Goal: Information Seeking & Learning: Learn about a topic

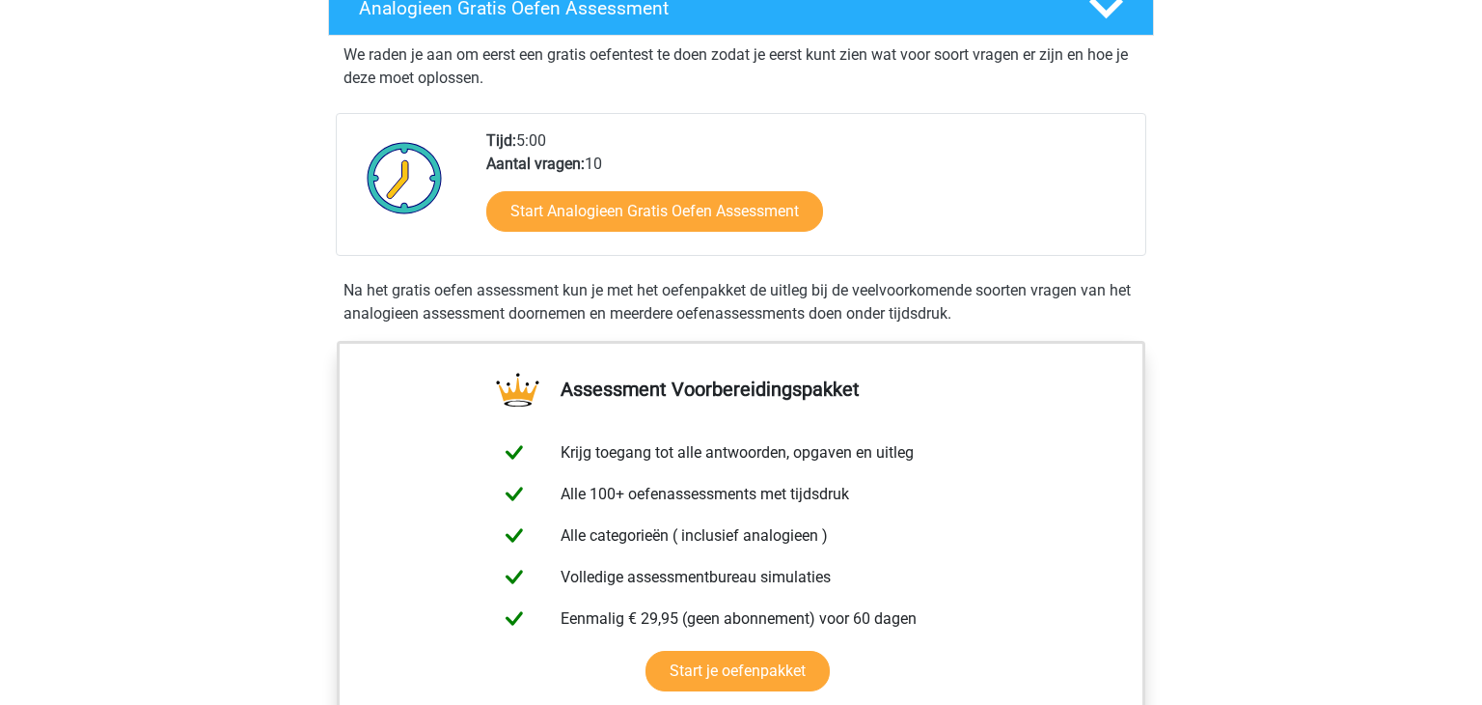
scroll to position [336, 0]
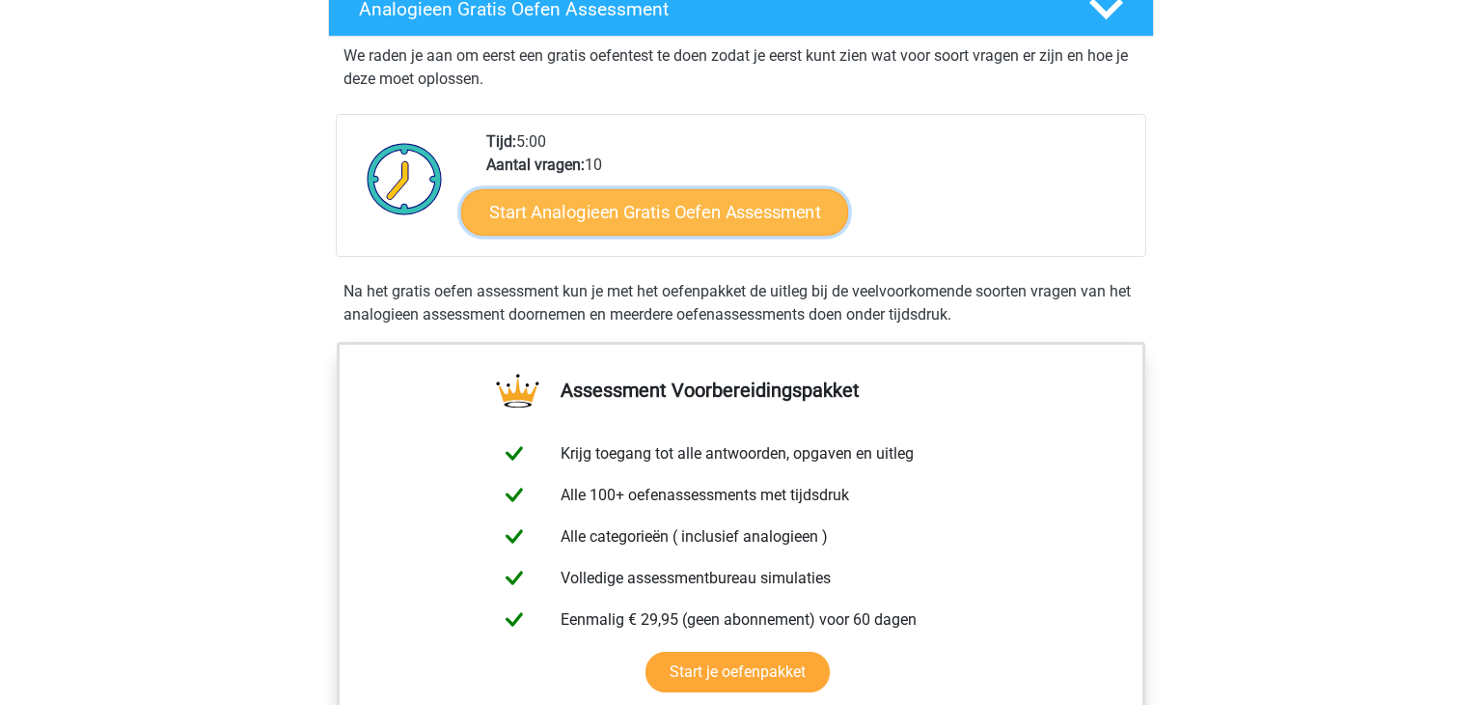
click at [792, 230] on link "Start Analogieen Gratis Oefen Assessment" at bounding box center [654, 211] width 387 height 46
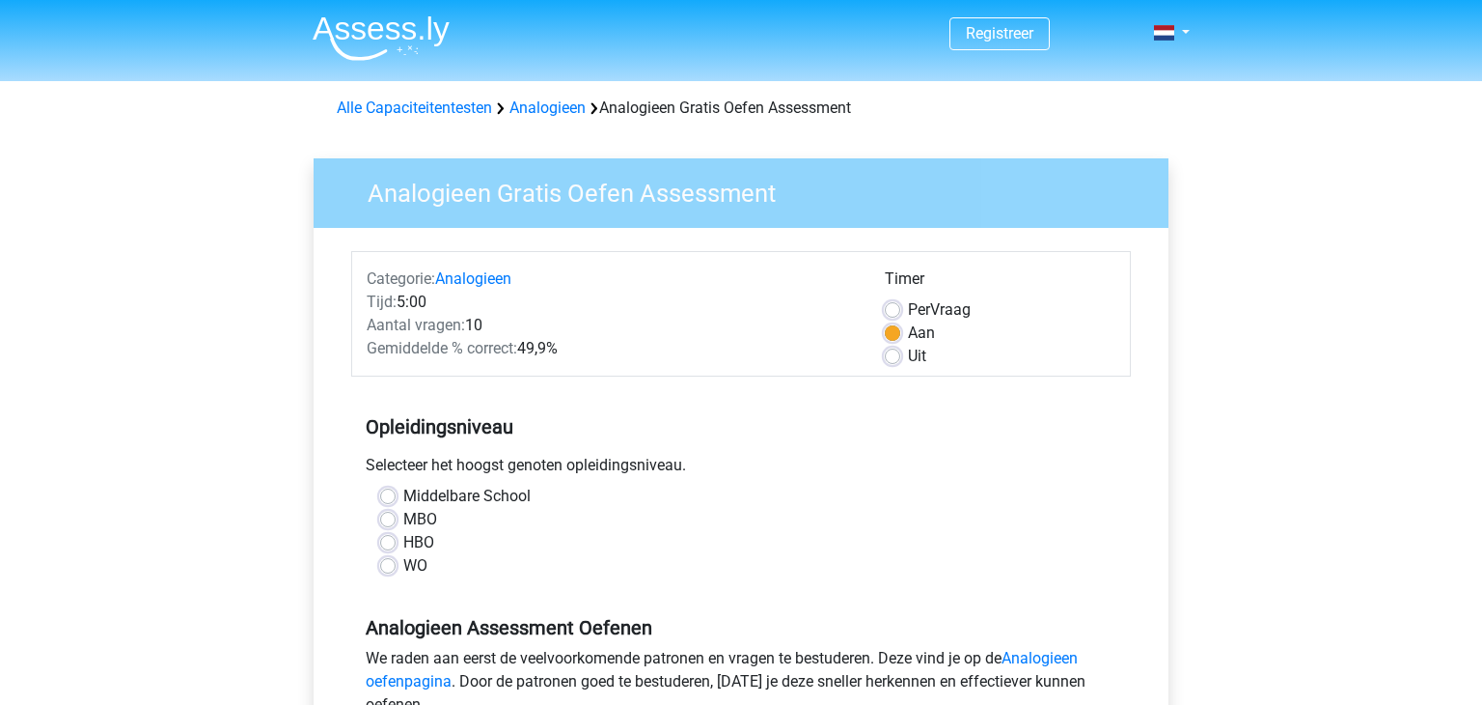
click at [403, 568] on label "WO" at bounding box center [415, 565] width 24 height 23
click at [388, 568] on input "WO" at bounding box center [387, 563] width 15 height 19
radio input "true"
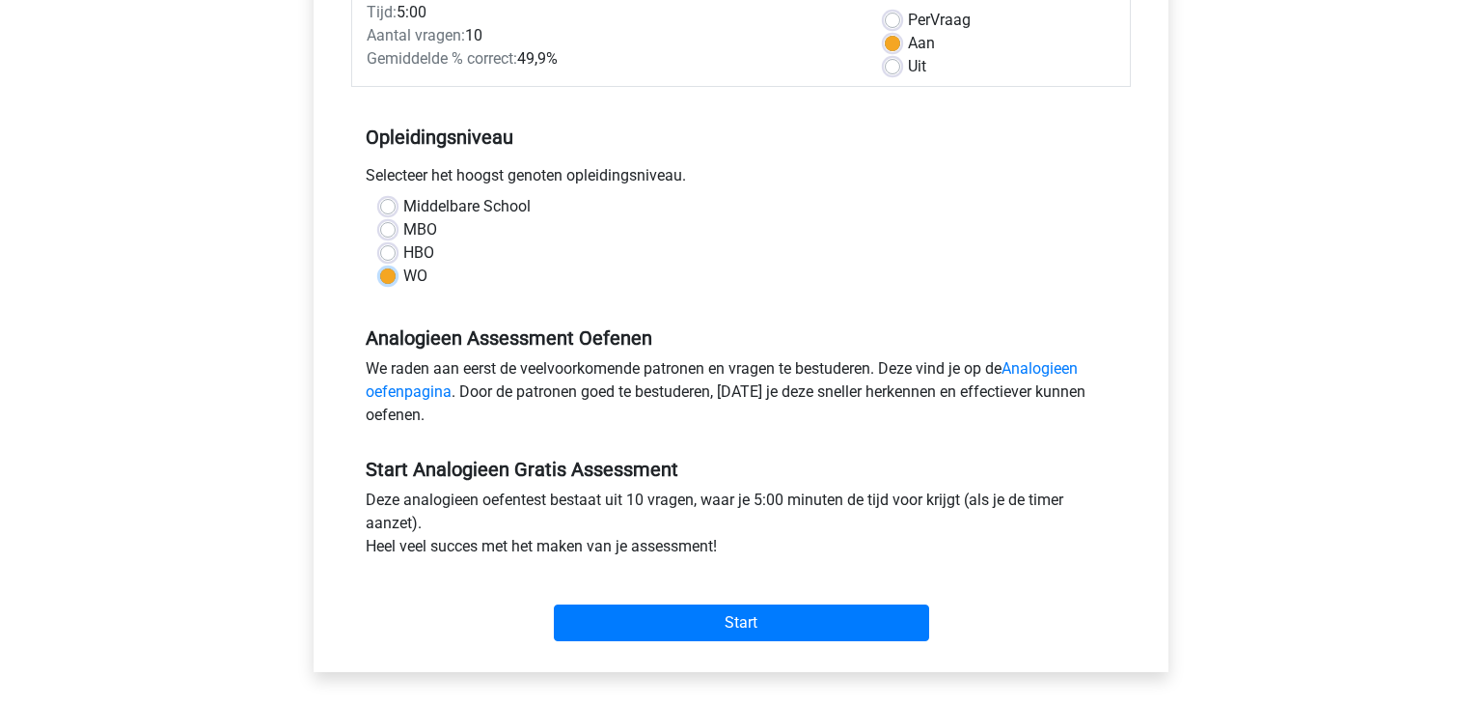
scroll to position [291, 0]
click at [1043, 363] on link "Analogieen oefenpagina" at bounding box center [722, 379] width 712 height 42
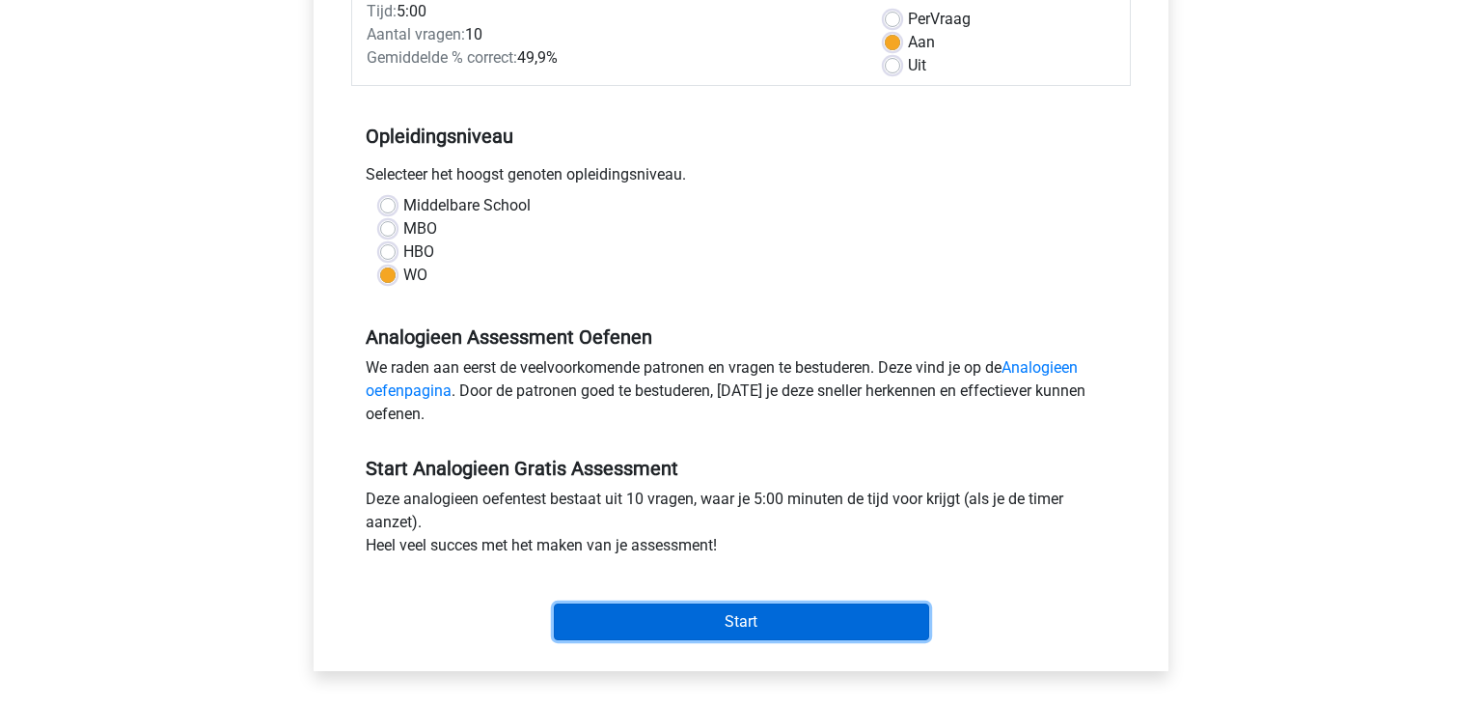
click at [788, 614] on input "Start" at bounding box center [741, 621] width 375 height 37
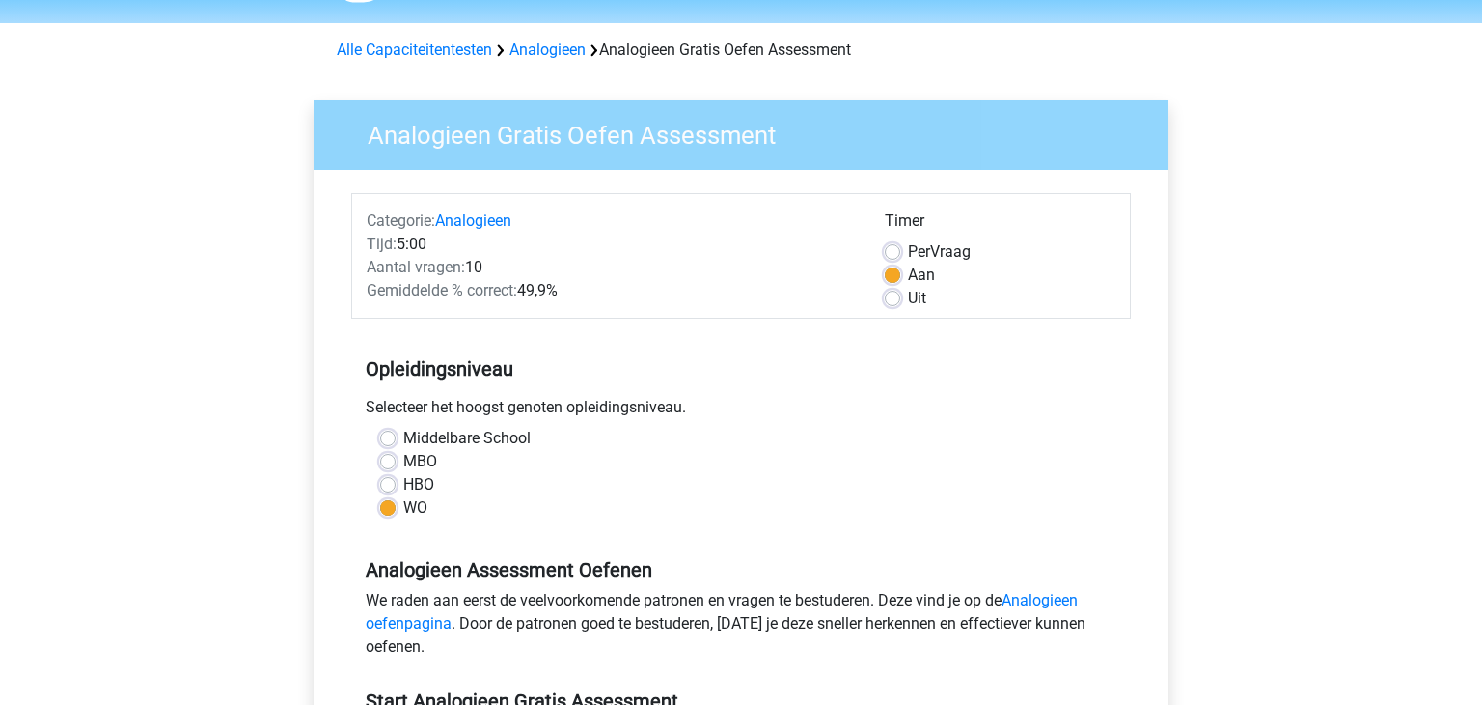
scroll to position [0, 0]
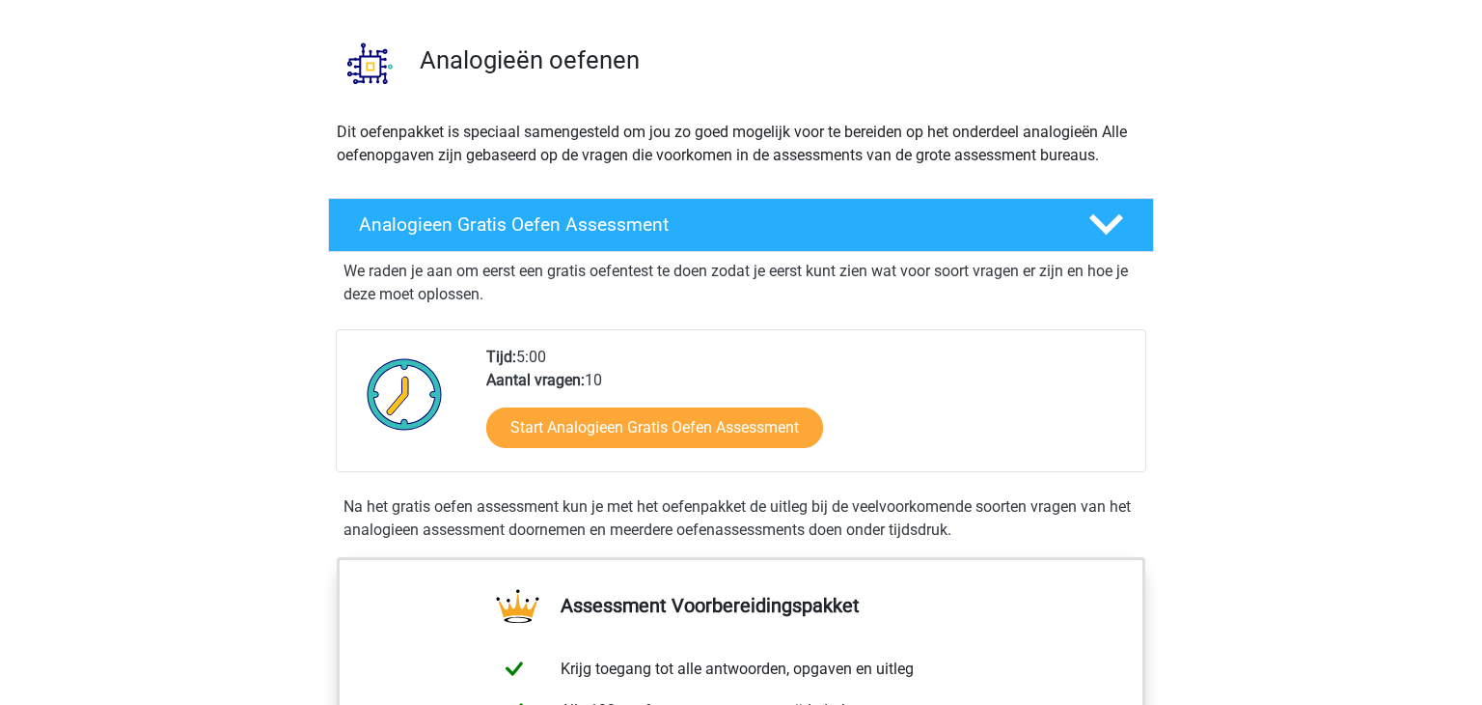
scroll to position [119, 0]
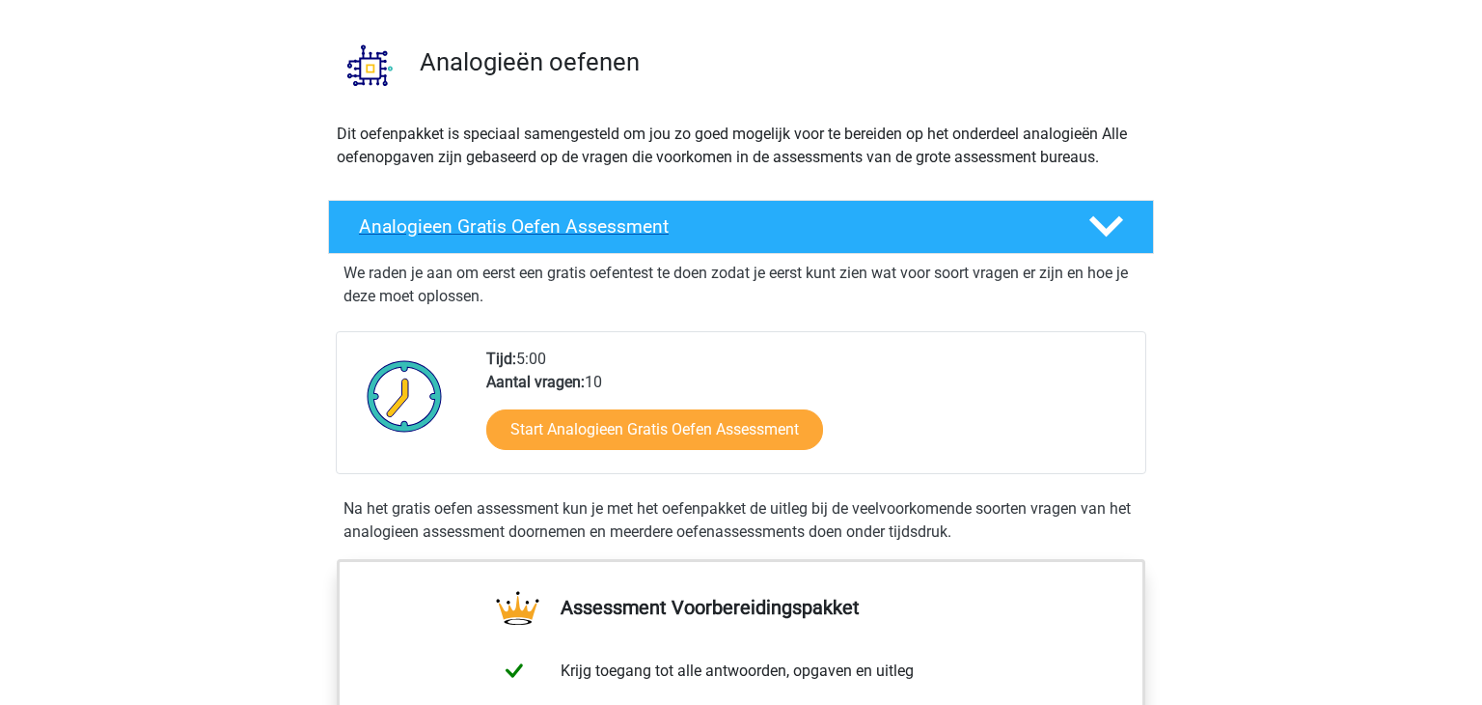
click at [829, 239] on div "Analogieen Gratis Oefen Assessment" at bounding box center [741, 227] width 826 height 54
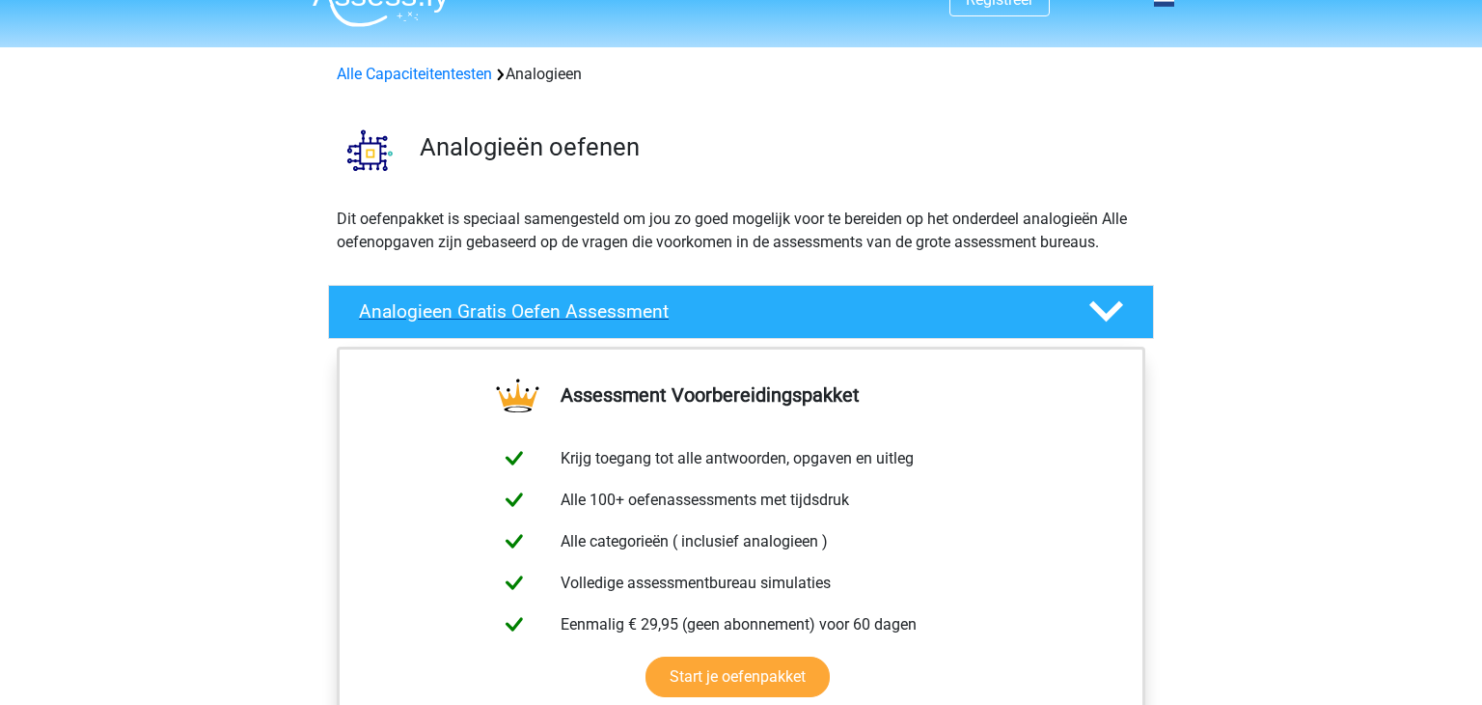
scroll to position [0, 0]
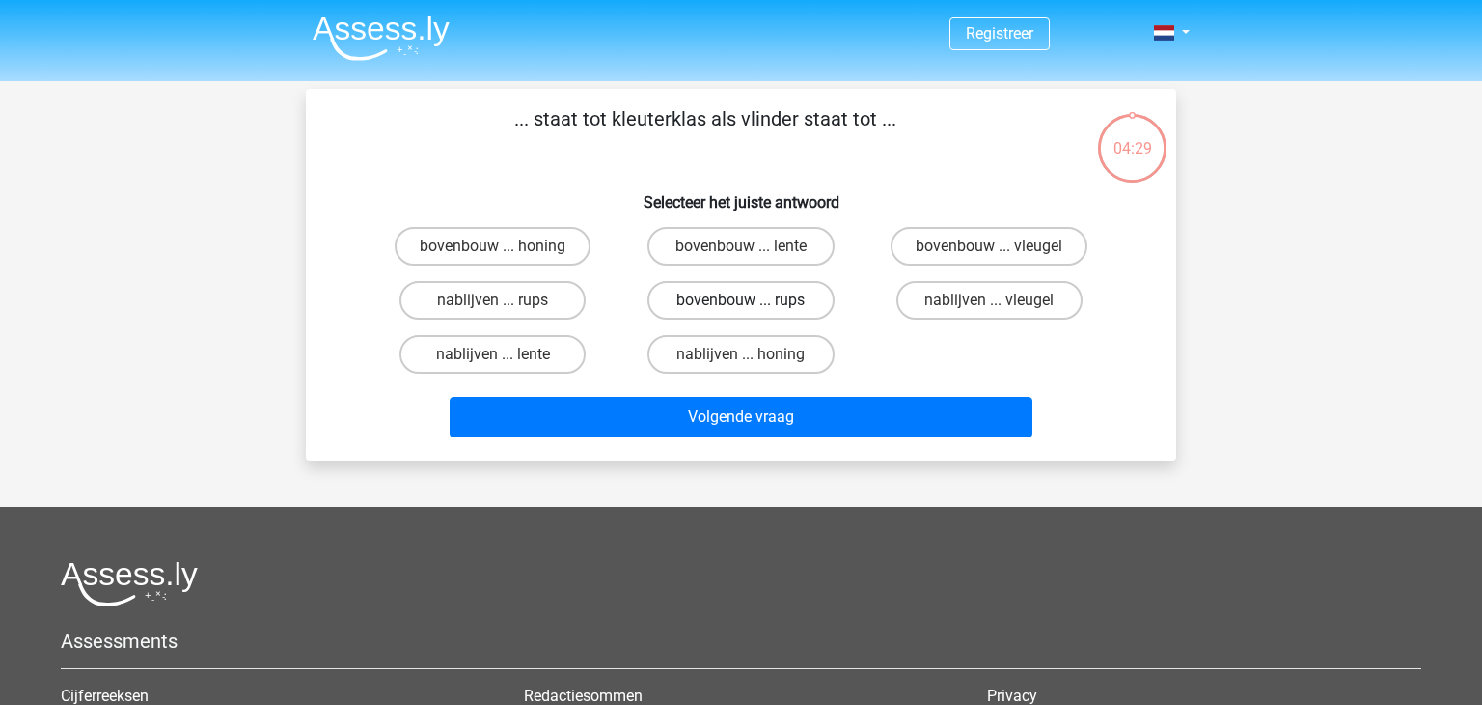
click at [721, 296] on label "bovenbouw ... rups" at bounding box center [741, 300] width 186 height 39
click at [741, 300] on input "bovenbouw ... rups" at bounding box center [747, 306] width 13 height 13
radio input "true"
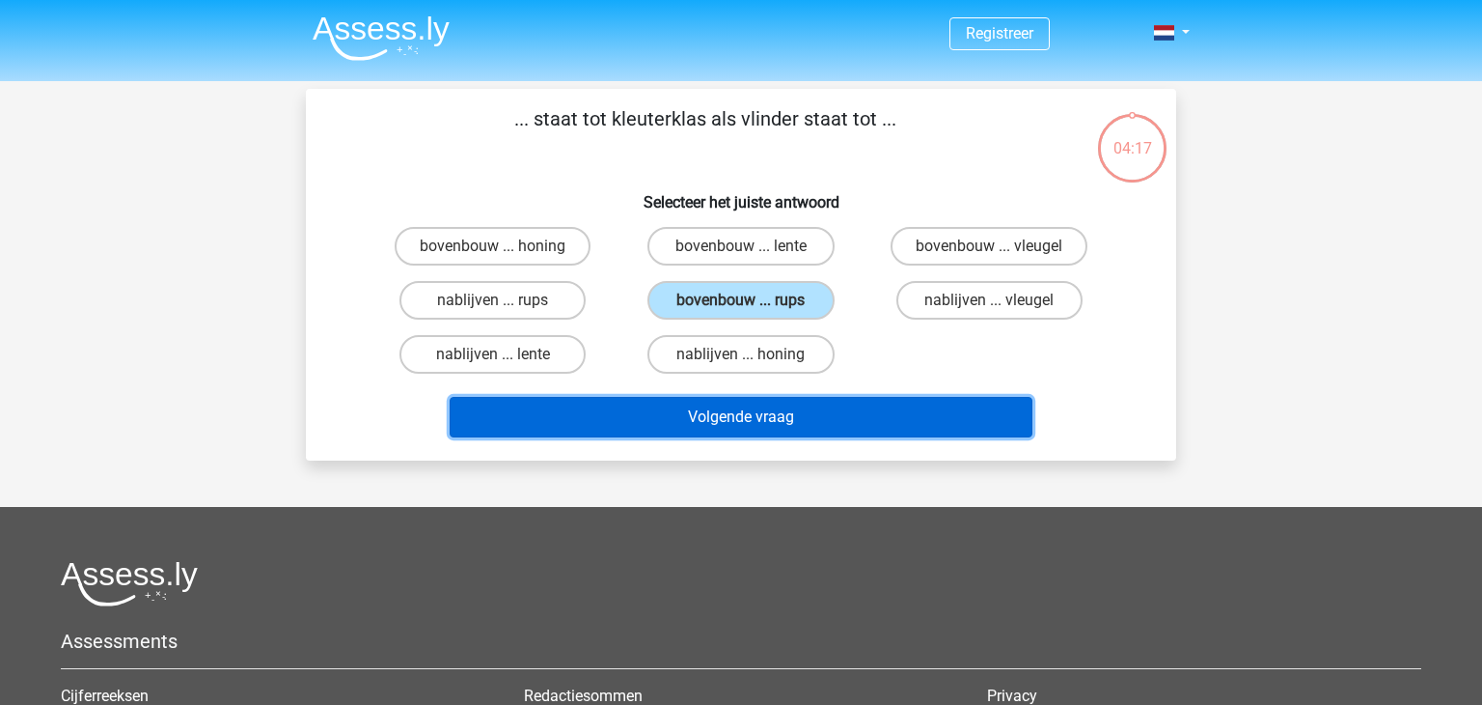
click at [748, 422] on button "Volgende vraag" at bounding box center [742, 417] width 584 height 41
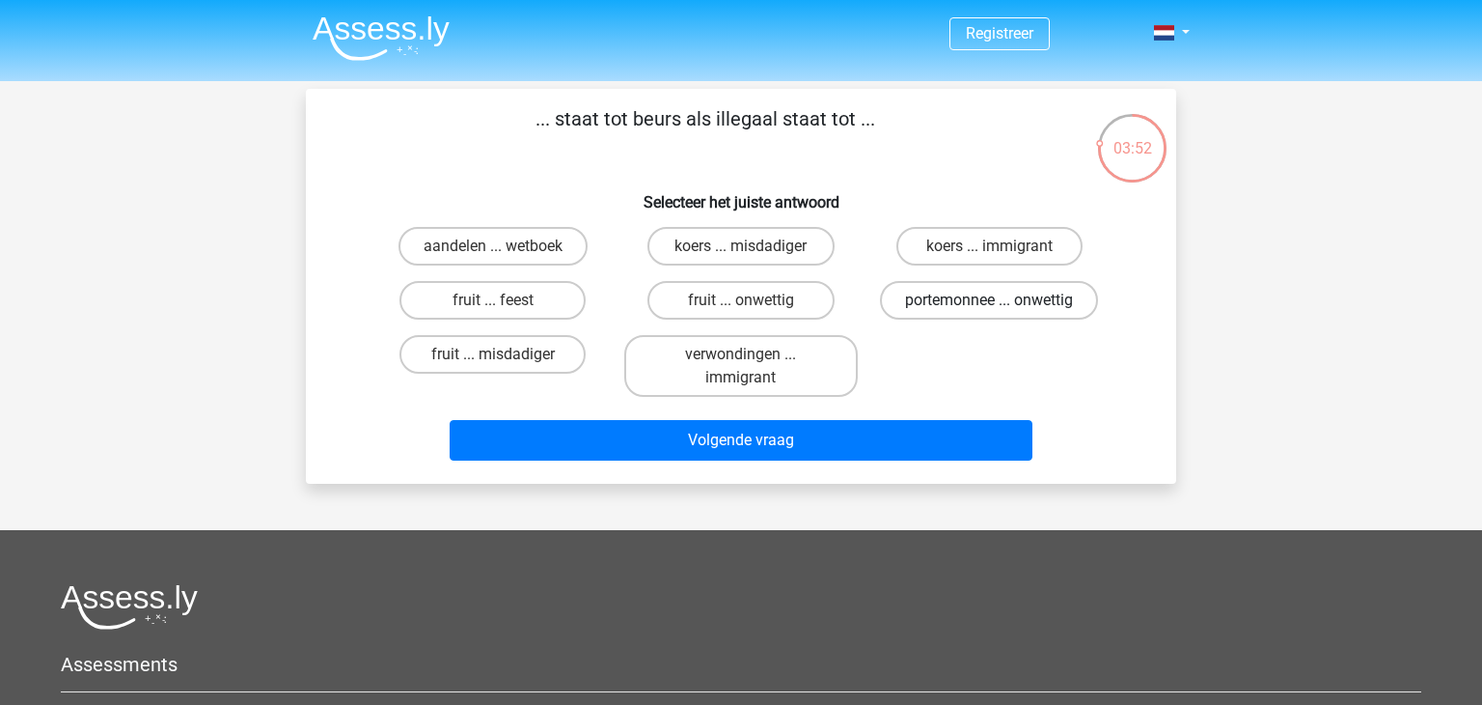
click at [949, 309] on label "portemonnee ... onwettig" at bounding box center [989, 300] width 218 height 39
click at [989, 309] on input "portemonnee ... onwettig" at bounding box center [995, 306] width 13 height 13
radio input "true"
click at [536, 253] on label "aandelen ... wetboek" at bounding box center [493, 246] width 189 height 39
click at [506, 253] on input "aandelen ... wetboek" at bounding box center [499, 252] width 13 height 13
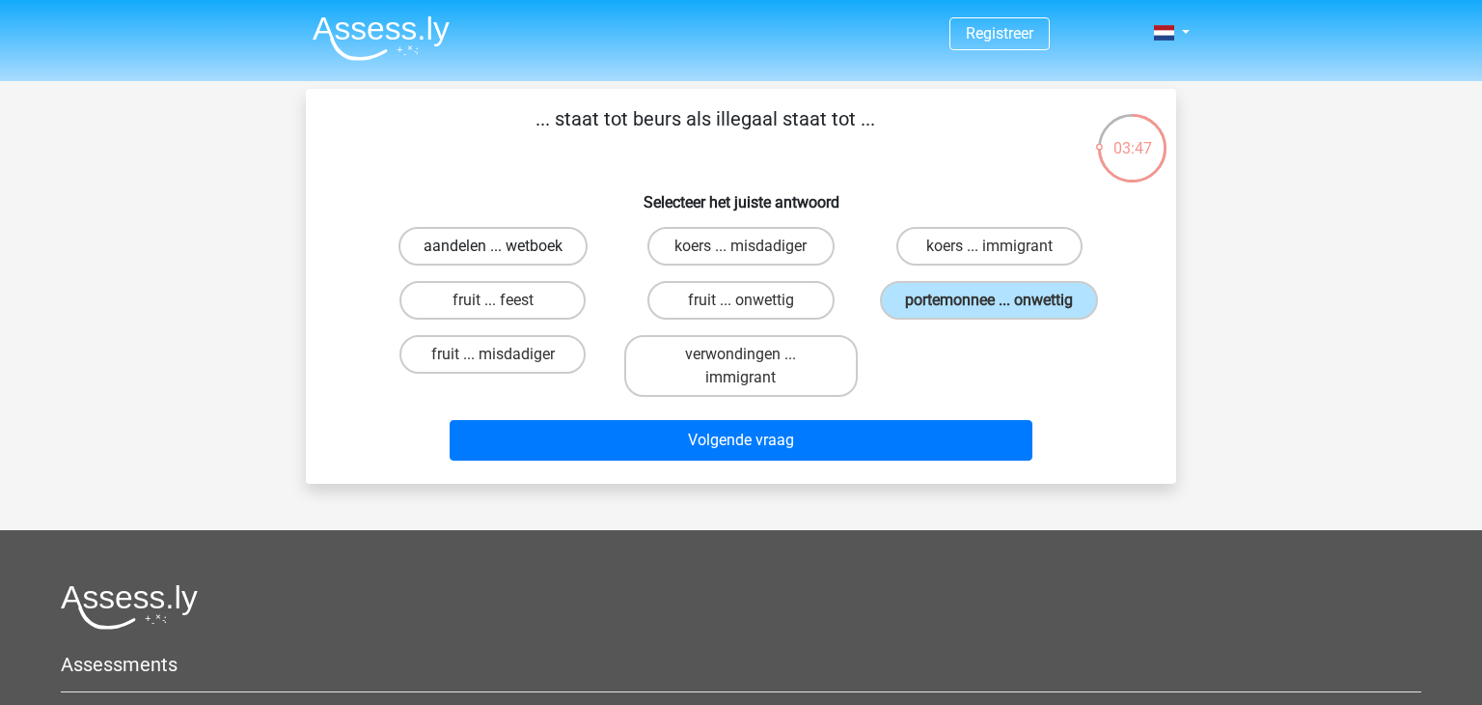
radio input "true"
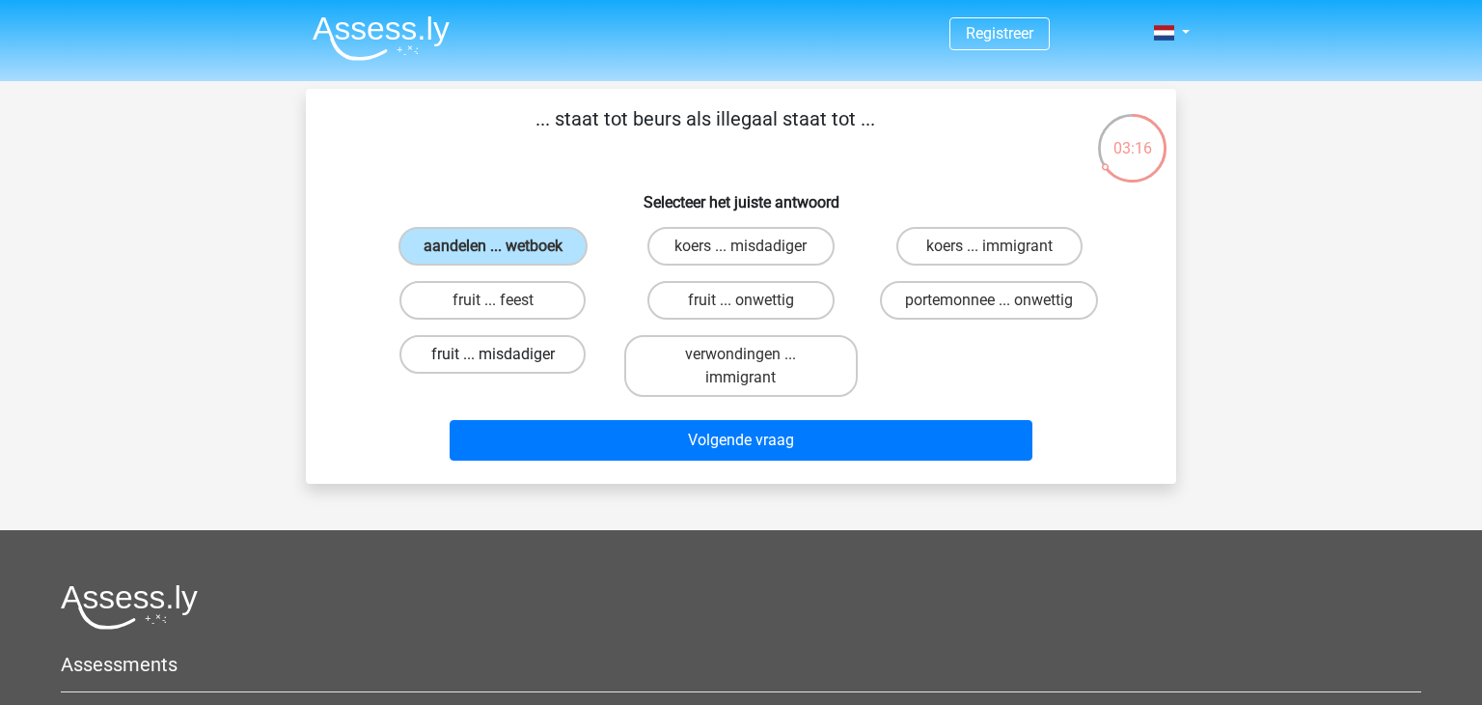
click at [512, 355] on label "fruit ... misdadiger" at bounding box center [493, 354] width 186 height 39
click at [506, 355] on input "fruit ... misdadiger" at bounding box center [499, 360] width 13 height 13
radio input "true"
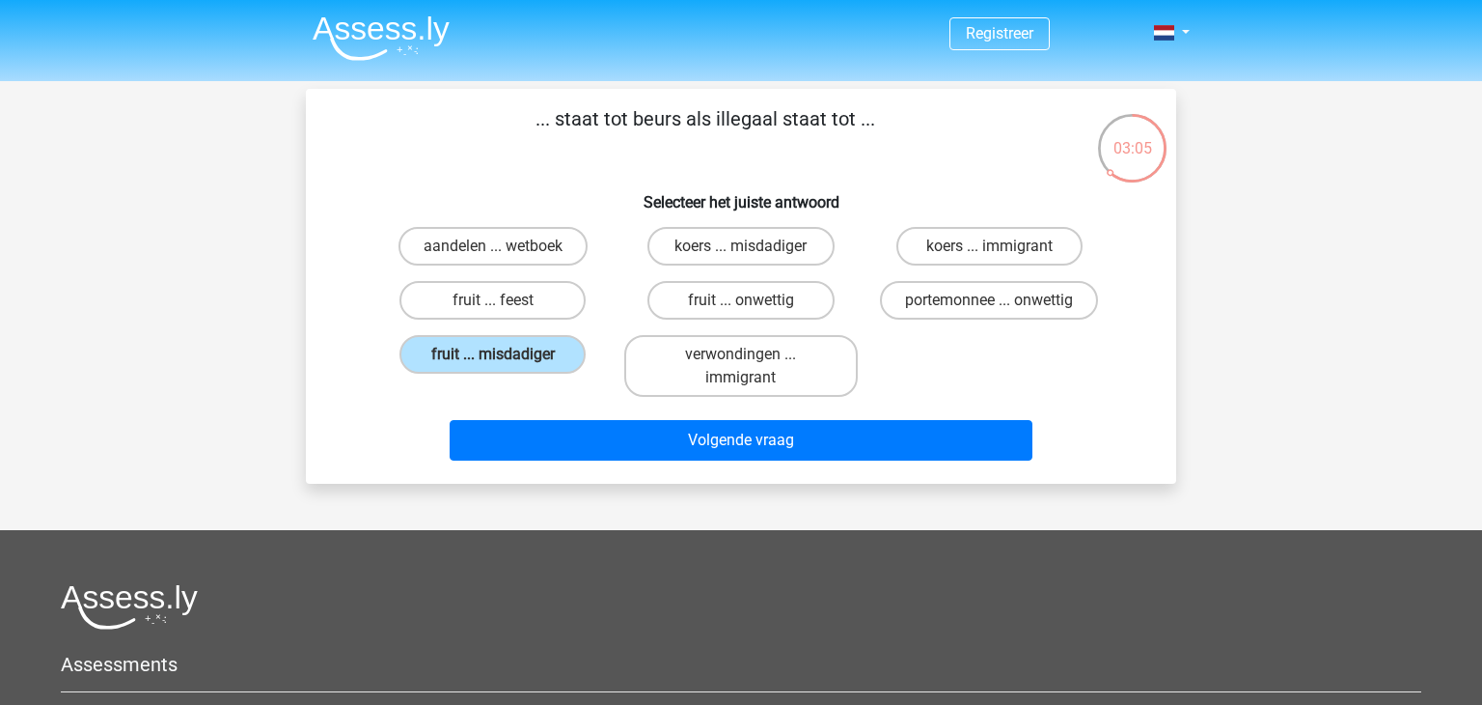
click at [744, 307] on input "fruit ... onwettig" at bounding box center [747, 306] width 13 height 13
radio input "true"
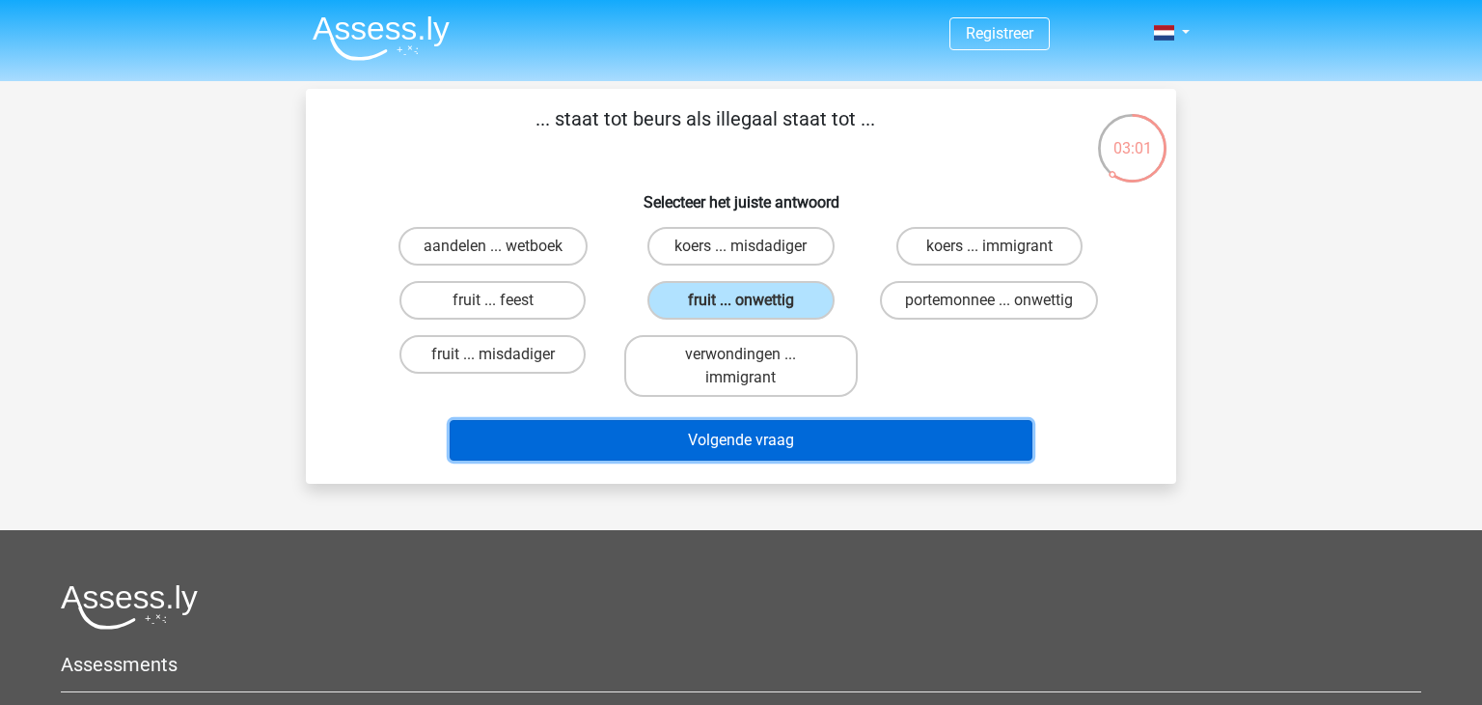
click at [779, 449] on button "Volgende vraag" at bounding box center [742, 440] width 584 height 41
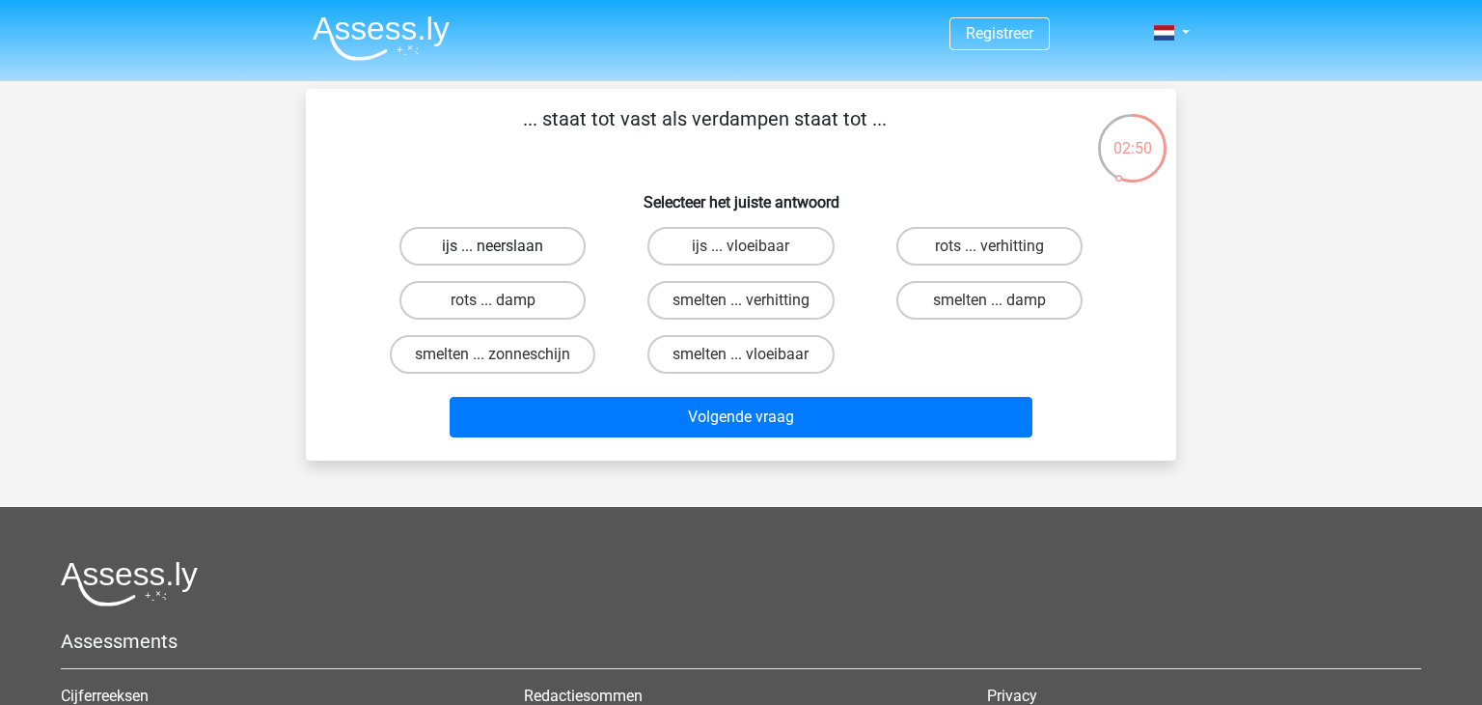
click at [532, 250] on label "ijs ... neerslaan" at bounding box center [493, 246] width 186 height 39
click at [506, 250] on input "ijs ... neerslaan" at bounding box center [499, 252] width 13 height 13
radio input "true"
click at [717, 252] on label "ijs ... vloeibaar" at bounding box center [741, 246] width 186 height 39
click at [741, 252] on input "ijs ... vloeibaar" at bounding box center [747, 252] width 13 height 13
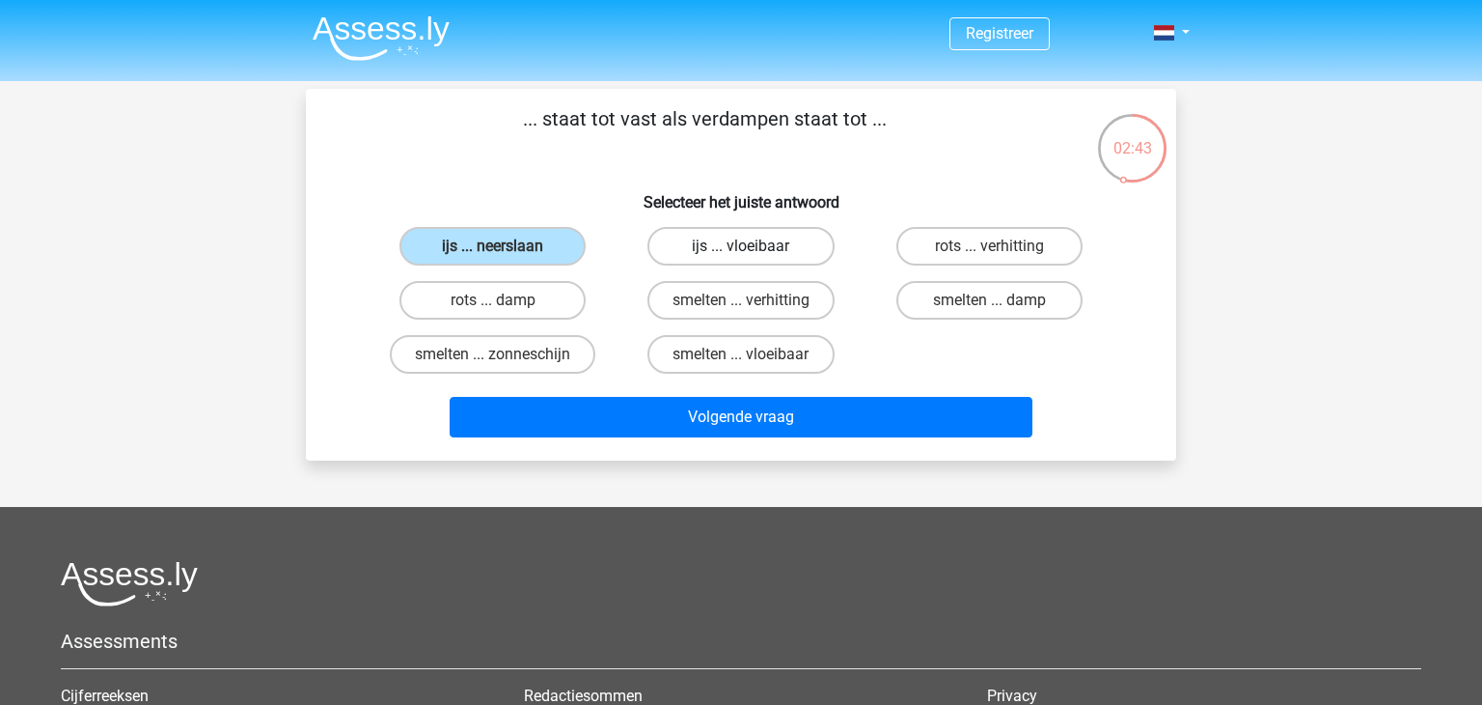
radio input "true"
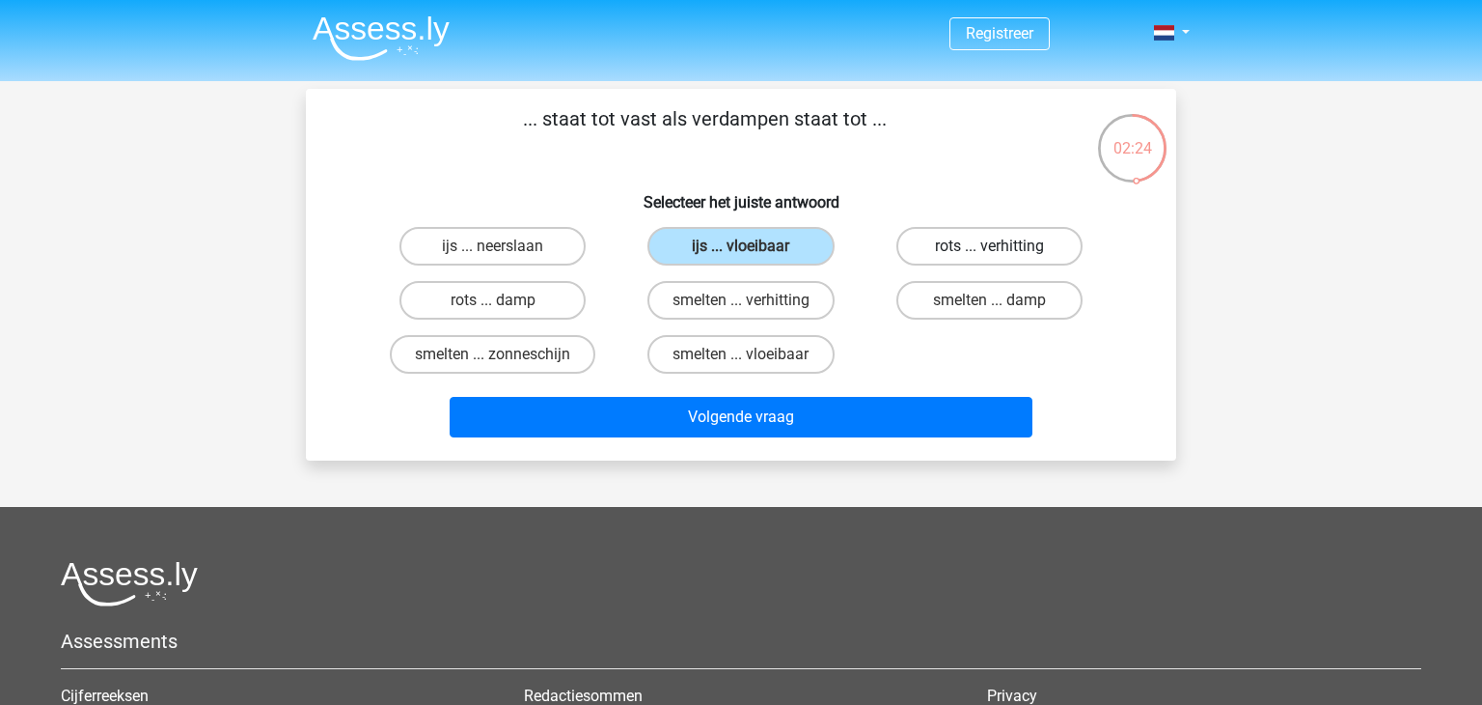
click at [1022, 263] on label "rots ... verhitting" at bounding box center [990, 246] width 186 height 39
click at [1002, 259] on input "rots ... verhitting" at bounding box center [995, 252] width 13 height 13
radio input "true"
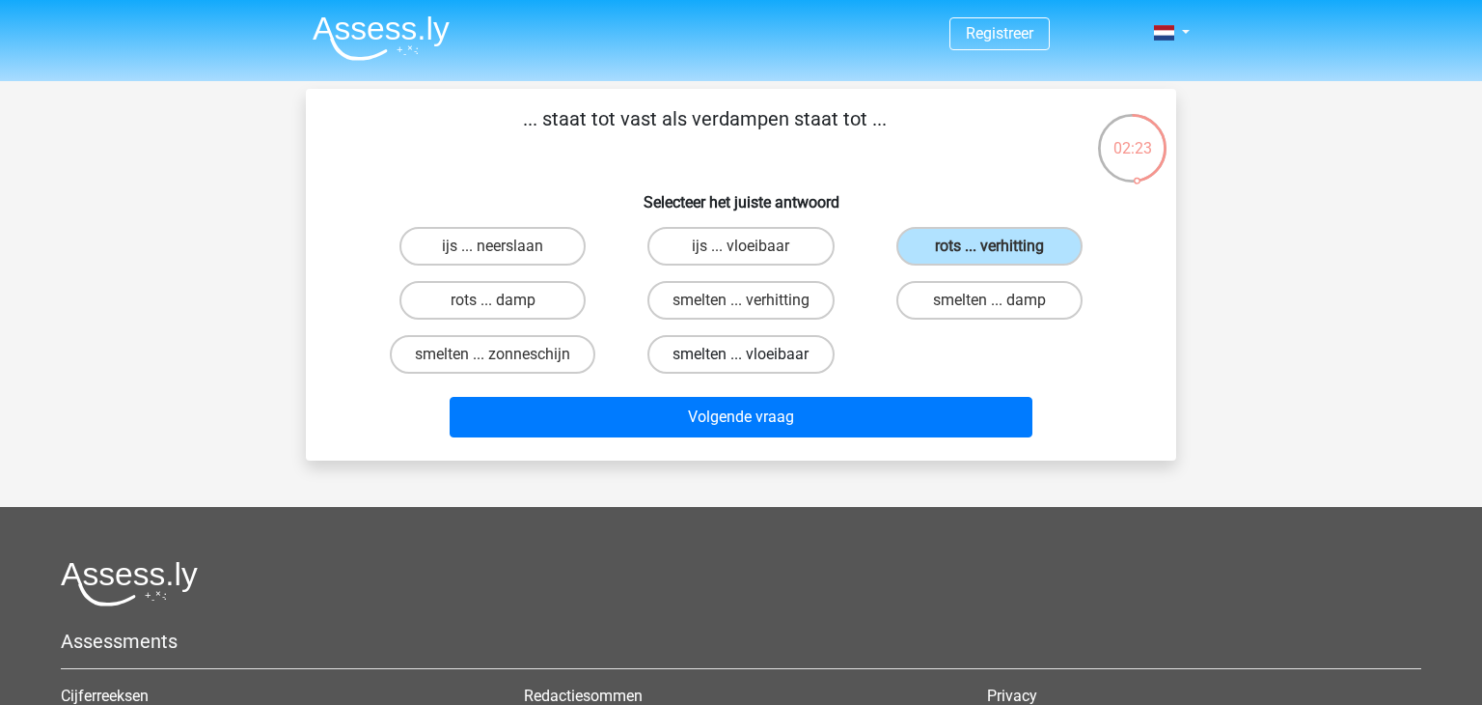
click at [790, 348] on label "smelten ... vloeibaar" at bounding box center [741, 354] width 186 height 39
click at [754, 354] on input "smelten ... vloeibaar" at bounding box center [747, 360] width 13 height 13
radio input "true"
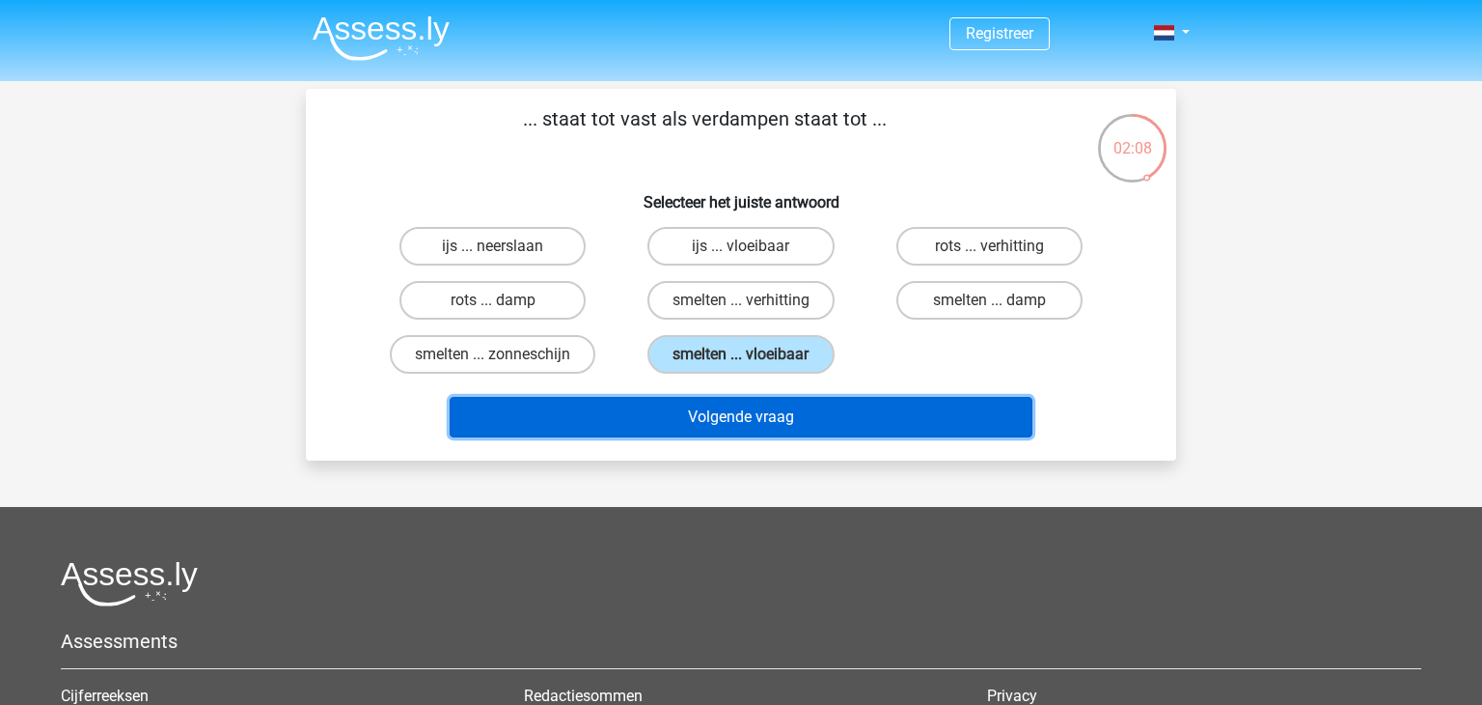
click at [732, 415] on button "Volgende vraag" at bounding box center [742, 417] width 584 height 41
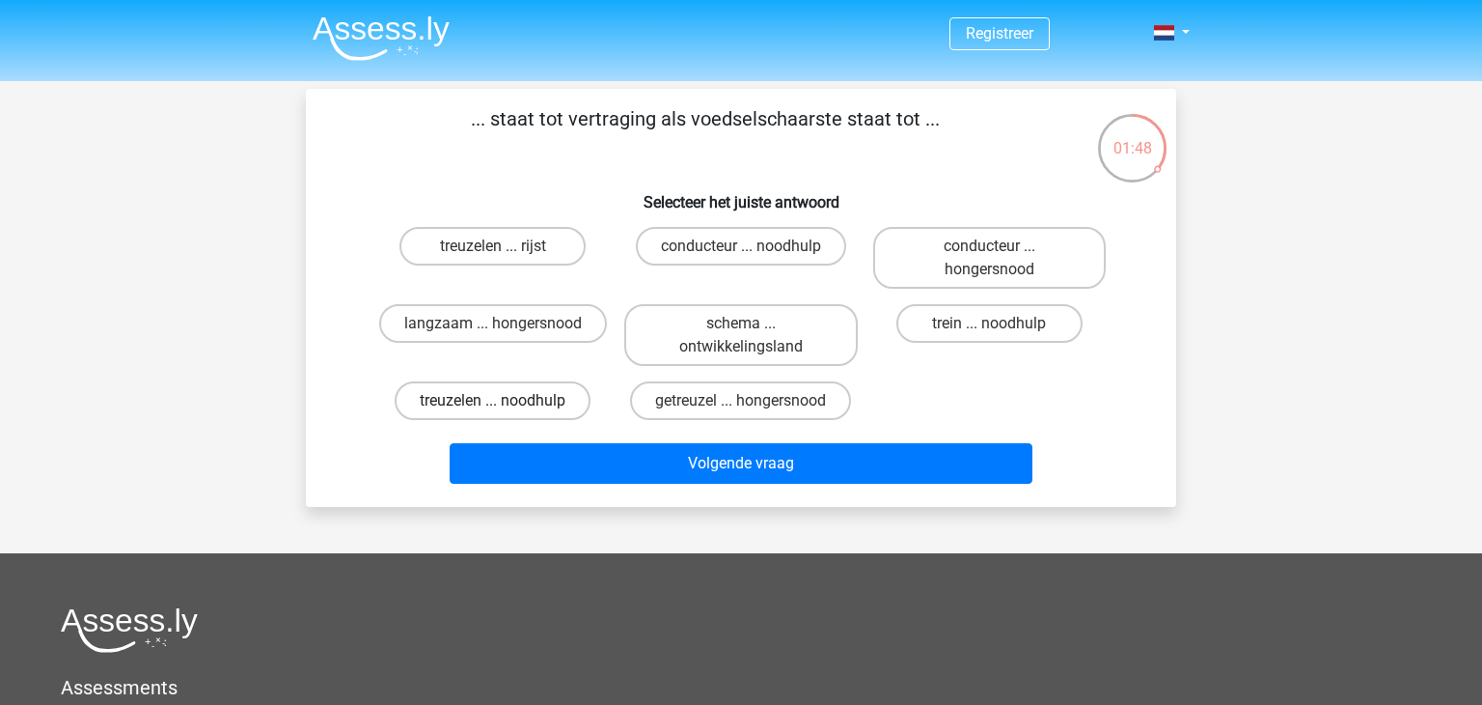
click at [552, 403] on label "treuzelen ... noodhulp" at bounding box center [493, 400] width 196 height 39
click at [506, 403] on input "treuzelen ... noodhulp" at bounding box center [499, 407] width 13 height 13
radio input "true"
click at [793, 400] on label "getreuzel ... hongersnood" at bounding box center [740, 400] width 221 height 39
click at [754, 401] on input "getreuzel ... hongersnood" at bounding box center [747, 407] width 13 height 13
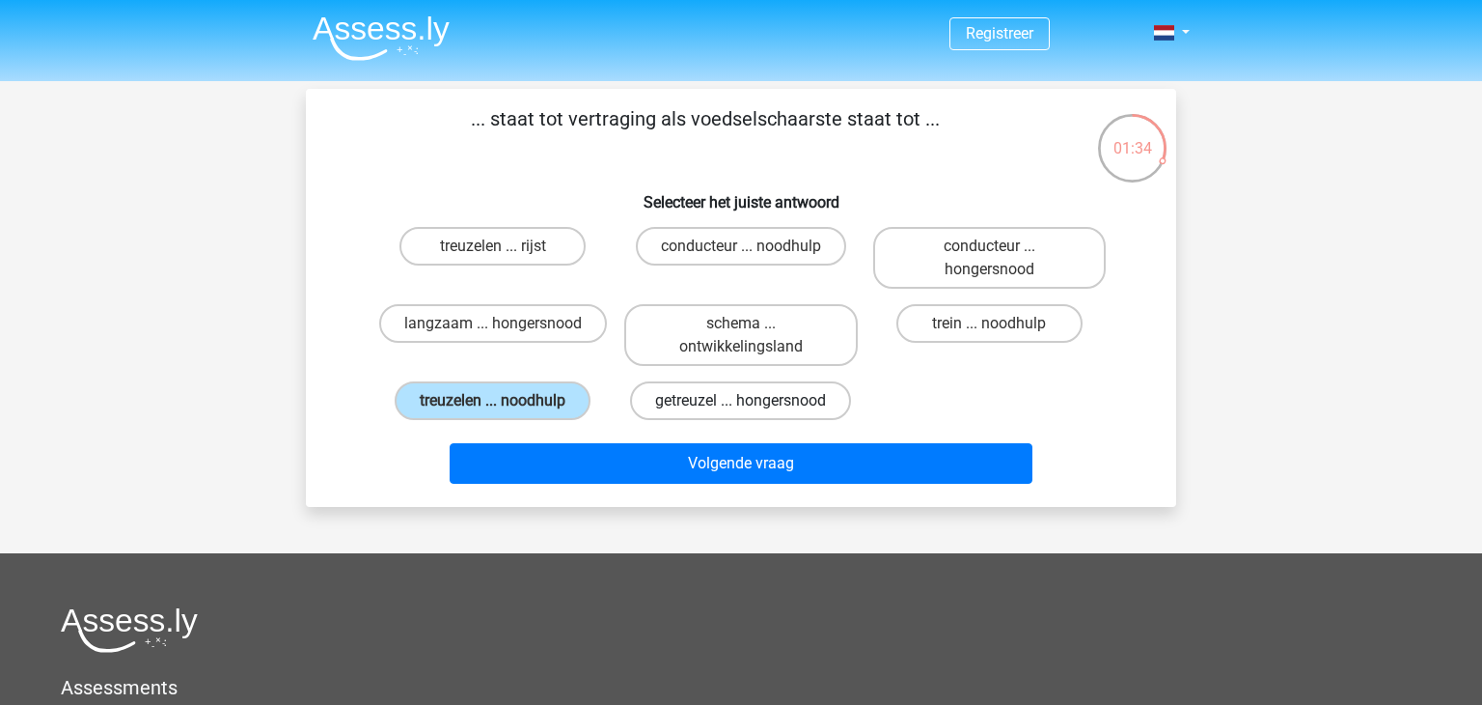
radio input "true"
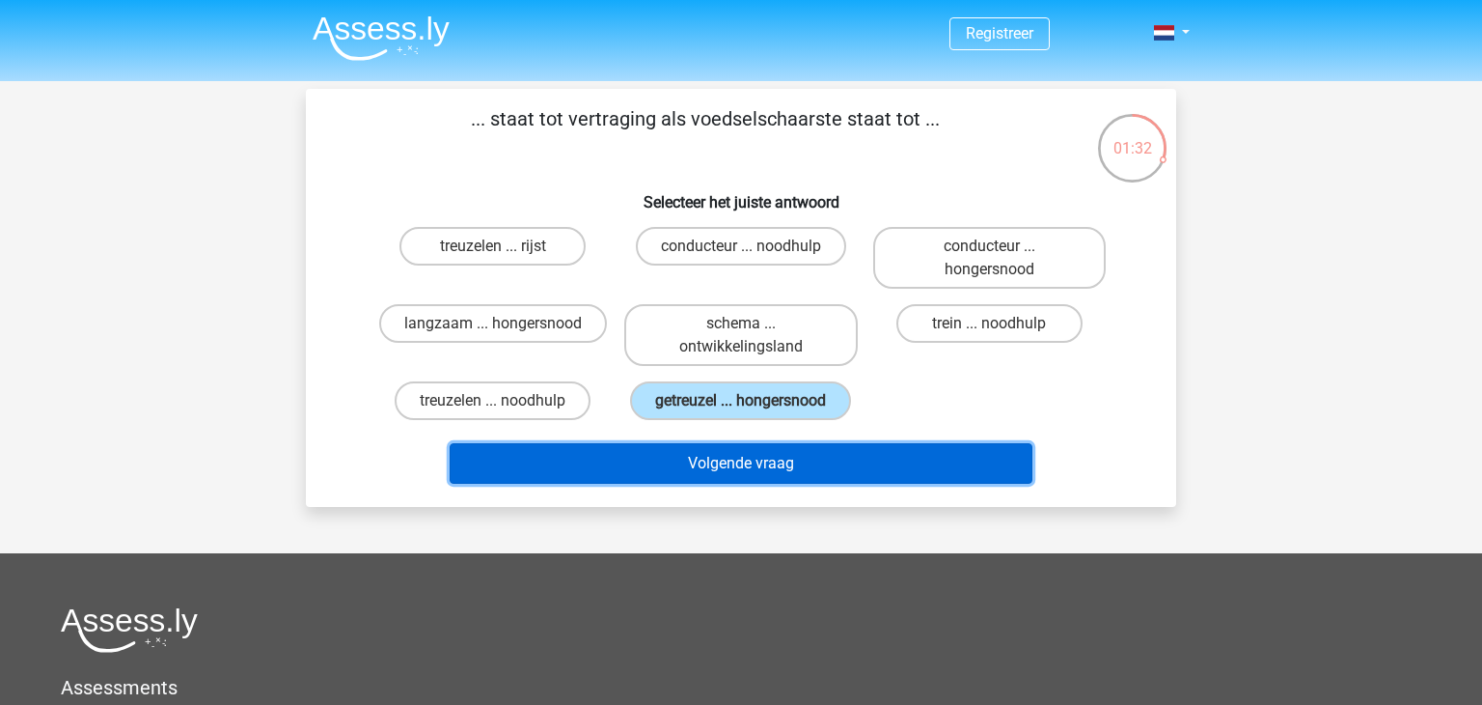
click at [849, 467] on button "Volgende vraag" at bounding box center [742, 463] width 584 height 41
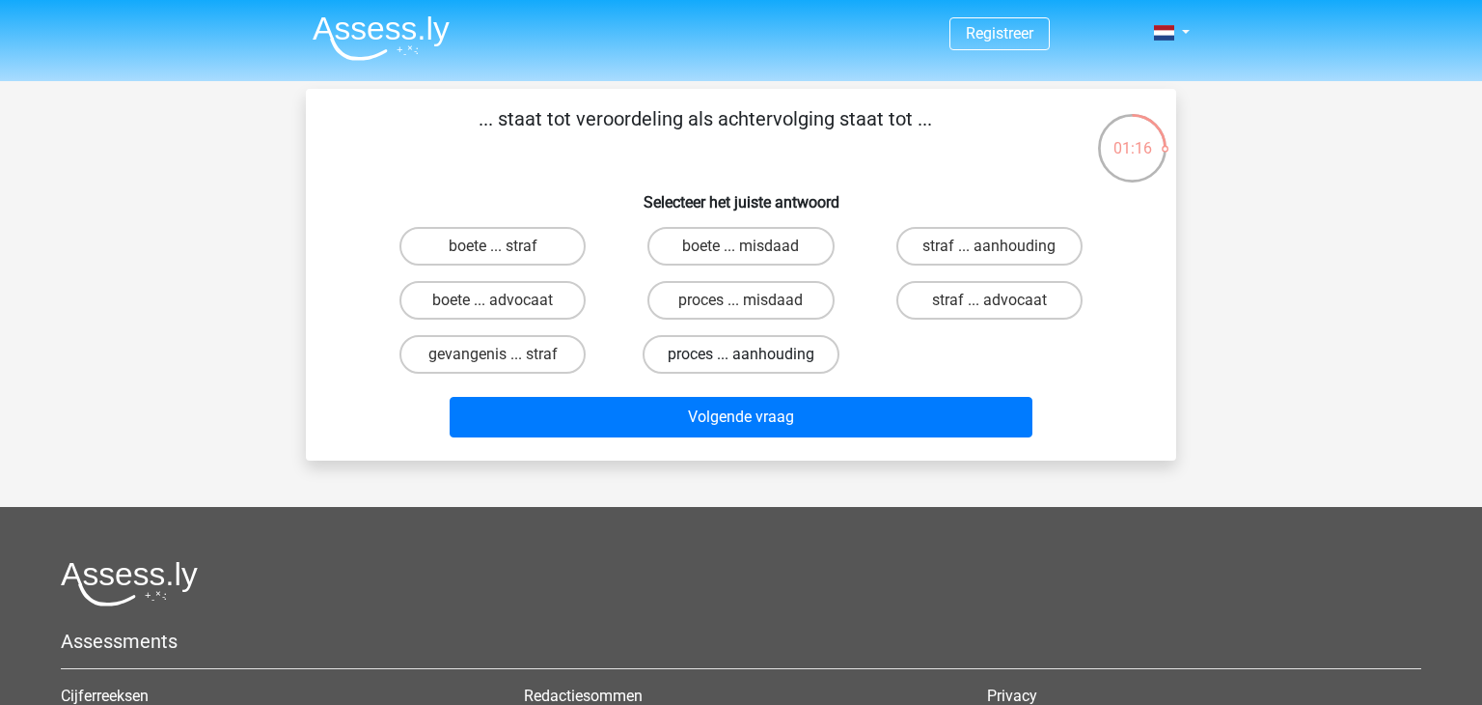
click at [738, 357] on label "proces ... aanhouding" at bounding box center [741, 354] width 197 height 39
click at [741, 357] on input "proces ... aanhouding" at bounding box center [747, 360] width 13 height 13
radio input "true"
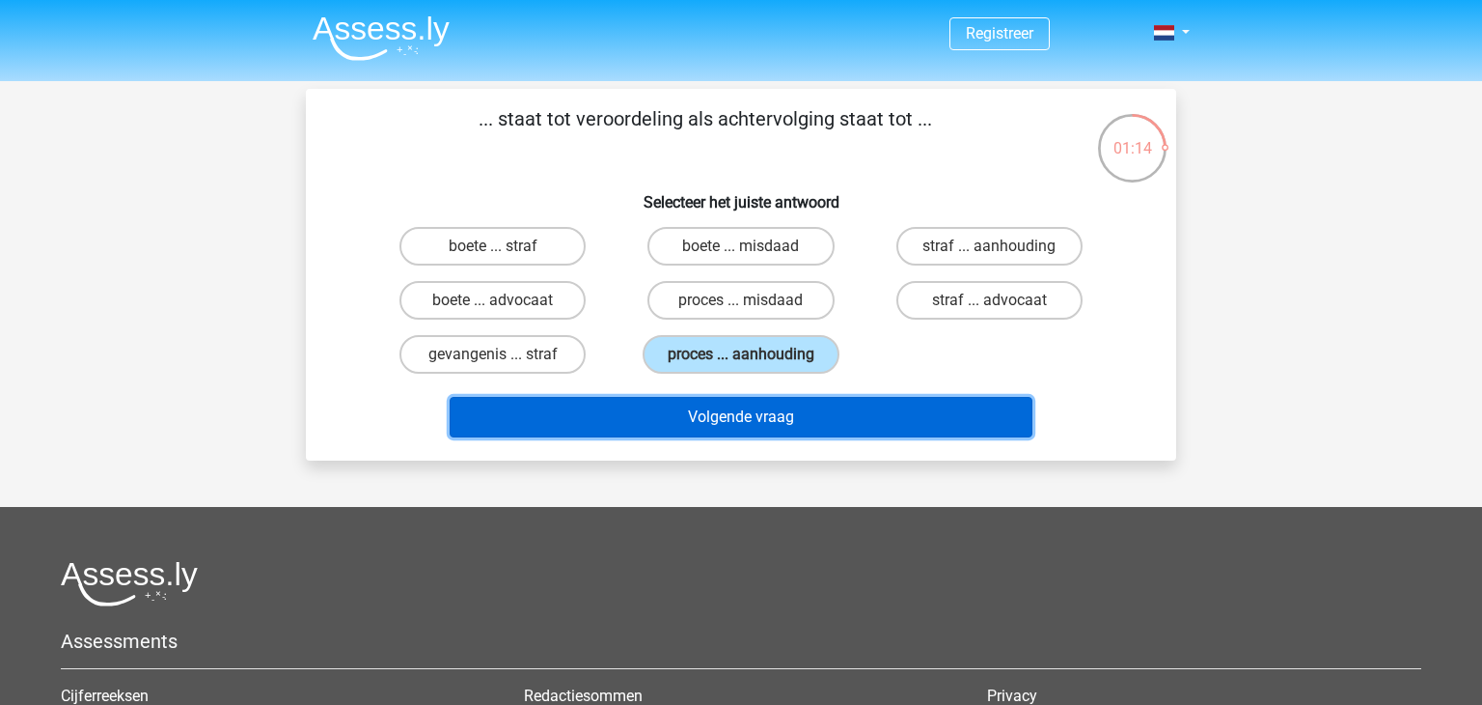
click at [752, 414] on button "Volgende vraag" at bounding box center [742, 417] width 584 height 41
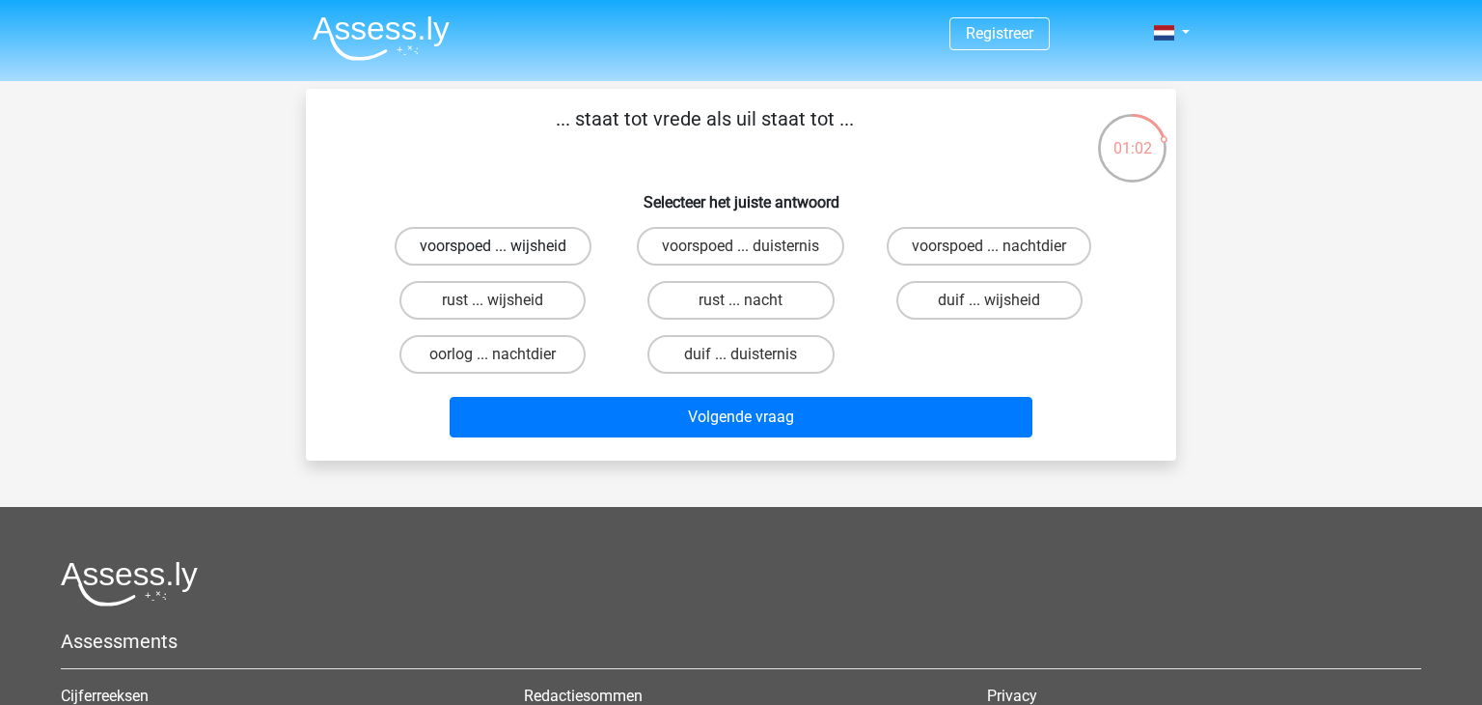
click at [525, 255] on label "voorspoed ... wijsheid" at bounding box center [493, 246] width 197 height 39
click at [506, 255] on input "voorspoed ... wijsheid" at bounding box center [499, 252] width 13 height 13
radio input "true"
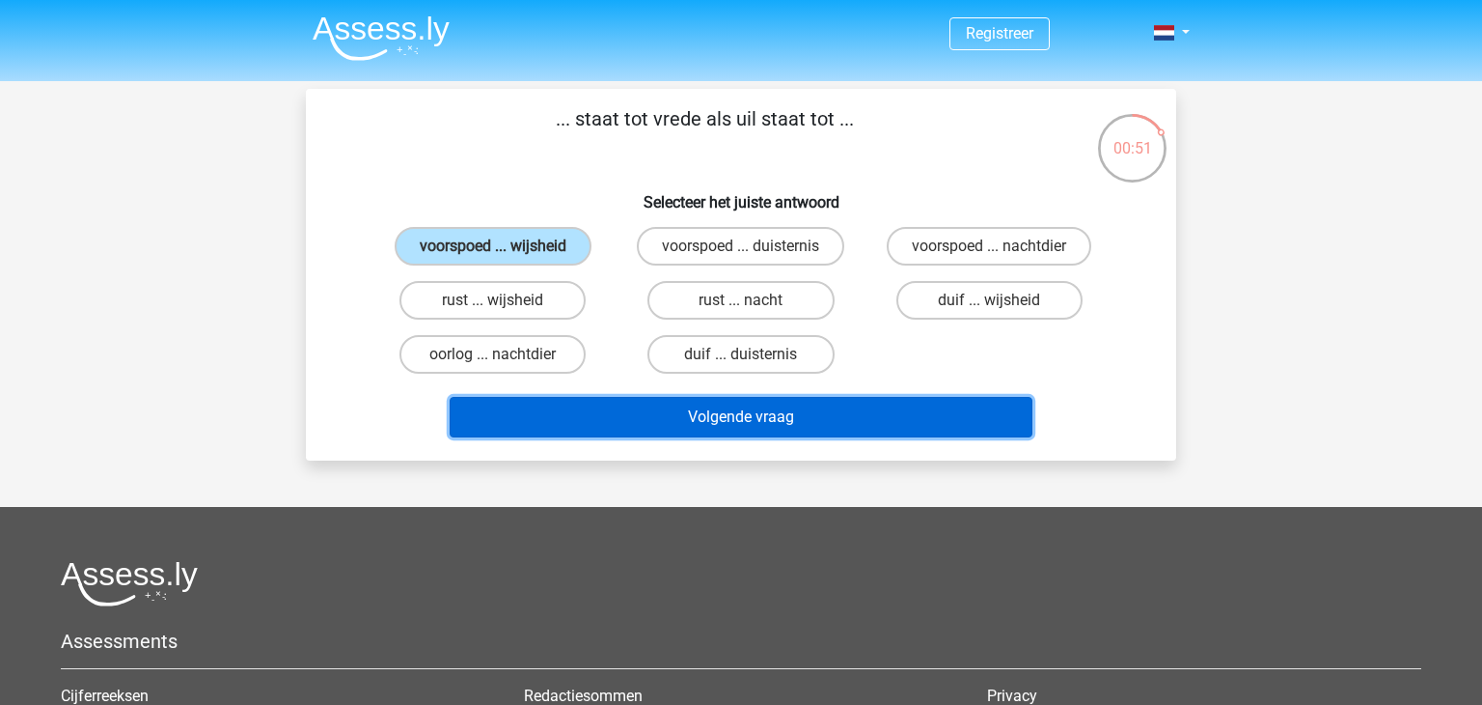
click at [843, 427] on button "Volgende vraag" at bounding box center [742, 417] width 584 height 41
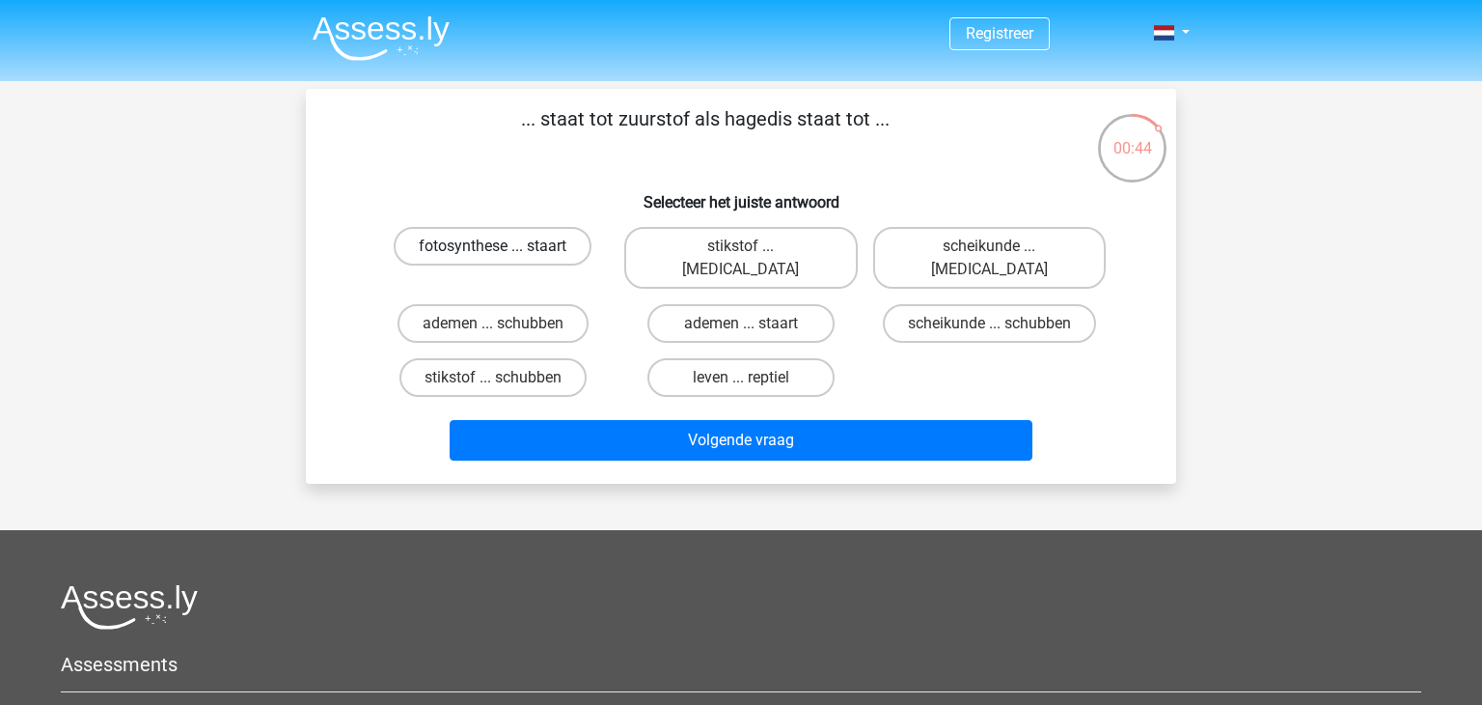
click at [513, 248] on label "fotosynthese ... staart" at bounding box center [493, 246] width 198 height 39
click at [506, 248] on input "fotosynthese ... staart" at bounding box center [499, 252] width 13 height 13
radio input "true"
click at [794, 242] on label "stikstof ... krokodil" at bounding box center [740, 258] width 233 height 62
click at [754, 246] on input "stikstof ... krokodil" at bounding box center [747, 252] width 13 height 13
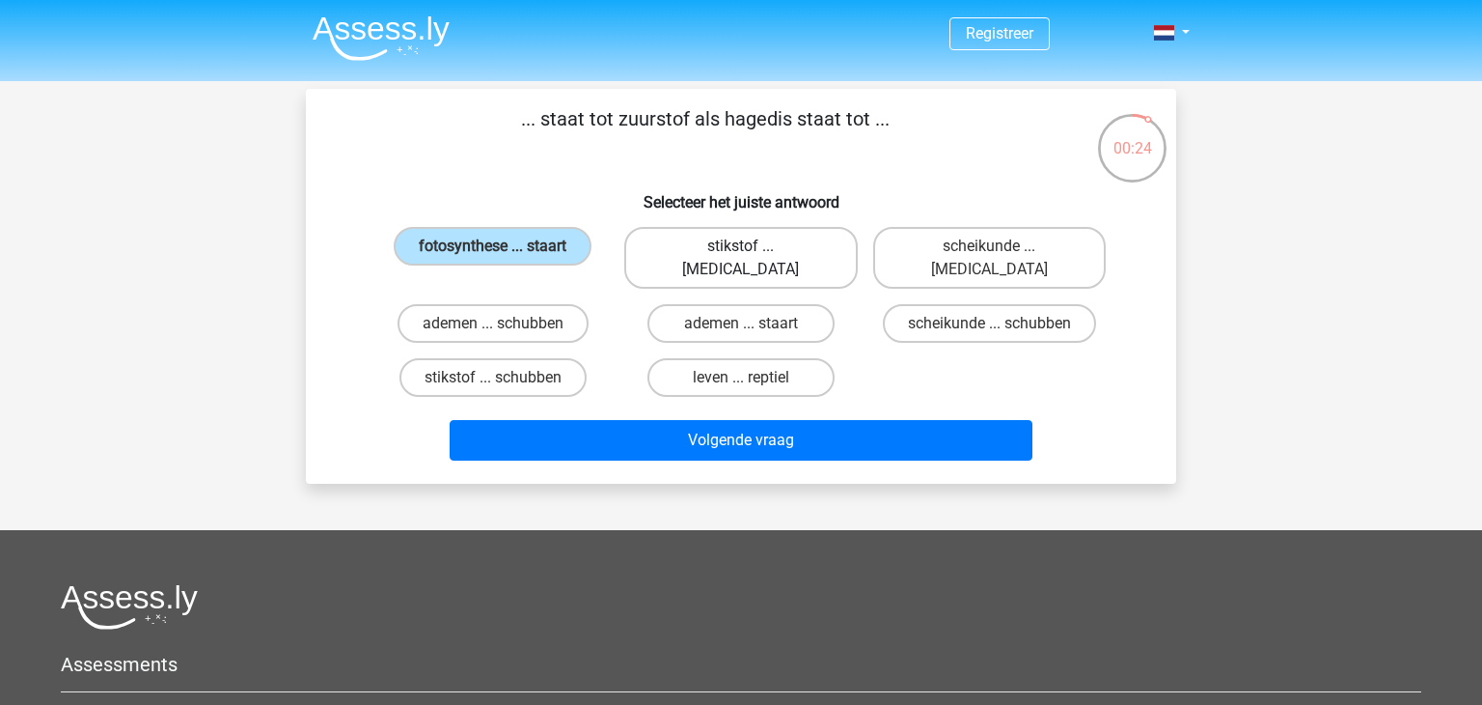
radio input "true"
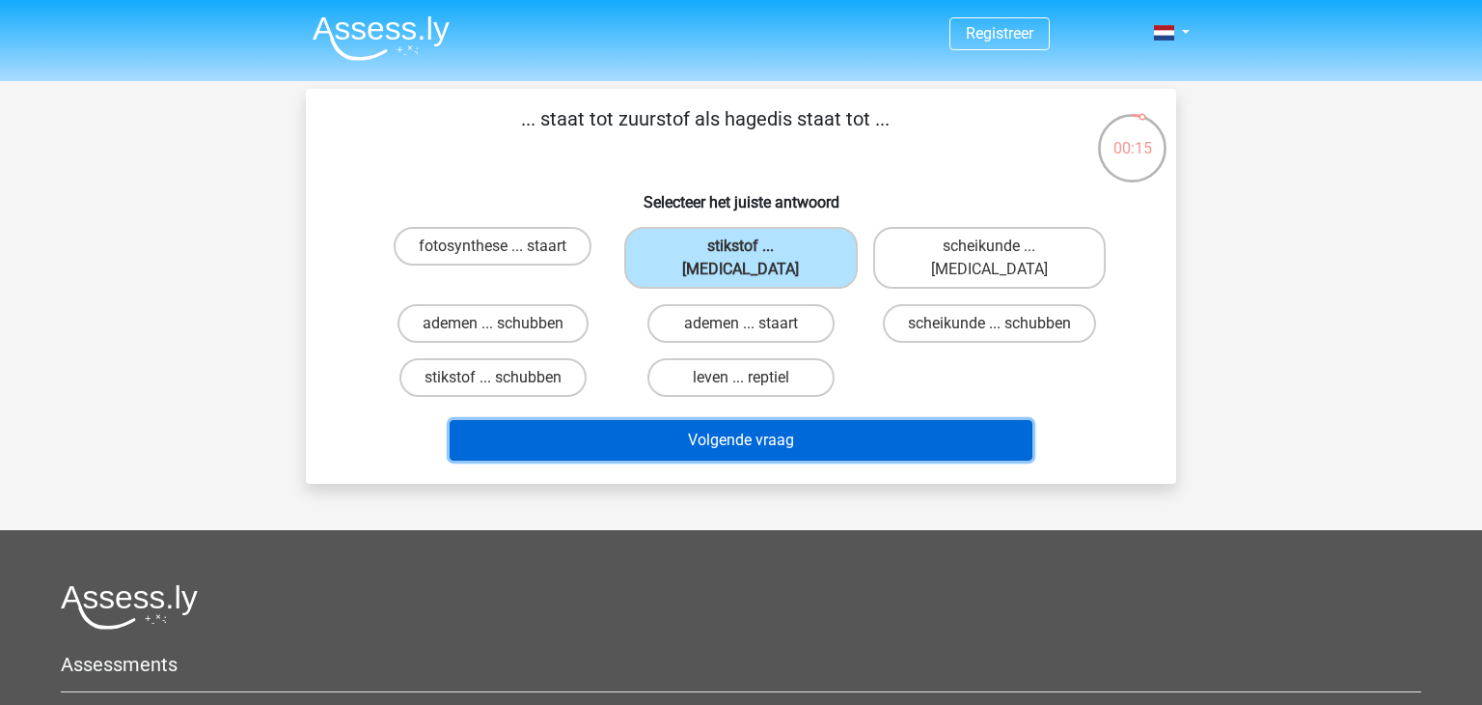
click at [810, 420] on button "Volgende vraag" at bounding box center [742, 440] width 584 height 41
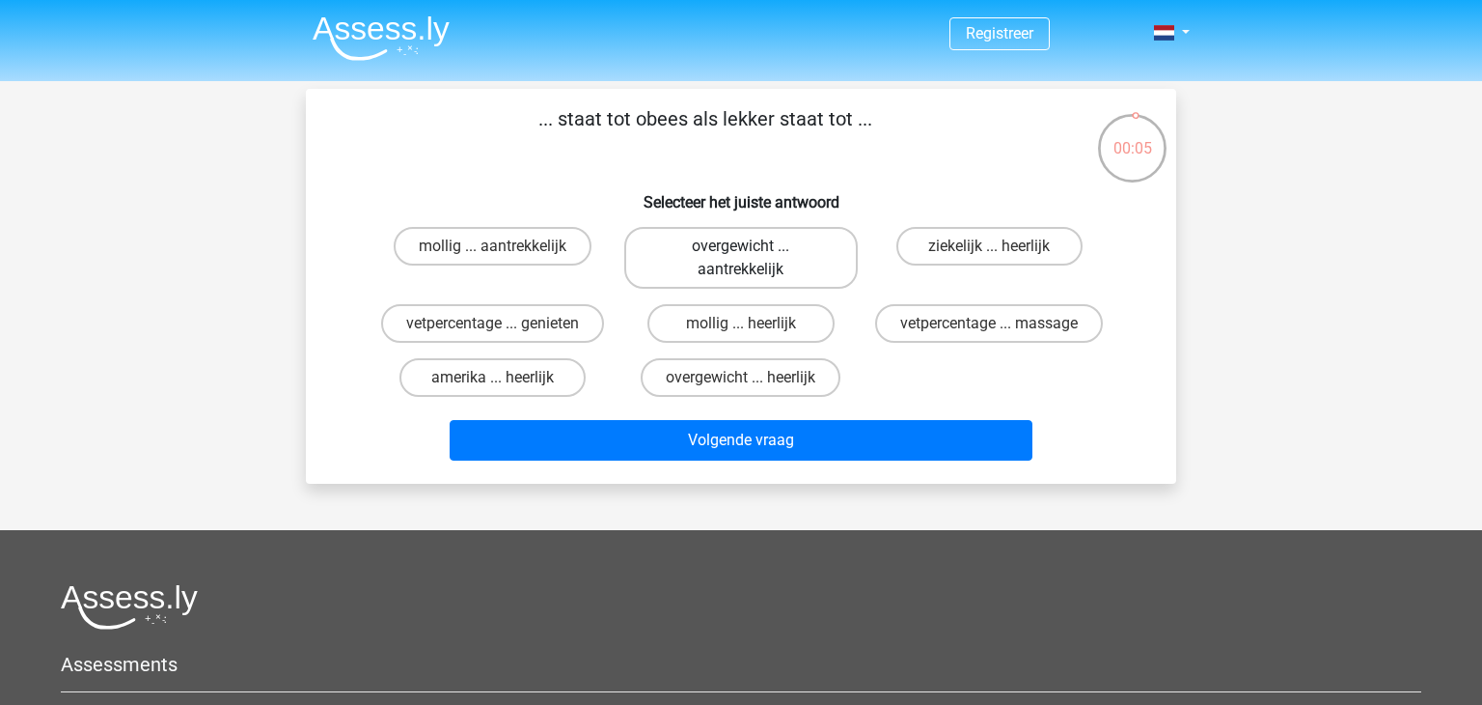
click at [738, 275] on label "overgewicht ... aantrekkelijk" at bounding box center [740, 258] width 233 height 62
click at [741, 259] on input "overgewicht ... aantrekkelijk" at bounding box center [747, 252] width 13 height 13
radio input "true"
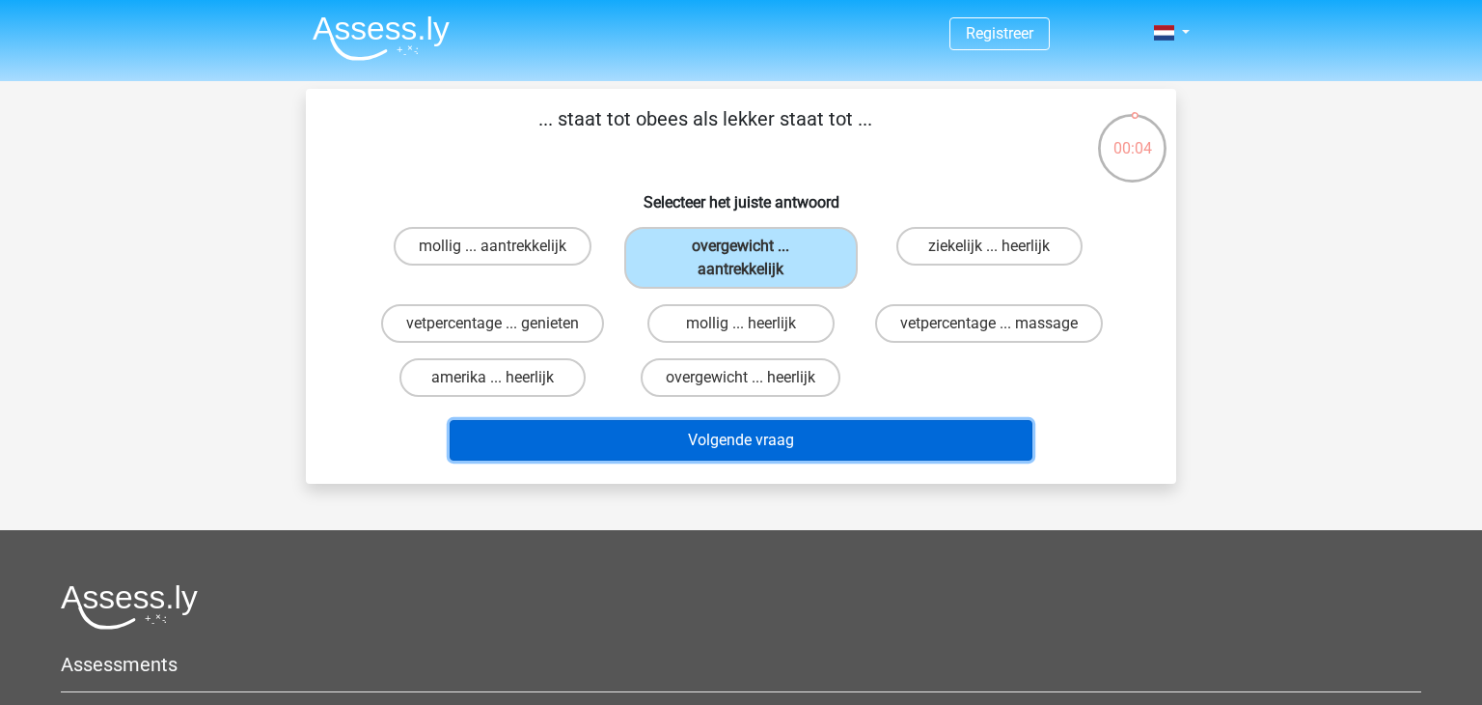
click at [789, 446] on button "Volgende vraag" at bounding box center [742, 440] width 584 height 41
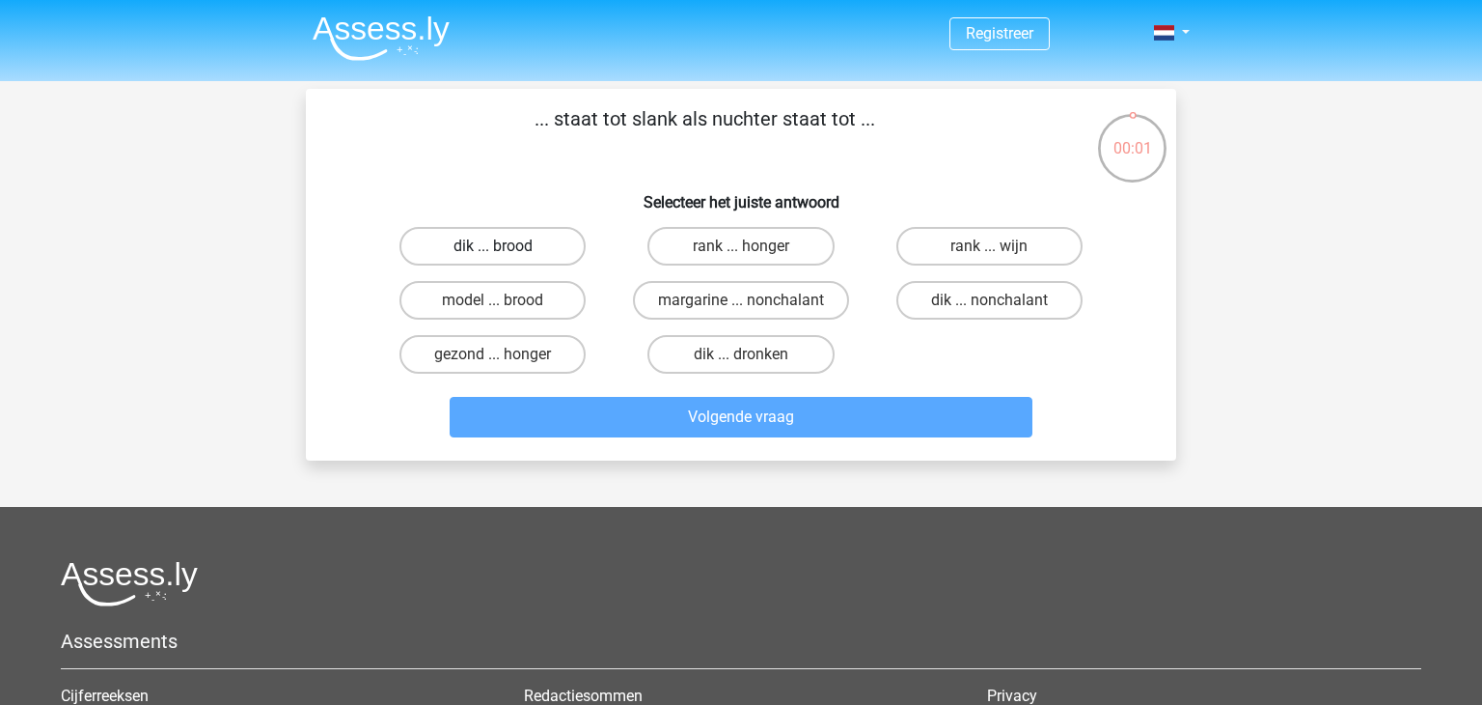
click at [540, 246] on label "dik ... brood" at bounding box center [493, 246] width 186 height 39
click at [506, 246] on input "dik ... brood" at bounding box center [499, 252] width 13 height 13
radio input "true"
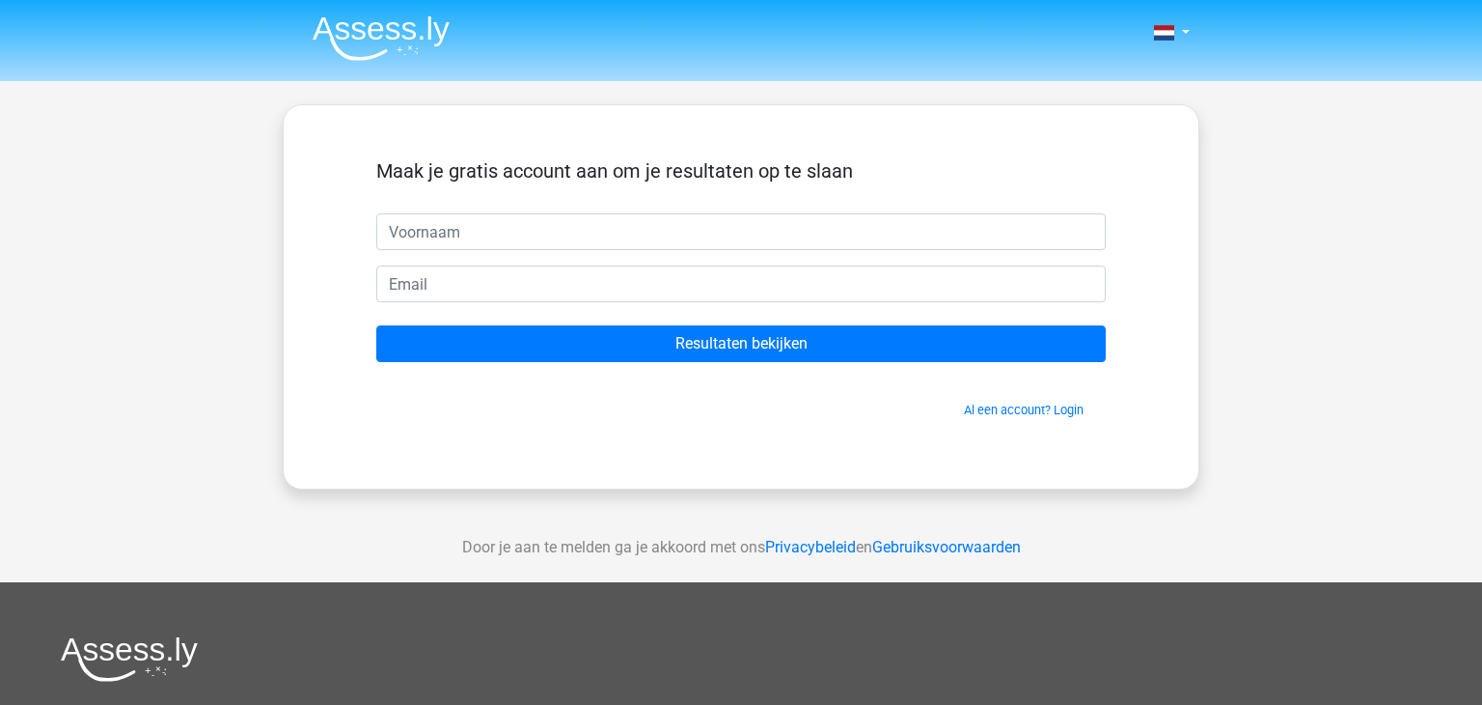
click at [528, 239] on input "text" at bounding box center [741, 231] width 730 height 37
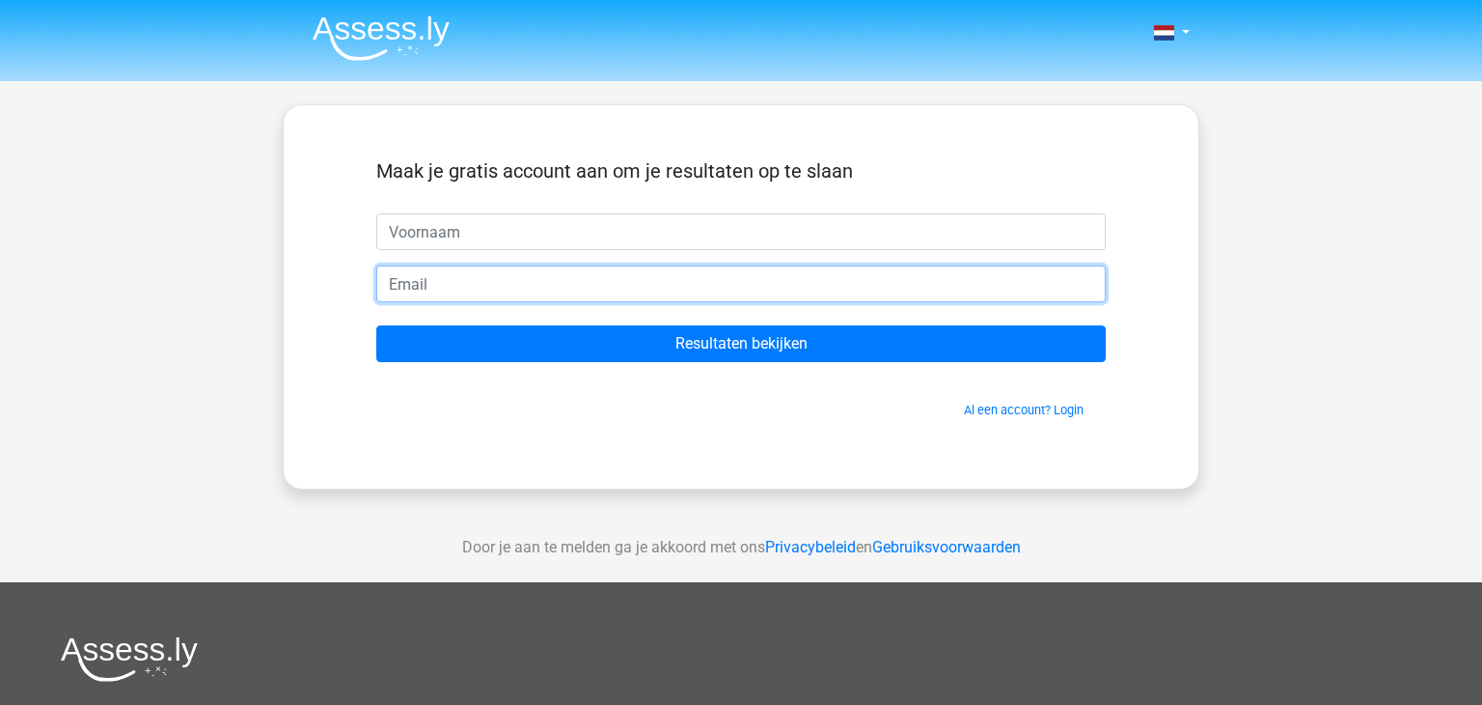
click at [430, 281] on input "email" at bounding box center [741, 283] width 730 height 37
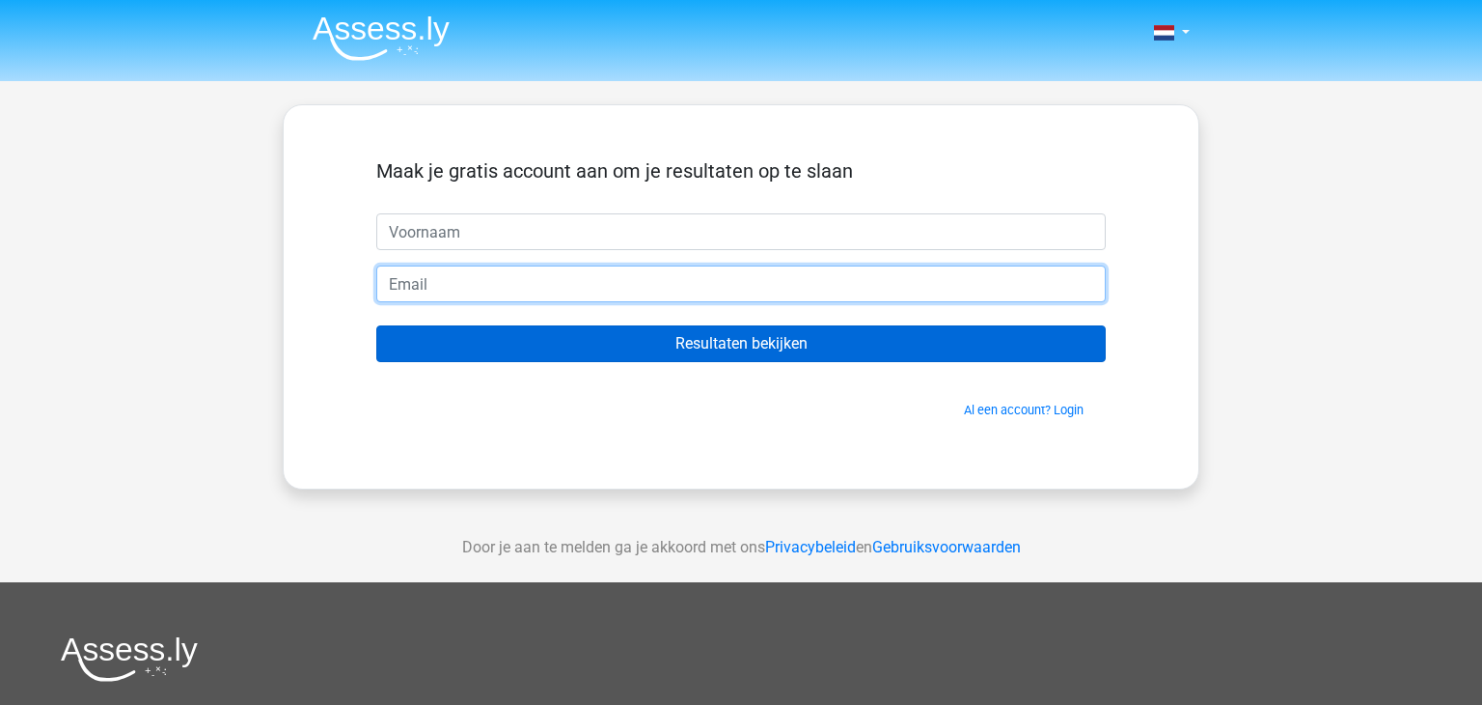
type input "[EMAIL_ADDRESS][DOMAIN_NAME]"
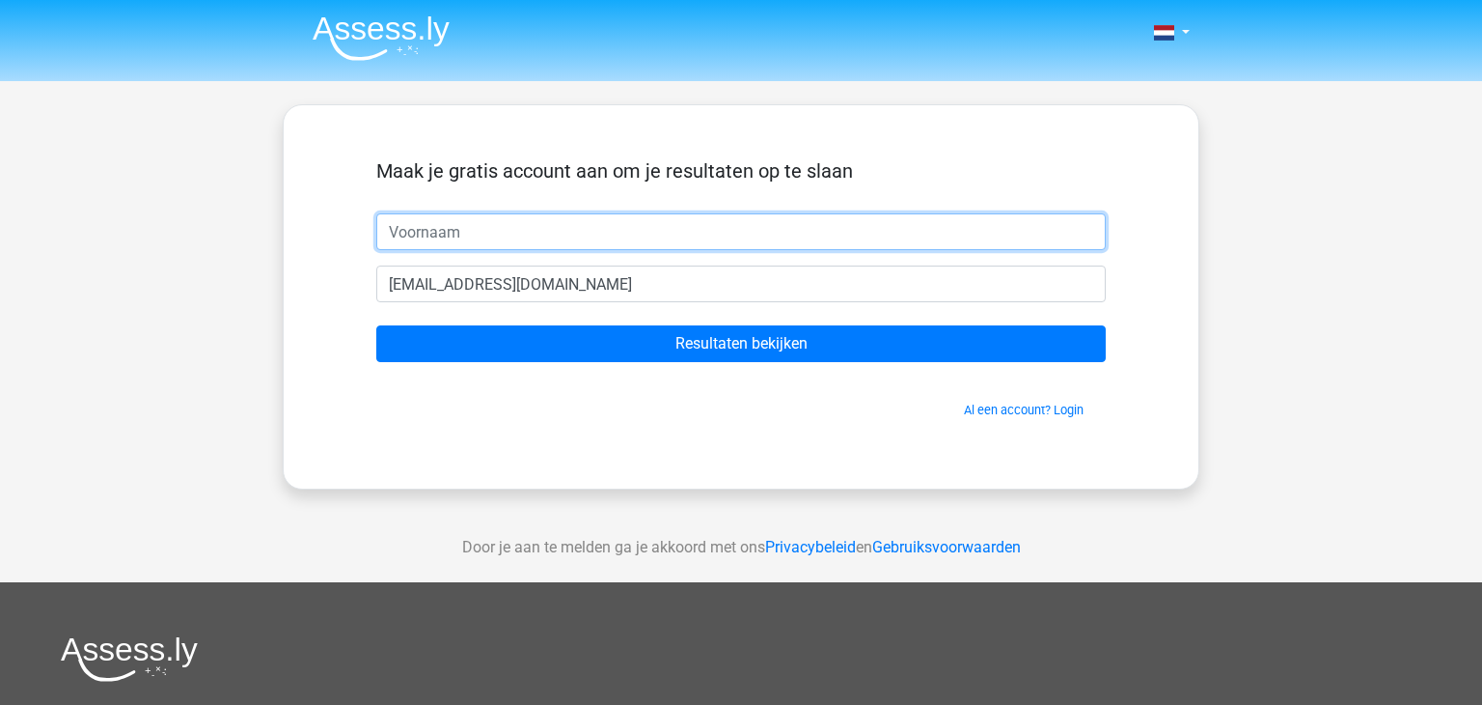
click at [474, 236] on input "text" at bounding box center [741, 231] width 730 height 37
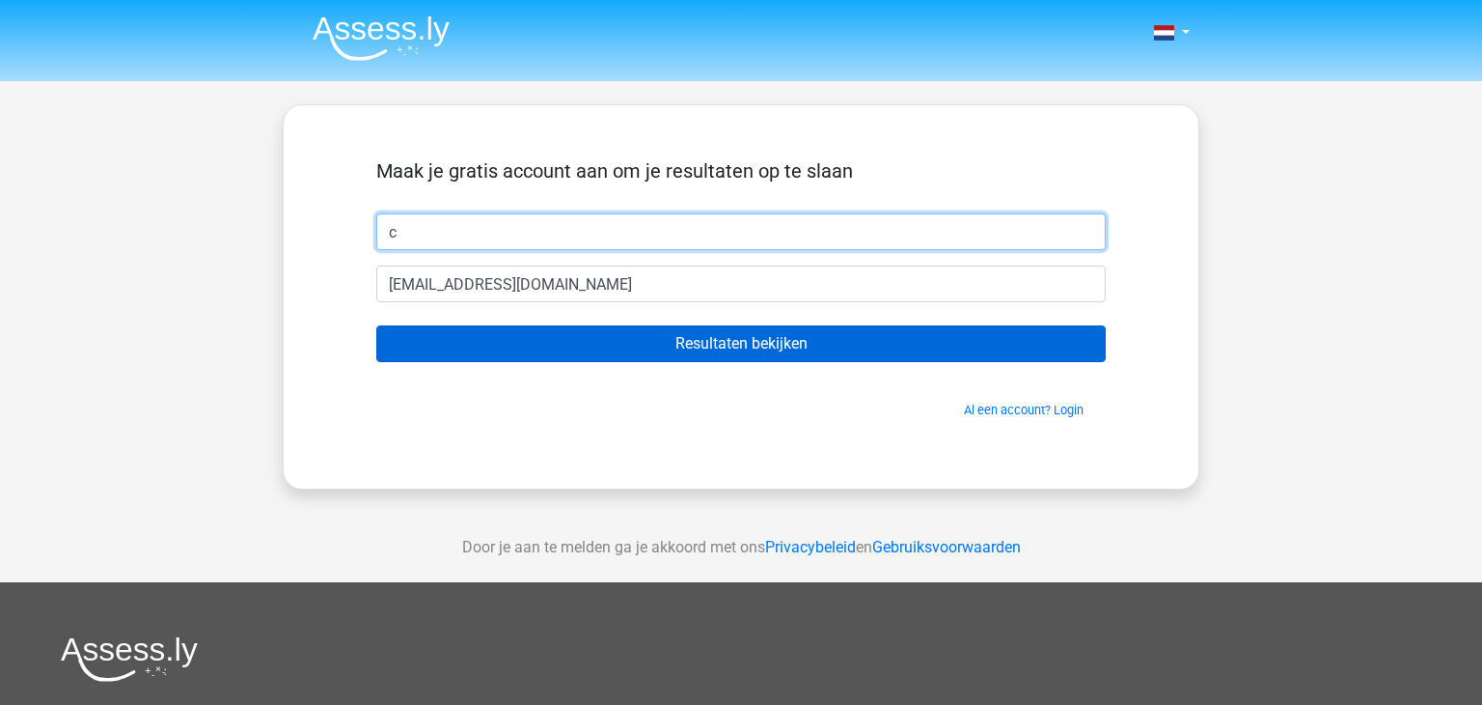
type input "c"
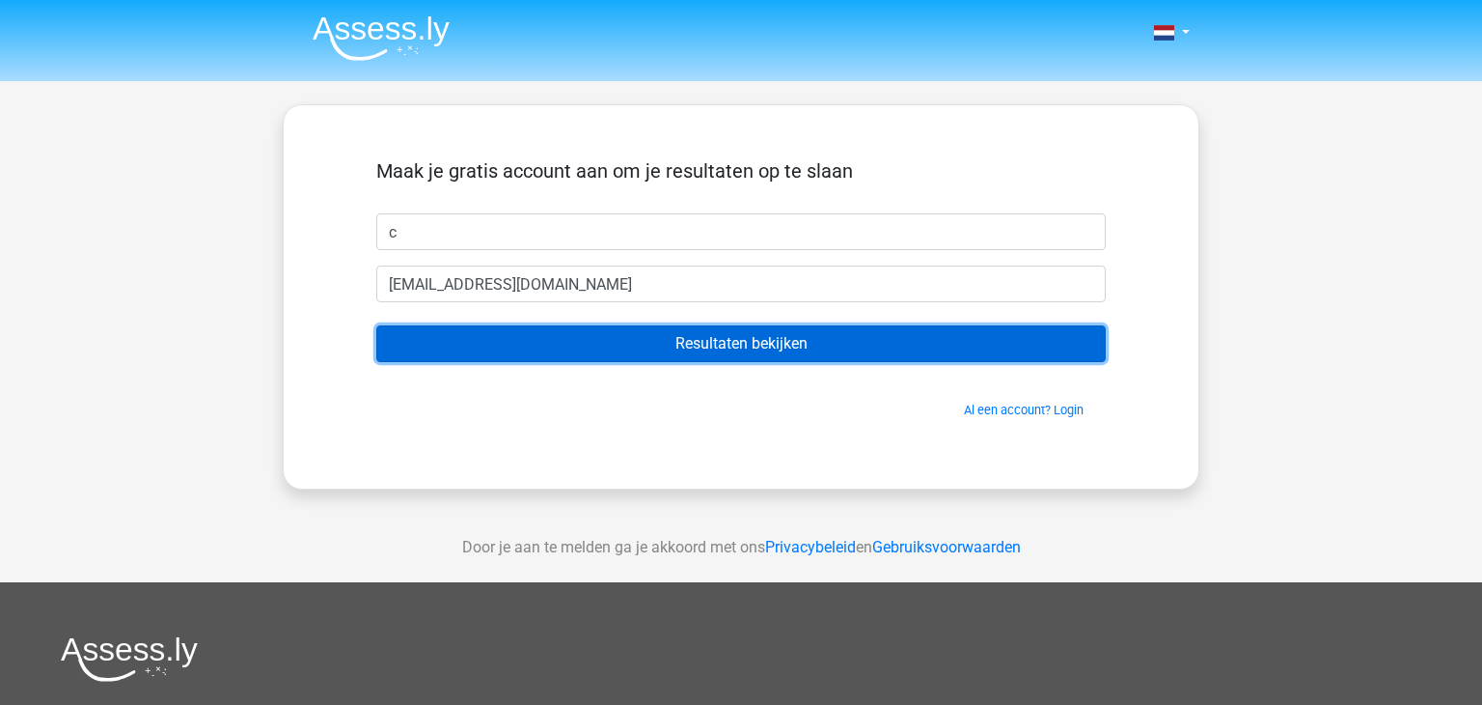
click at [631, 353] on input "Resultaten bekijken" at bounding box center [741, 343] width 730 height 37
click at [784, 346] on input "Resultaten bekijken" at bounding box center [741, 343] width 730 height 37
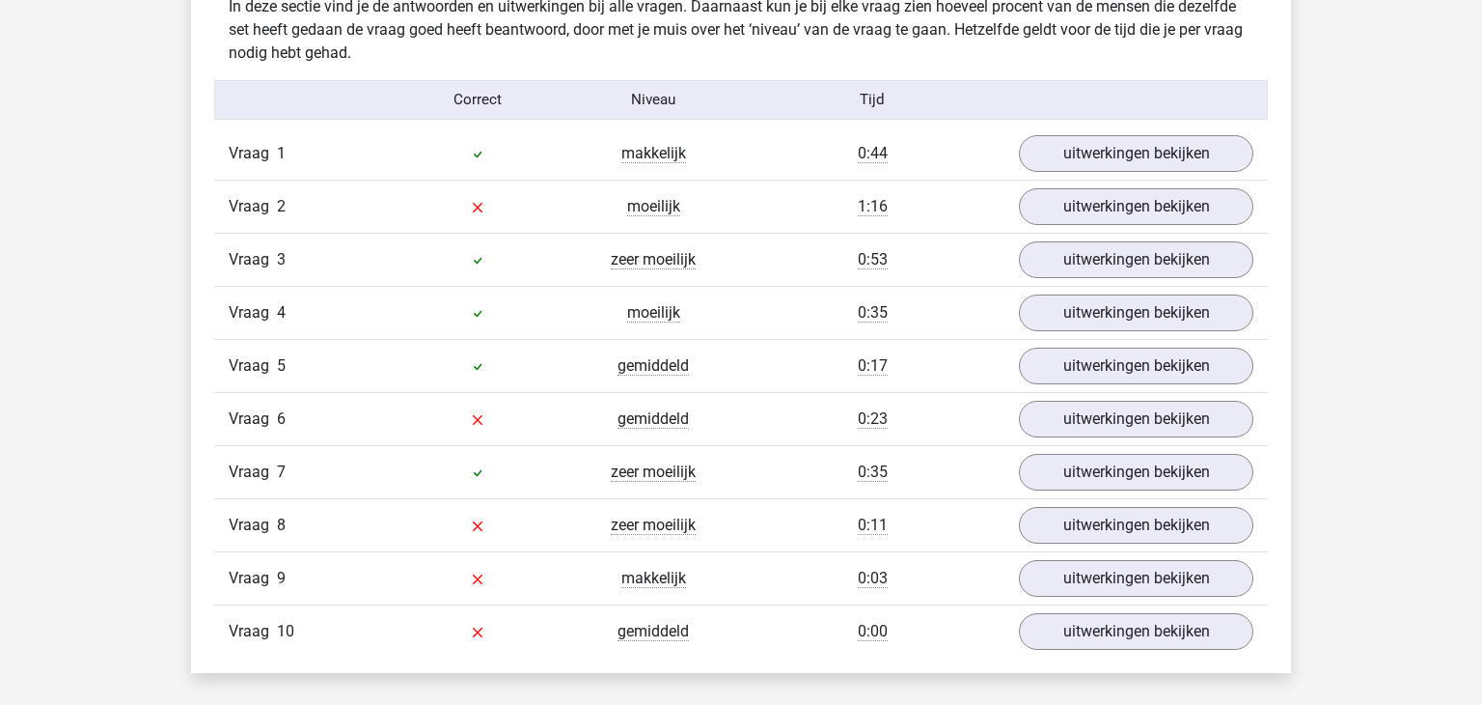
scroll to position [1539, 0]
click at [1127, 207] on link "uitwerkingen bekijken" at bounding box center [1136, 205] width 269 height 42
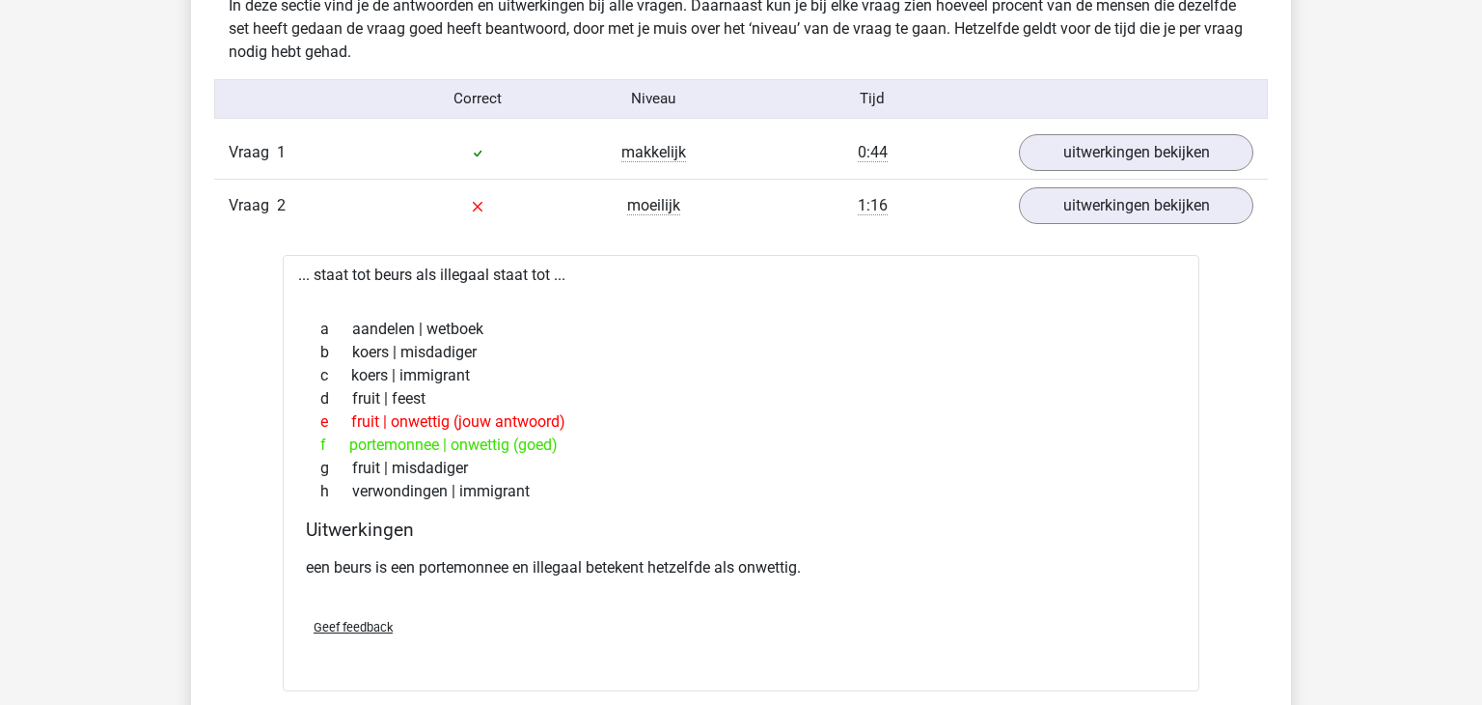
click at [703, 328] on div "a aandelen | wetboek" at bounding box center [741, 329] width 871 height 23
click at [1064, 159] on link "uitwerkingen bekijken" at bounding box center [1136, 152] width 269 height 42
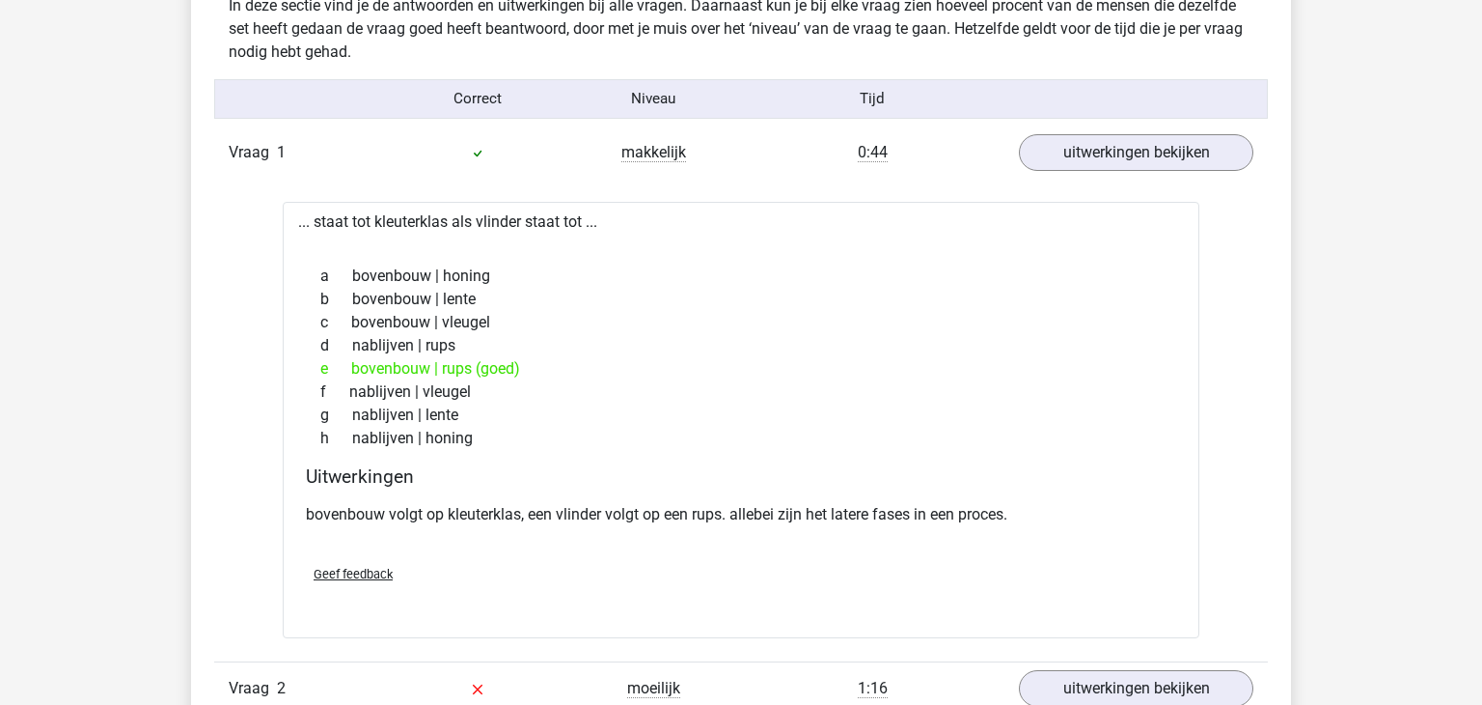
click at [1160, 172] on div "Vraag 1 makkelijk 0:44 uitwerkingen bekijken" at bounding box center [741, 152] width 1054 height 52
click at [1150, 163] on link "uitwerkingen bekijken" at bounding box center [1136, 152] width 269 height 42
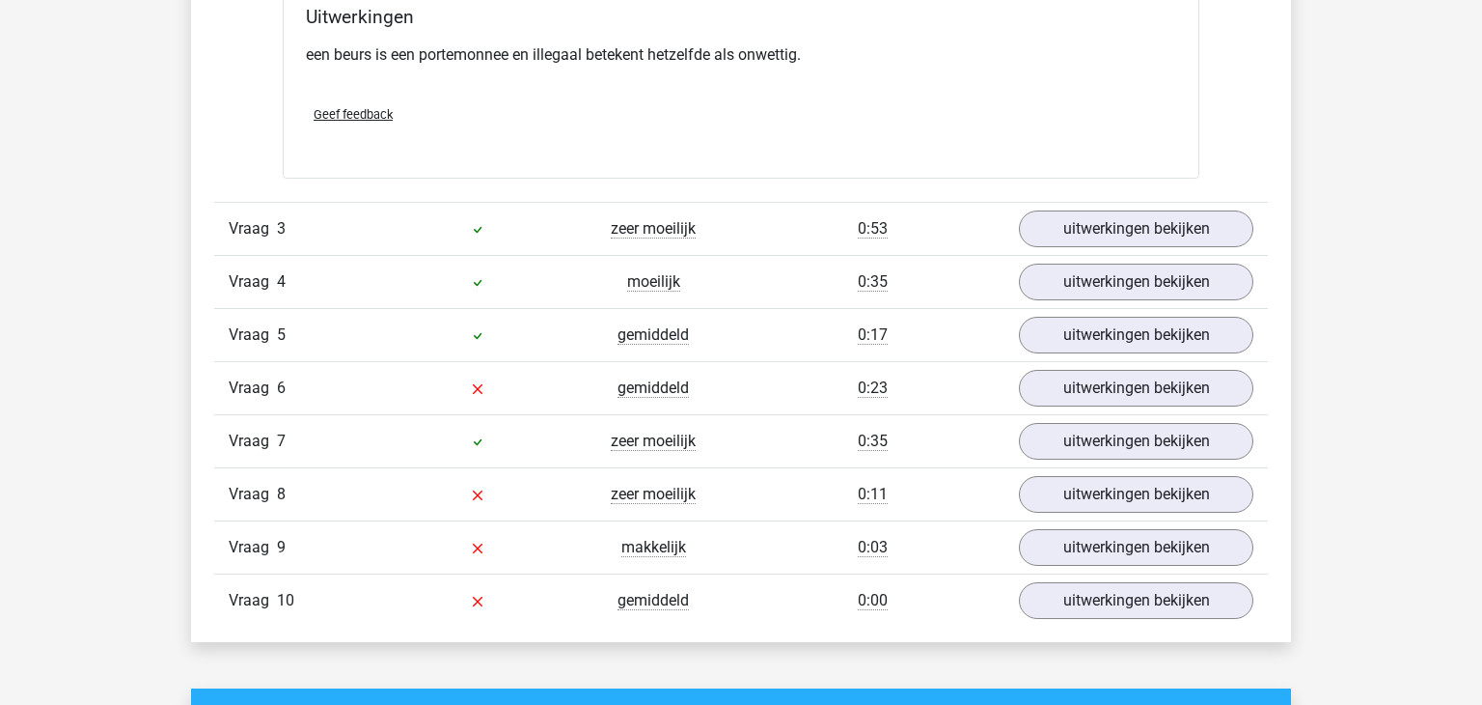
scroll to position [2055, 0]
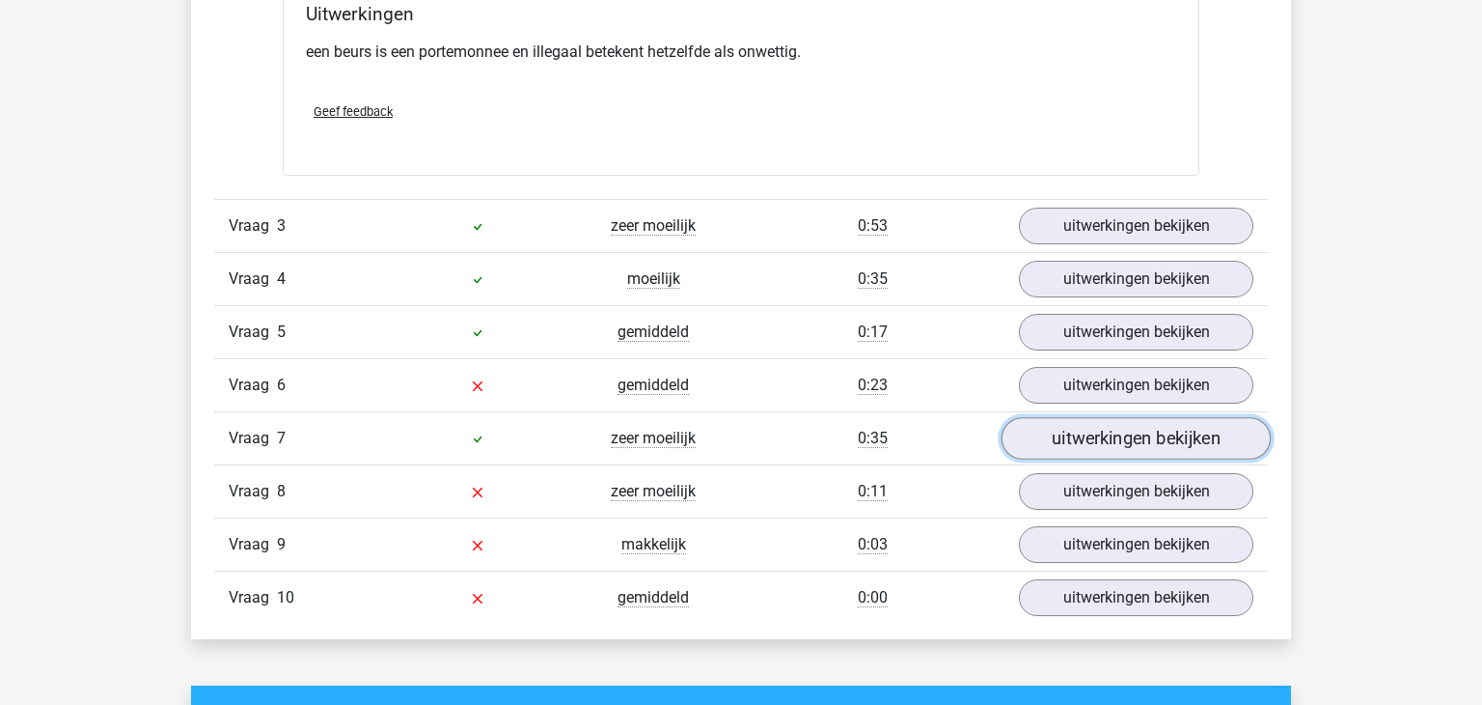
click at [1170, 431] on link "uitwerkingen bekijken" at bounding box center [1136, 438] width 269 height 42
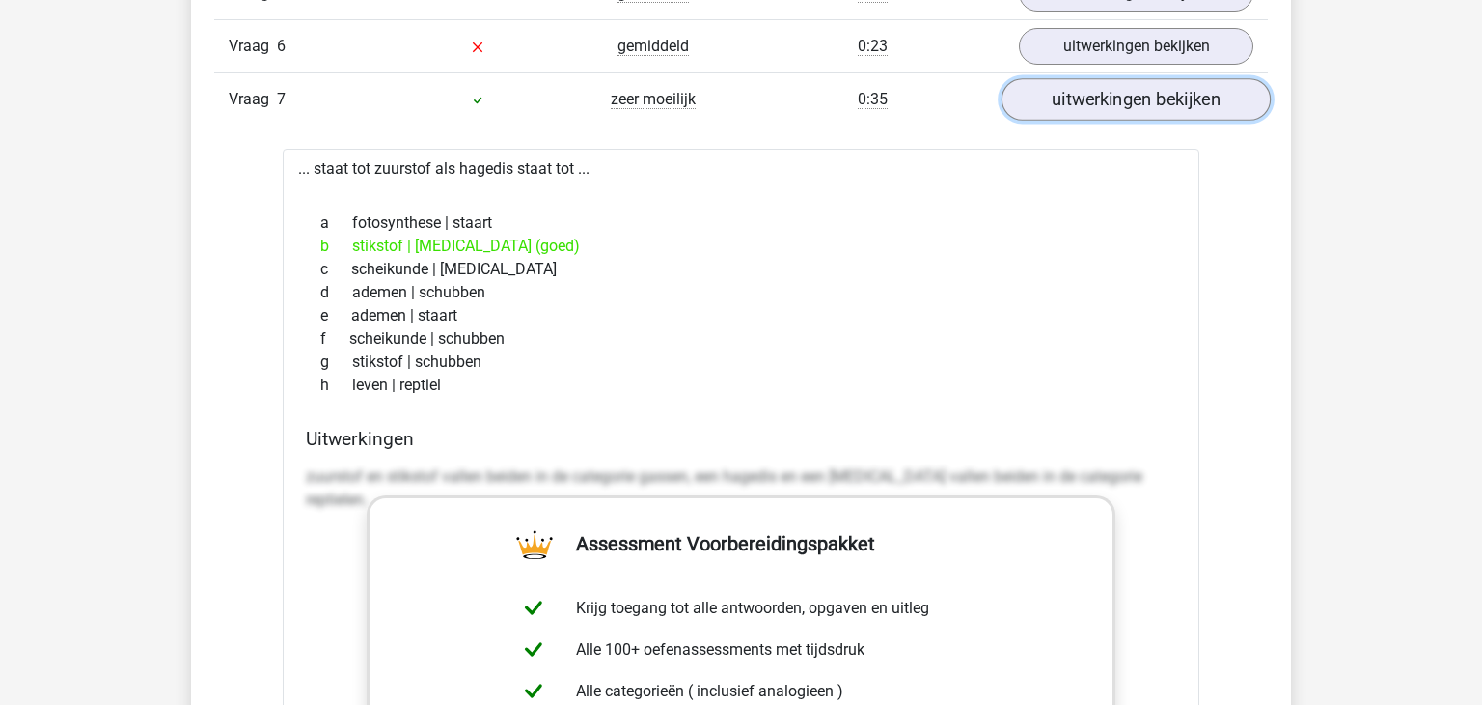
scroll to position [2392, 0]
click at [1207, 102] on link "uitwerkingen bekijken" at bounding box center [1136, 101] width 269 height 42
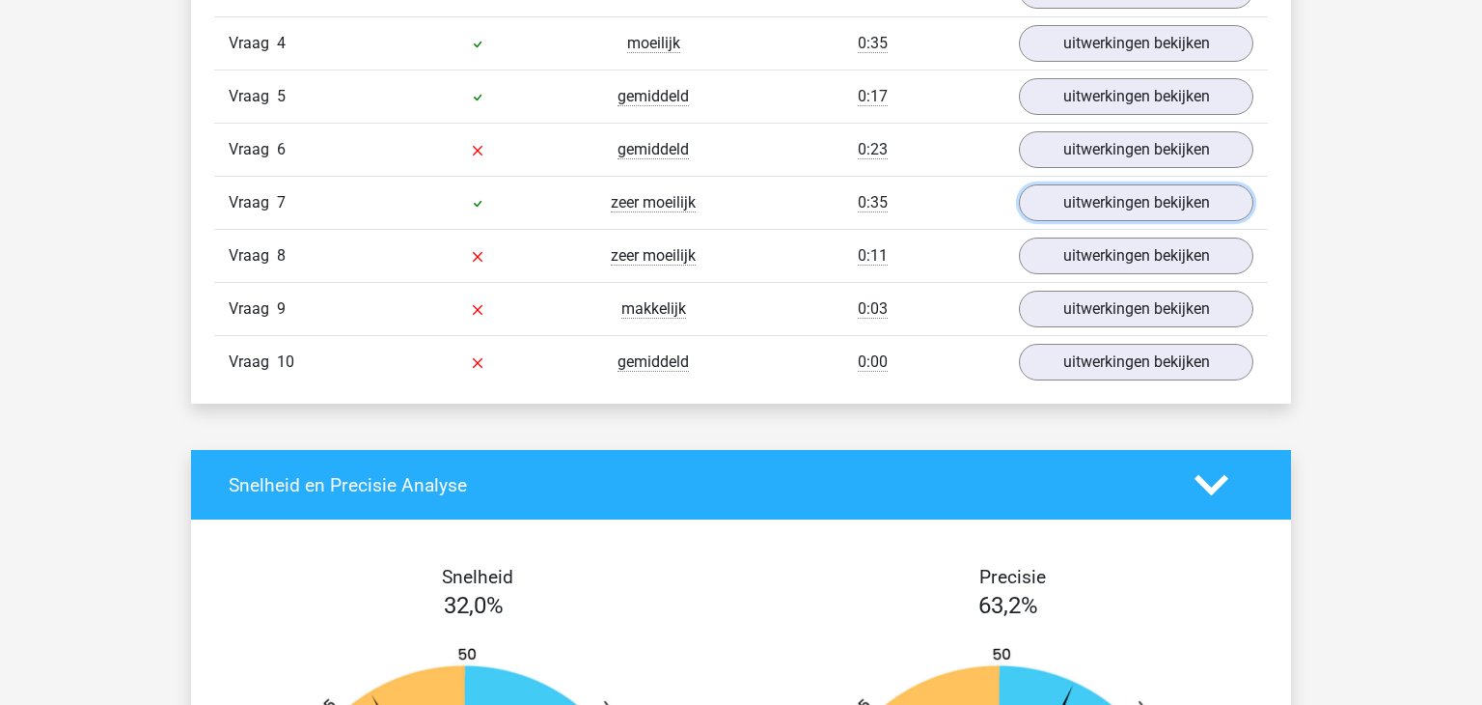
scroll to position [2291, 0]
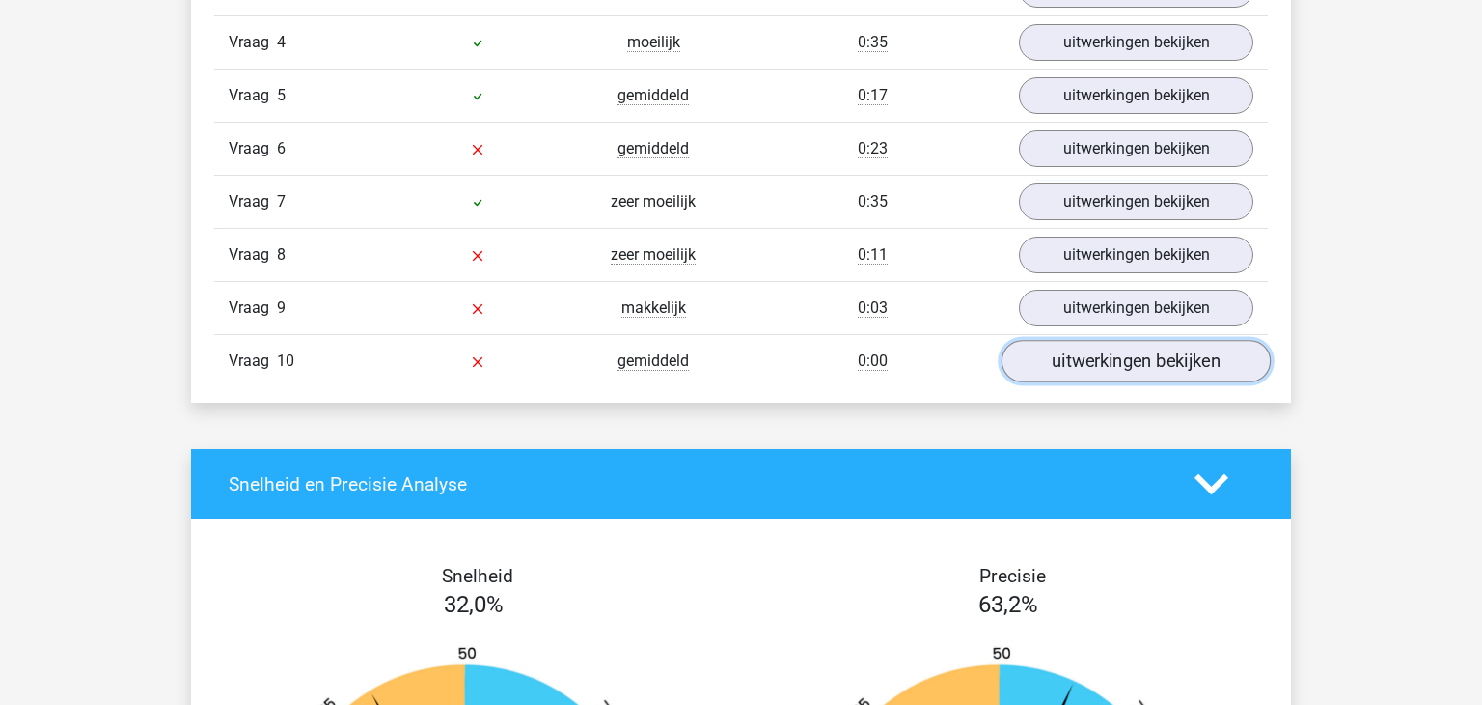
click at [1141, 365] on link "uitwerkingen bekijken" at bounding box center [1136, 361] width 269 height 42
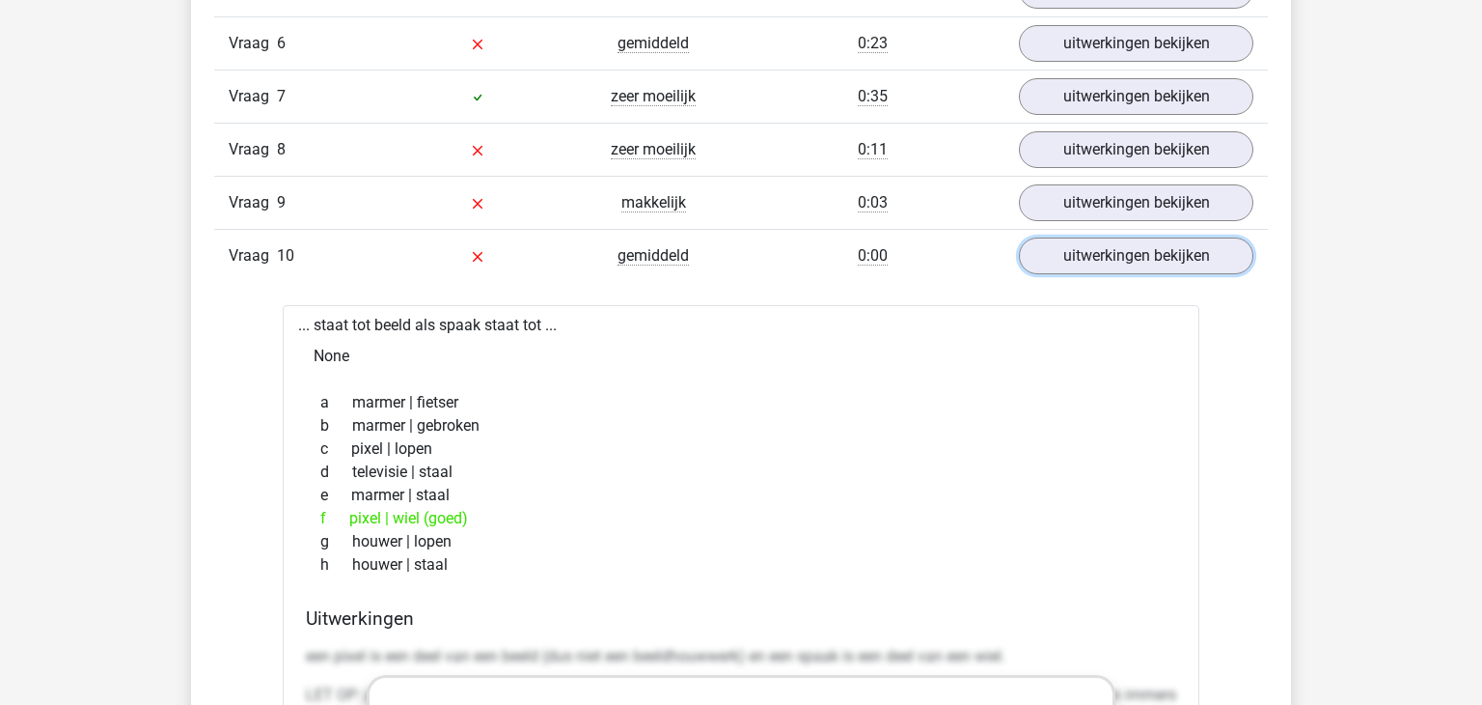
scroll to position [2400, 0]
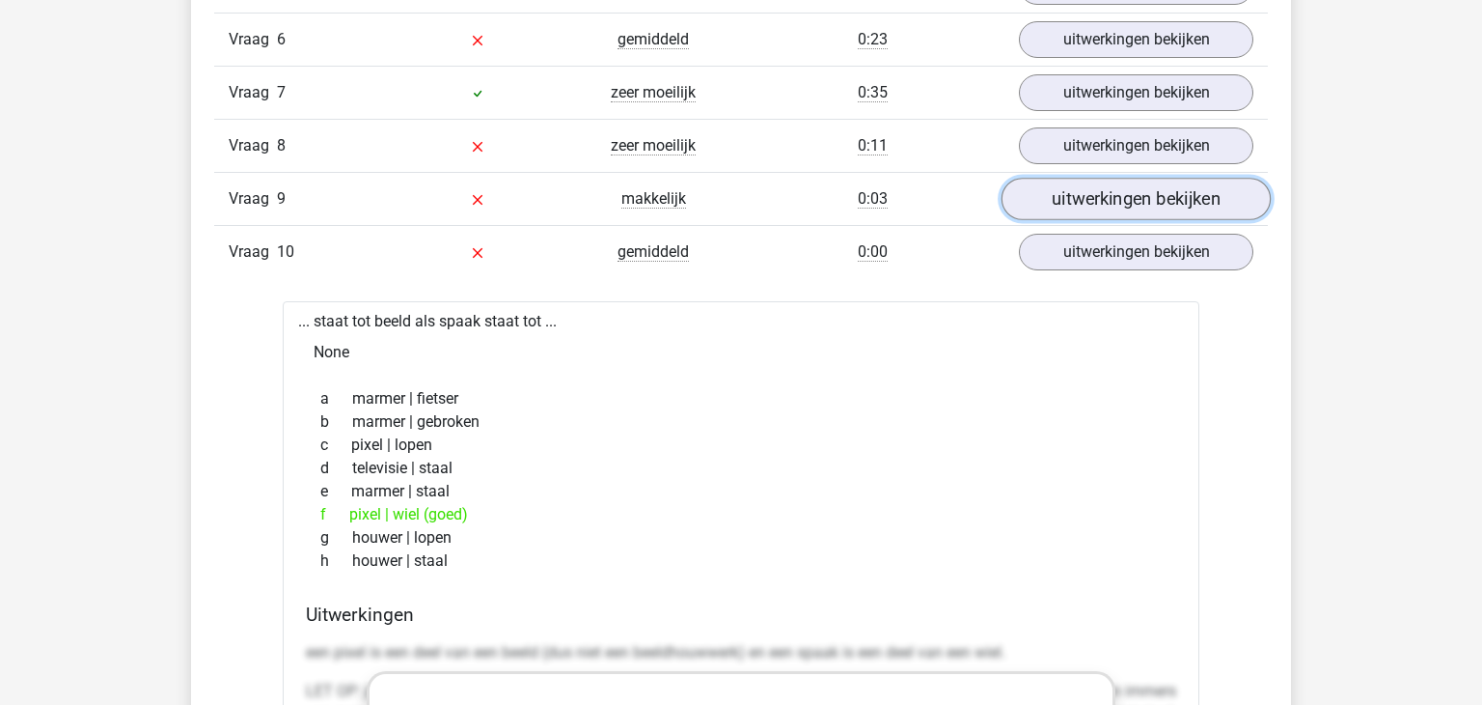
click at [1105, 201] on link "uitwerkingen bekijken" at bounding box center [1136, 199] width 269 height 42
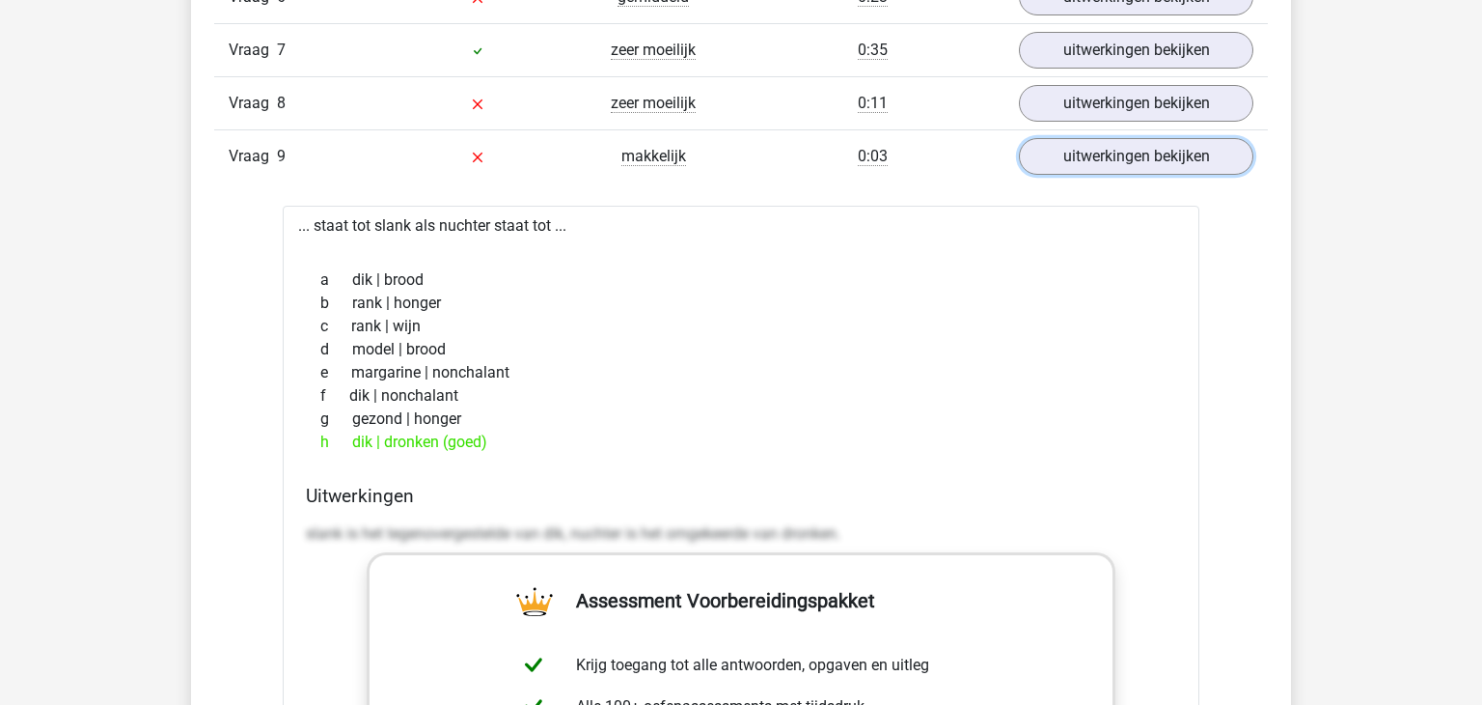
scroll to position [2444, 0]
click at [604, 433] on div "h dik | dronken (goed)" at bounding box center [741, 440] width 871 height 23
click at [1143, 105] on link "uitwerkingen bekijken" at bounding box center [1136, 102] width 269 height 42
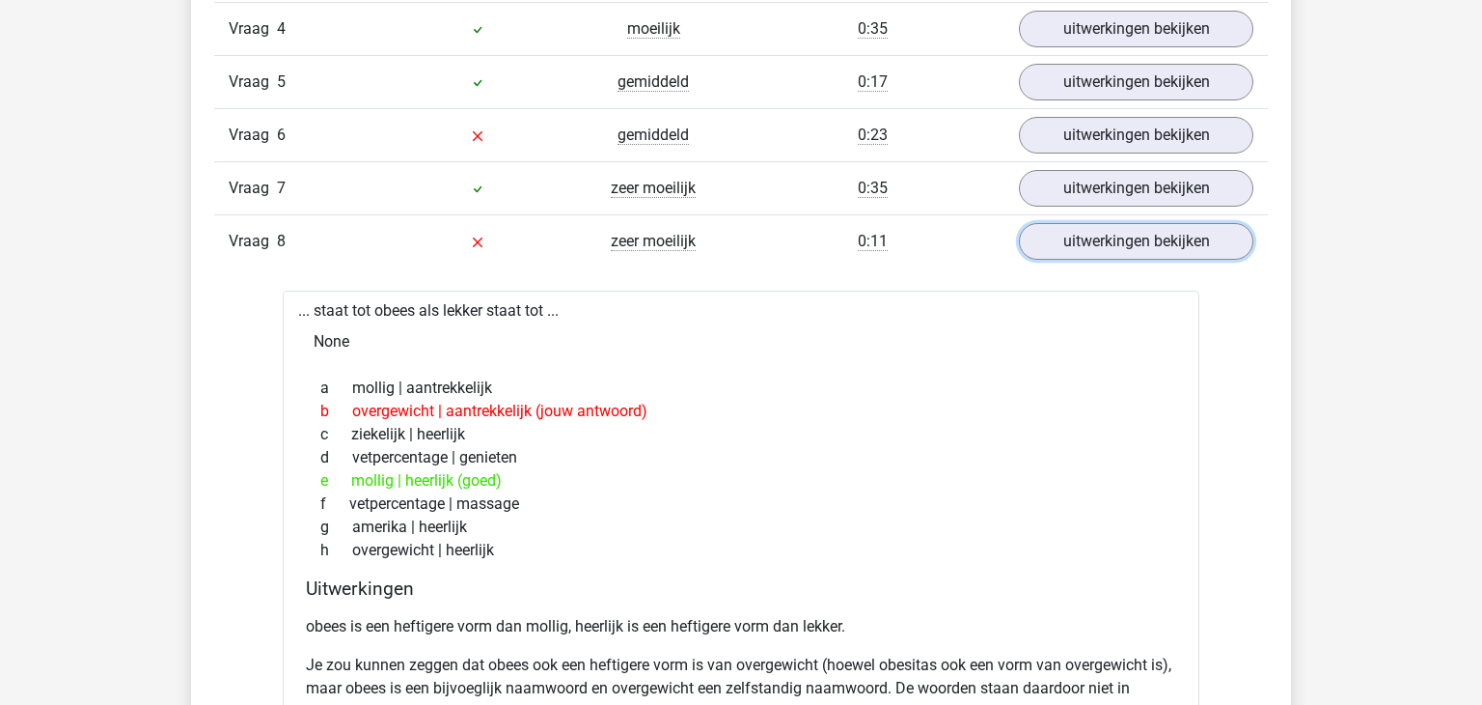
scroll to position [2301, 0]
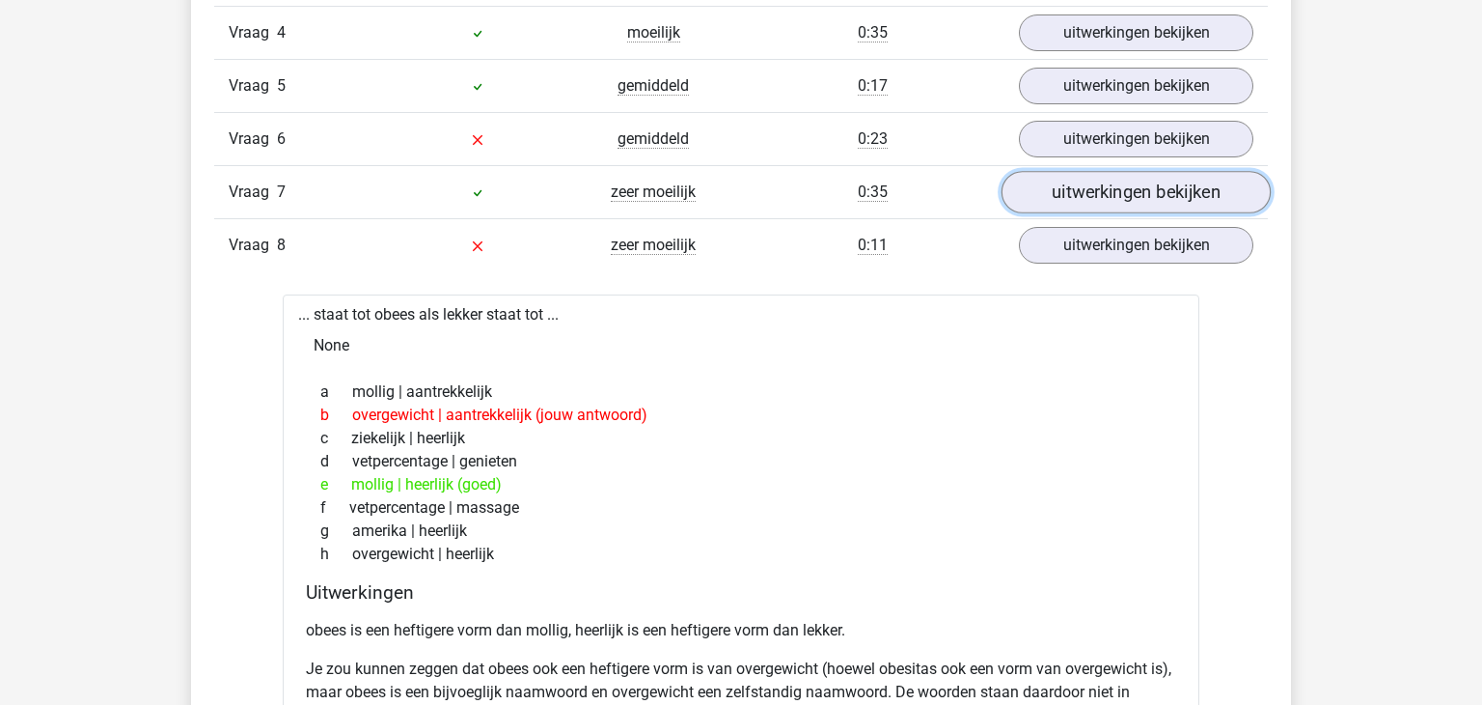
click at [1107, 192] on link "uitwerkingen bekijken" at bounding box center [1136, 192] width 269 height 42
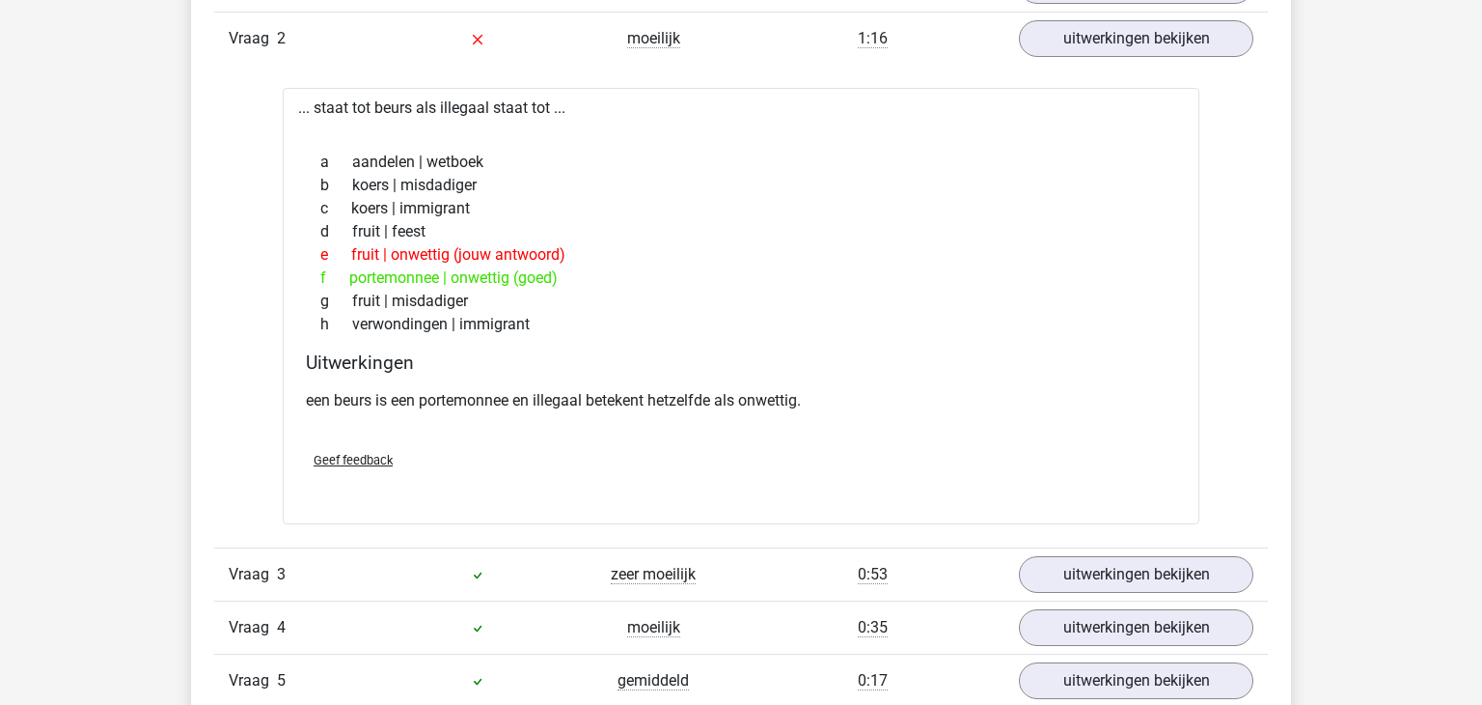
scroll to position [1490, 0]
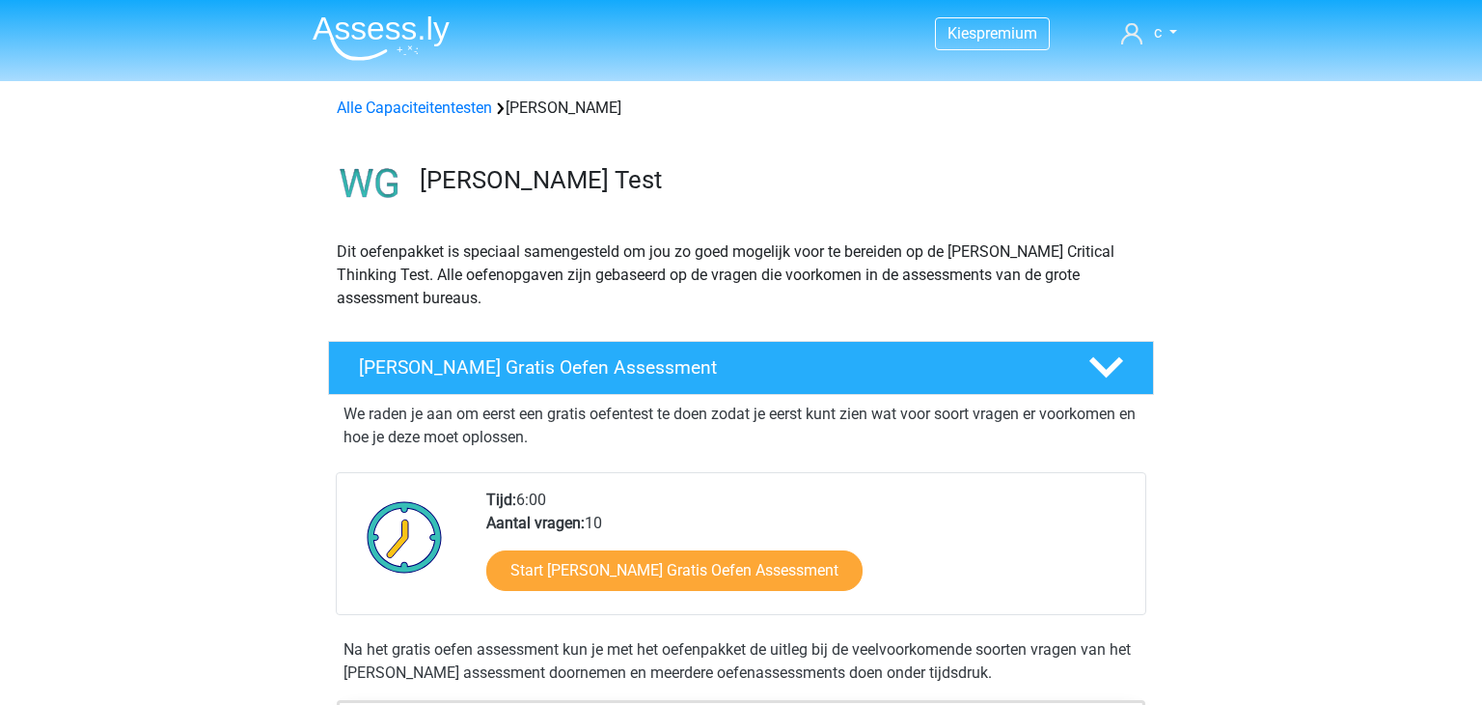
click at [588, 360] on h4 "[PERSON_NAME] Gratis Oefen Assessment" at bounding box center [708, 367] width 699 height 22
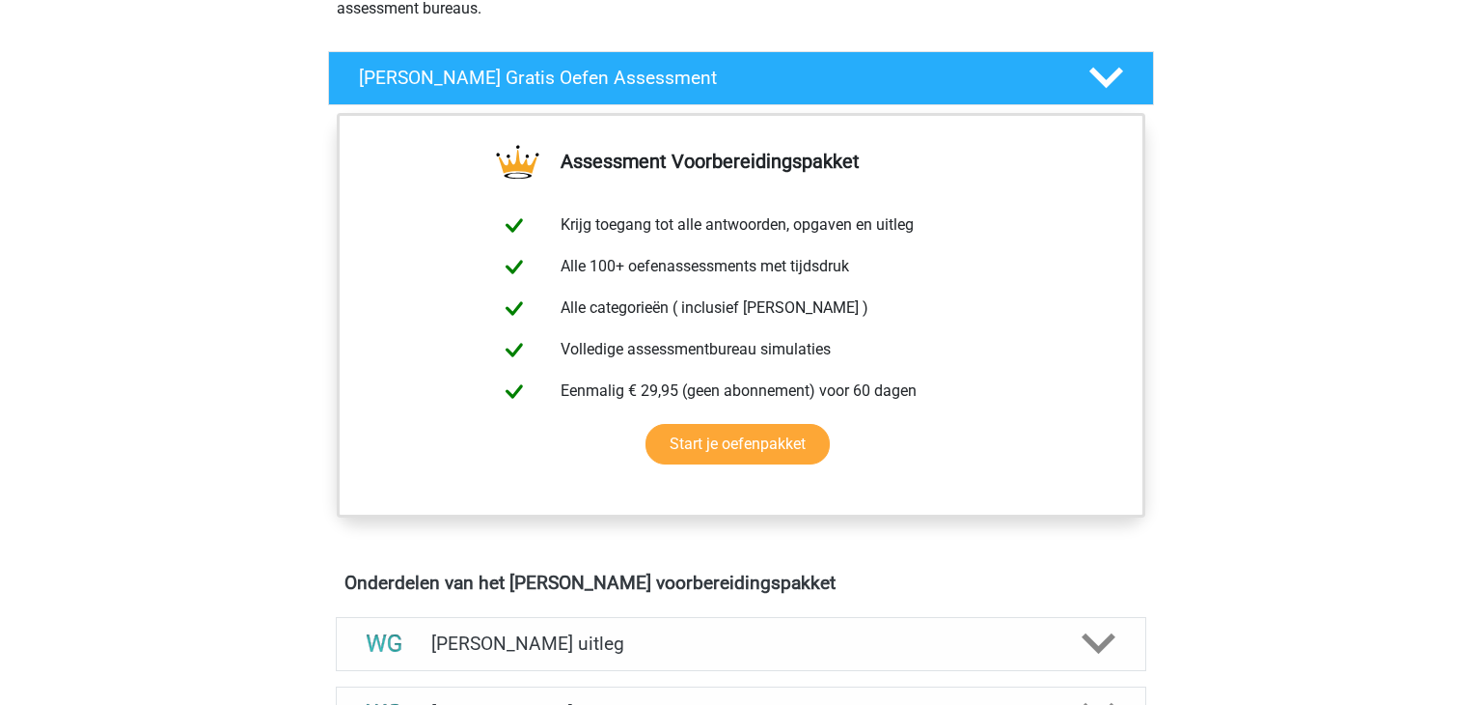
scroll to position [236, 0]
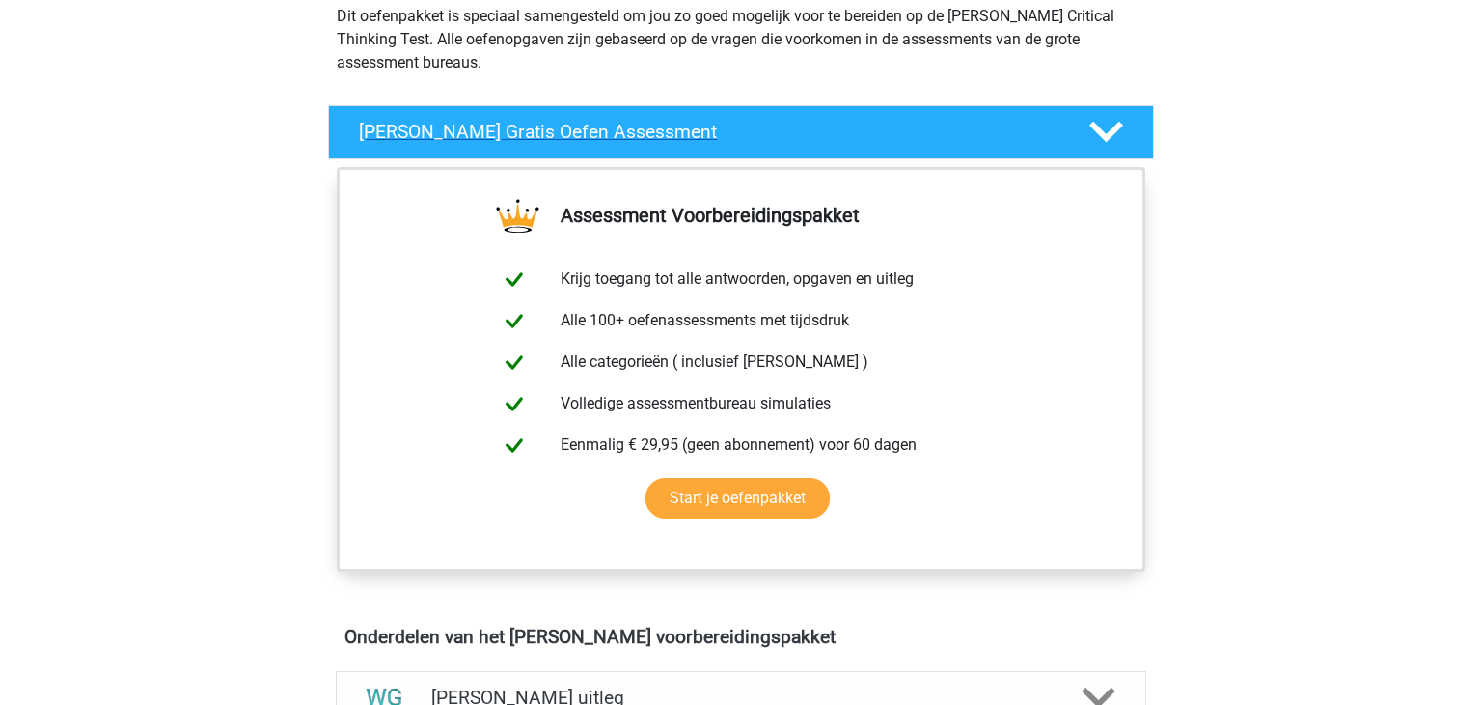
click at [1114, 126] on polygon at bounding box center [1107, 132] width 34 height 21
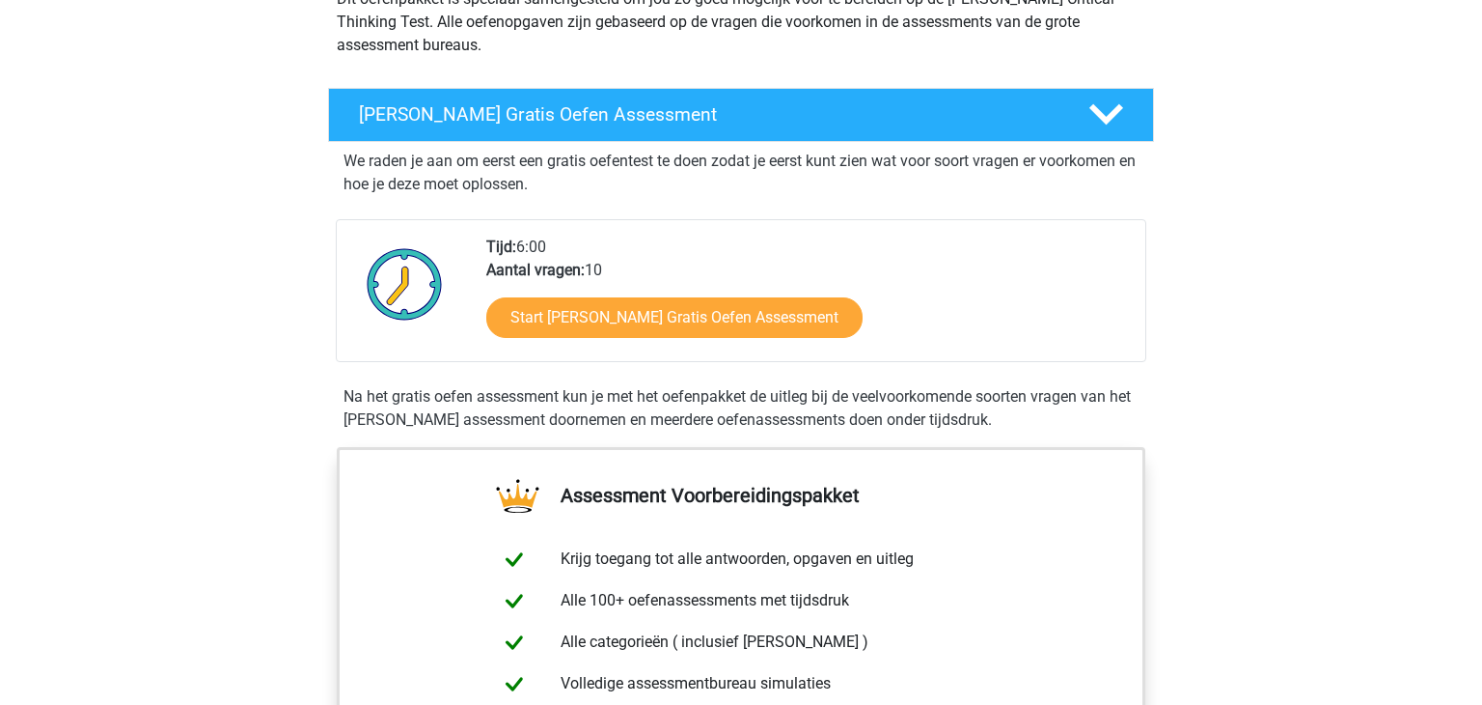
scroll to position [247, 0]
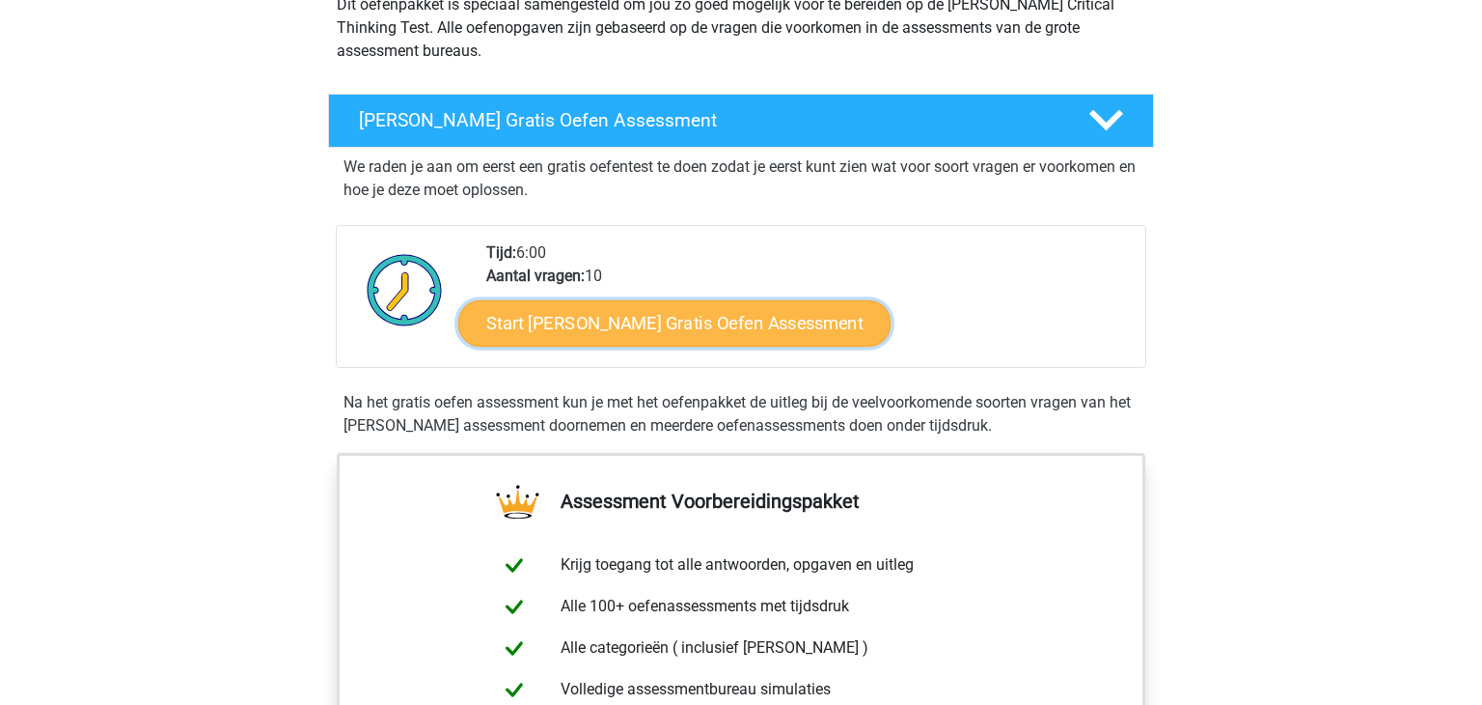
click at [700, 330] on link "Start [PERSON_NAME] Gratis Oefen Assessment" at bounding box center [674, 323] width 433 height 46
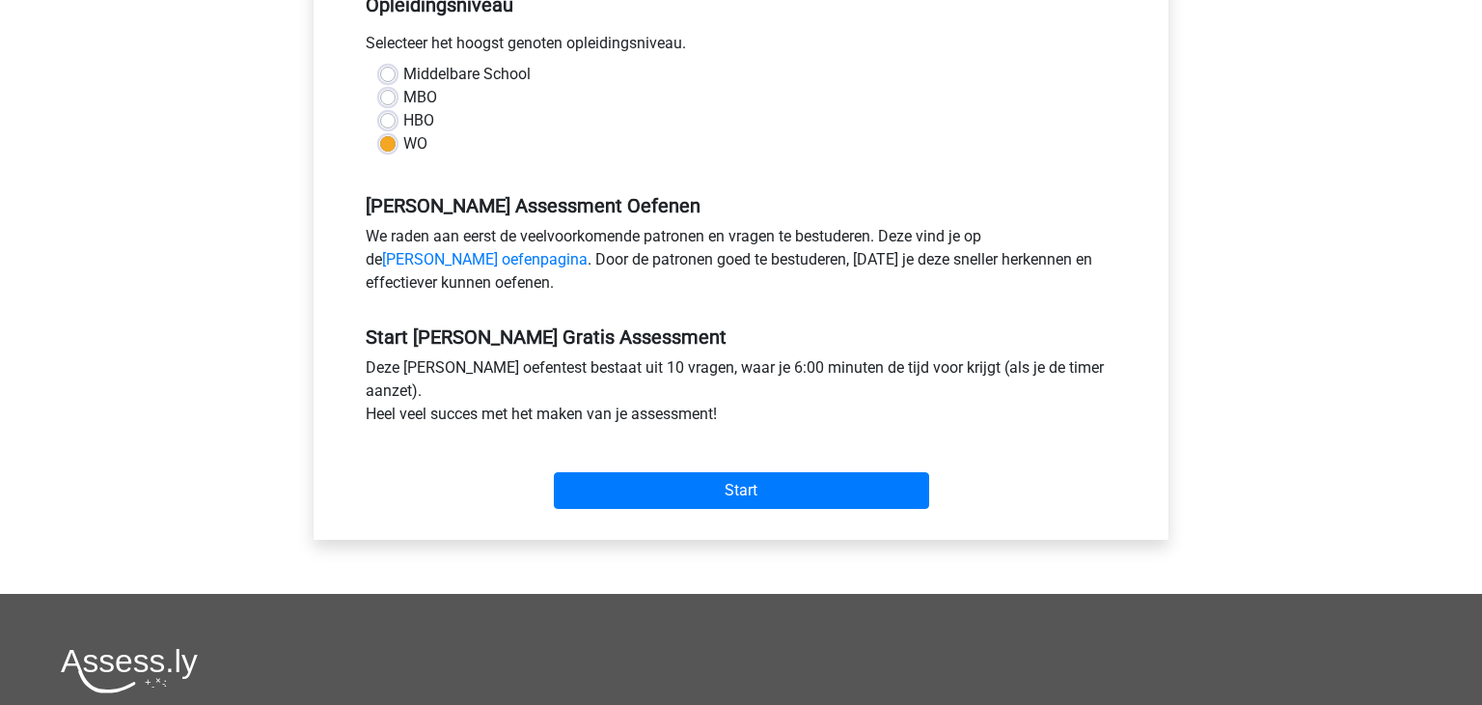
scroll to position [428, 0]
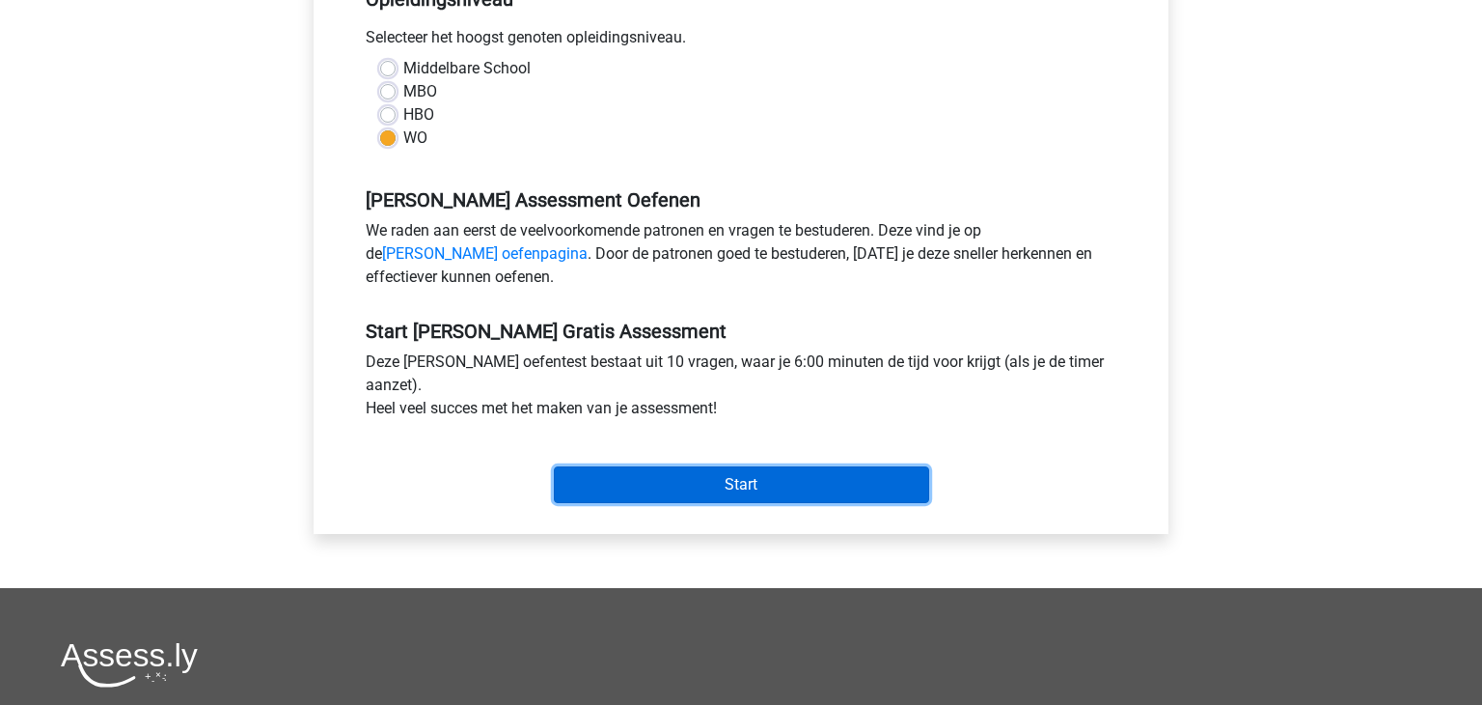
click at [793, 485] on input "Start" at bounding box center [741, 484] width 375 height 37
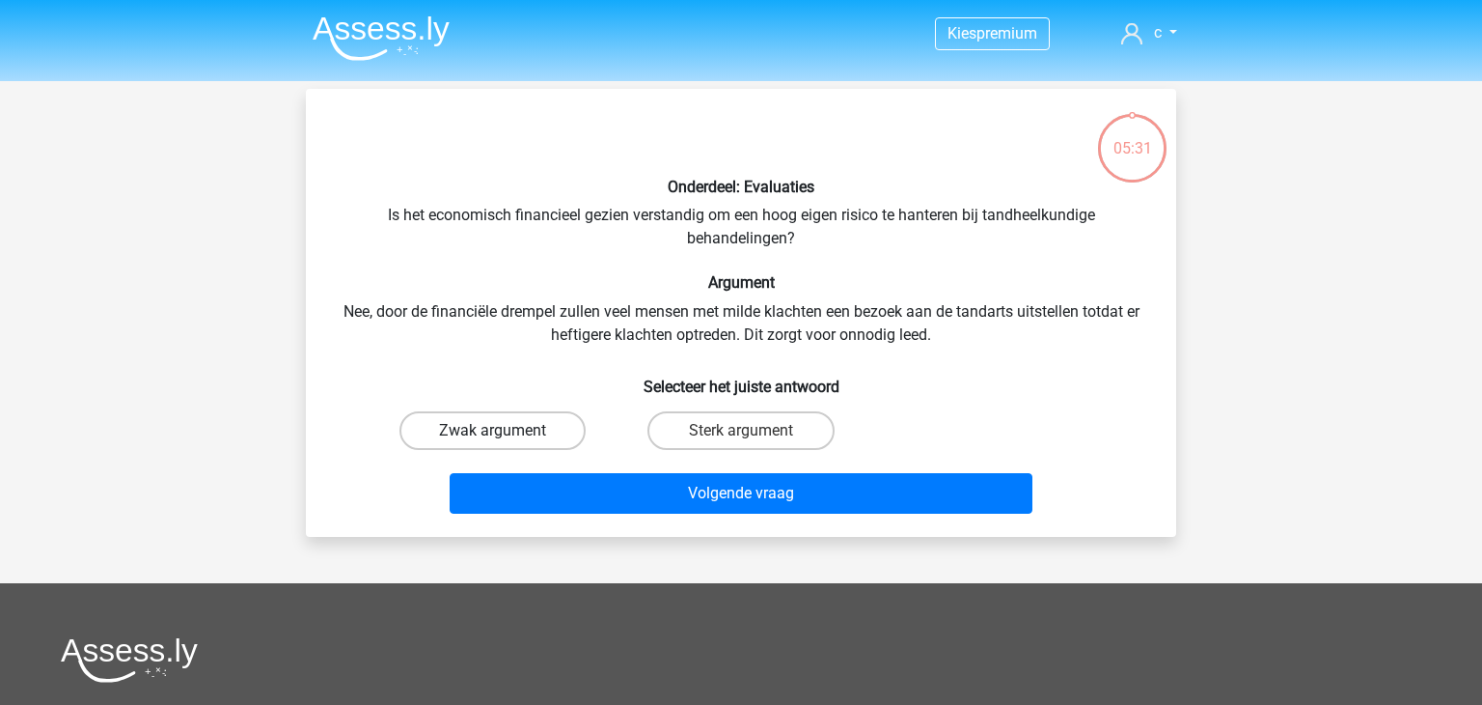
click at [545, 424] on label "Zwak argument" at bounding box center [493, 430] width 186 height 39
click at [506, 430] on input "Zwak argument" at bounding box center [499, 436] width 13 height 13
radio input "true"
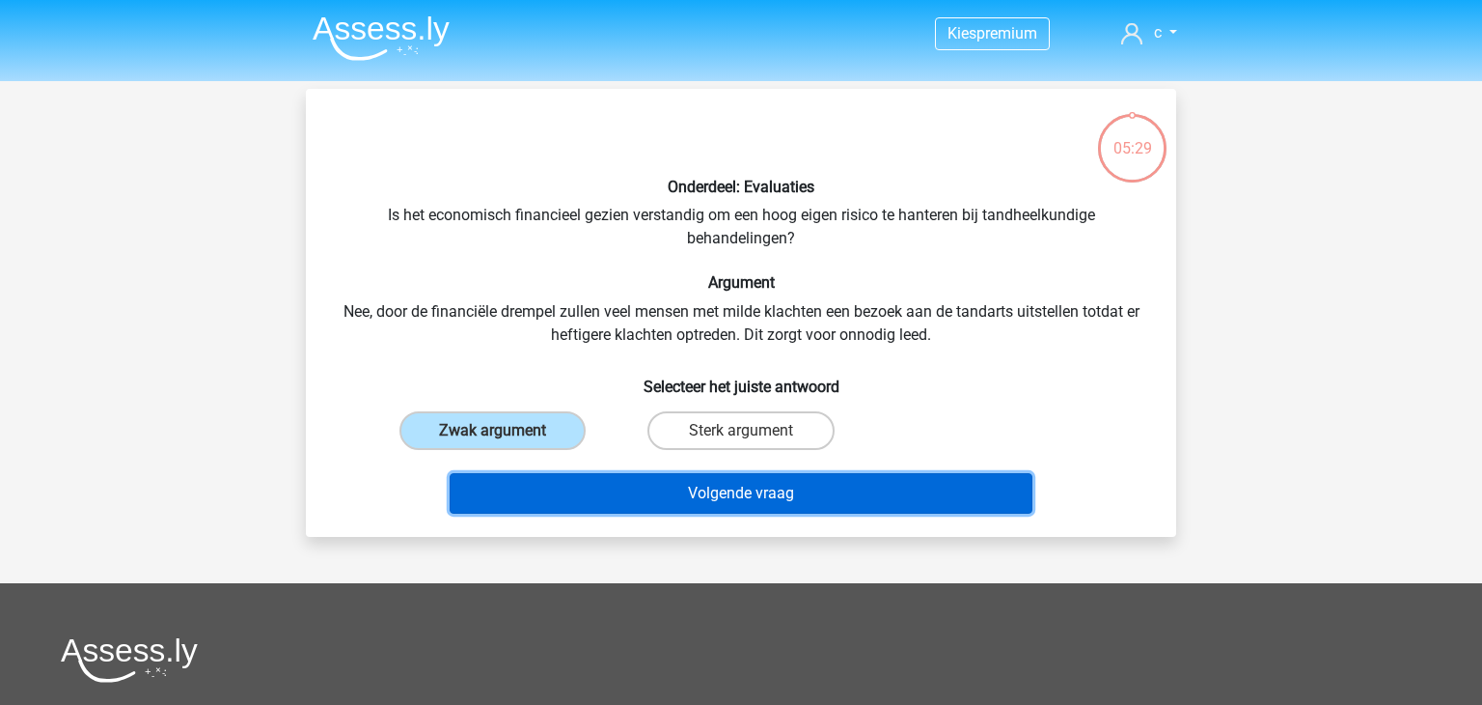
click at [712, 493] on button "Volgende vraag" at bounding box center [742, 493] width 584 height 41
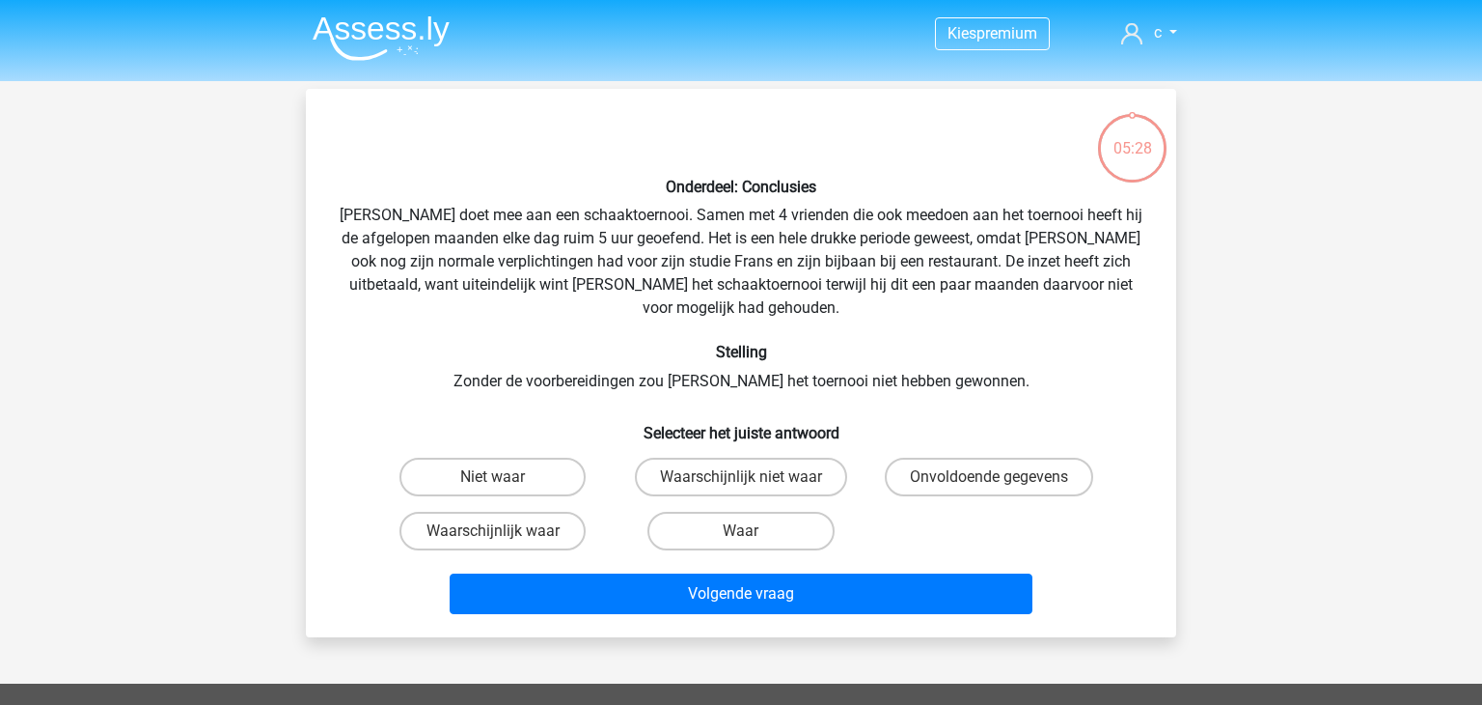
scroll to position [89, 0]
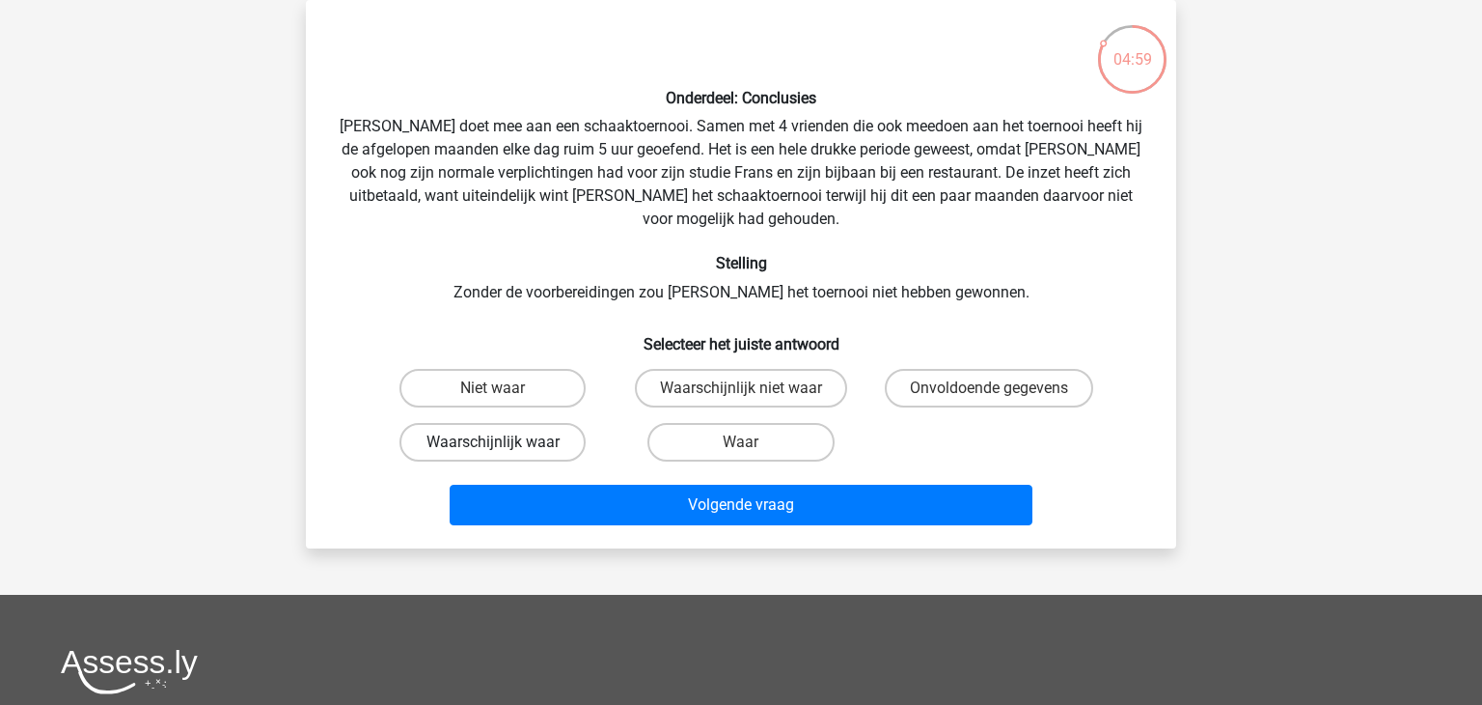
click at [545, 425] on label "Waarschijnlijk waar" at bounding box center [493, 442] width 186 height 39
click at [506, 442] on input "Waarschijnlijk waar" at bounding box center [499, 448] width 13 height 13
radio input "true"
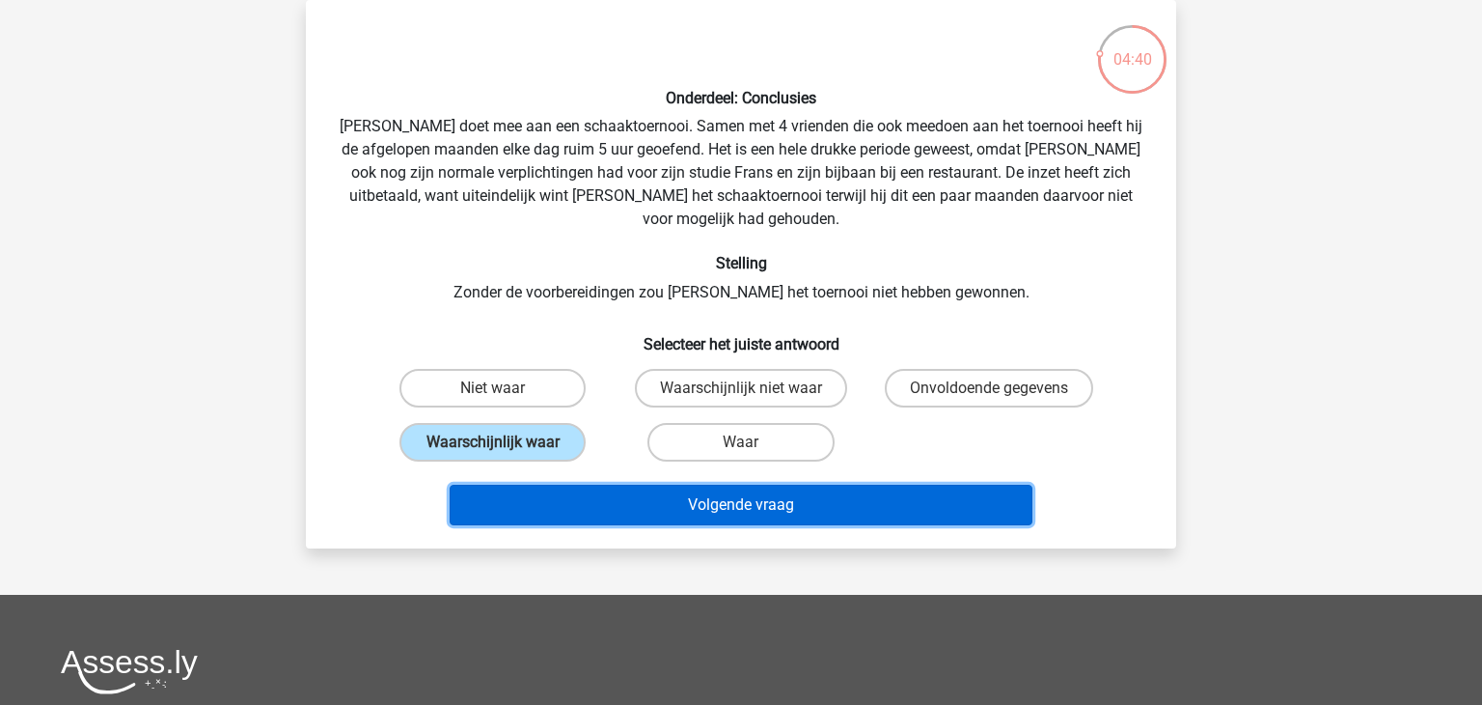
click at [835, 485] on button "Volgende vraag" at bounding box center [742, 505] width 584 height 41
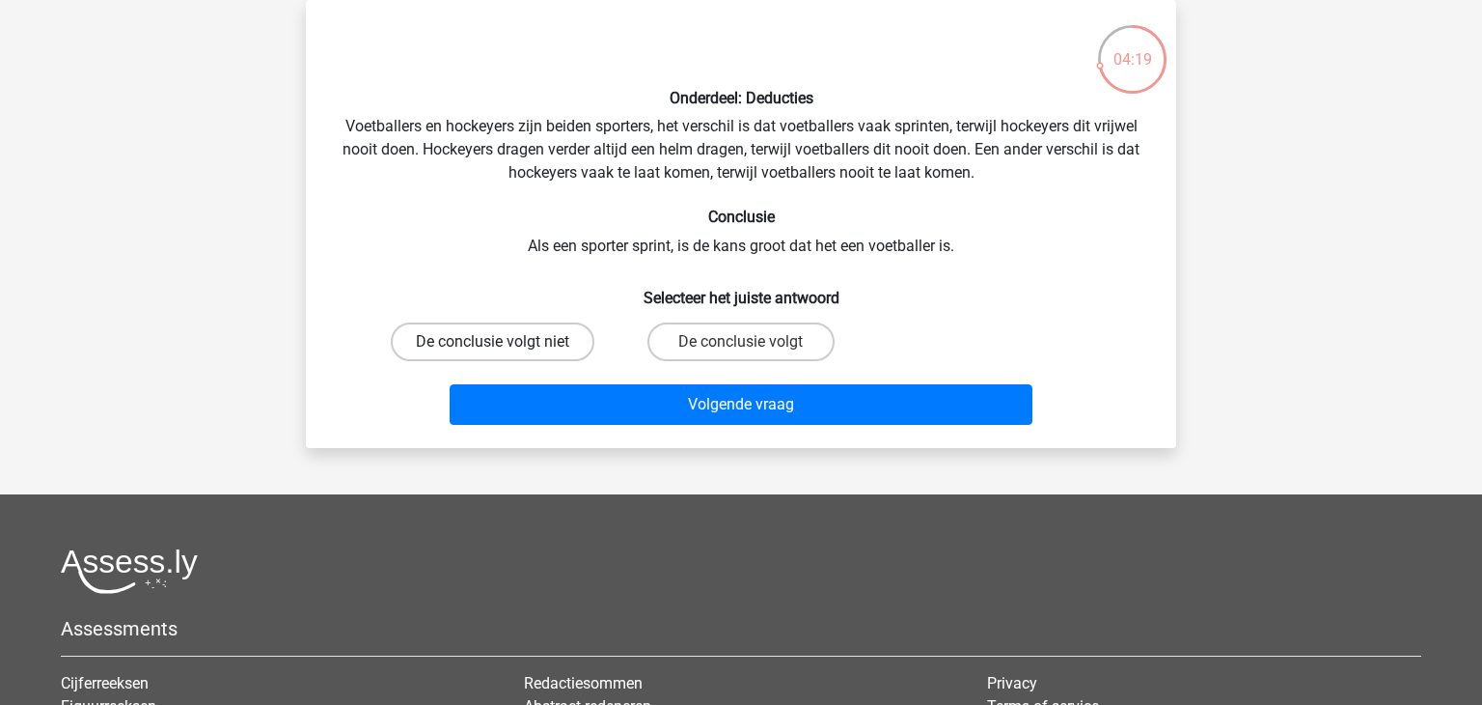
click at [564, 339] on label "De conclusie volgt niet" at bounding box center [493, 341] width 204 height 39
click at [506, 342] on input "De conclusie volgt niet" at bounding box center [499, 348] width 13 height 13
radio input "true"
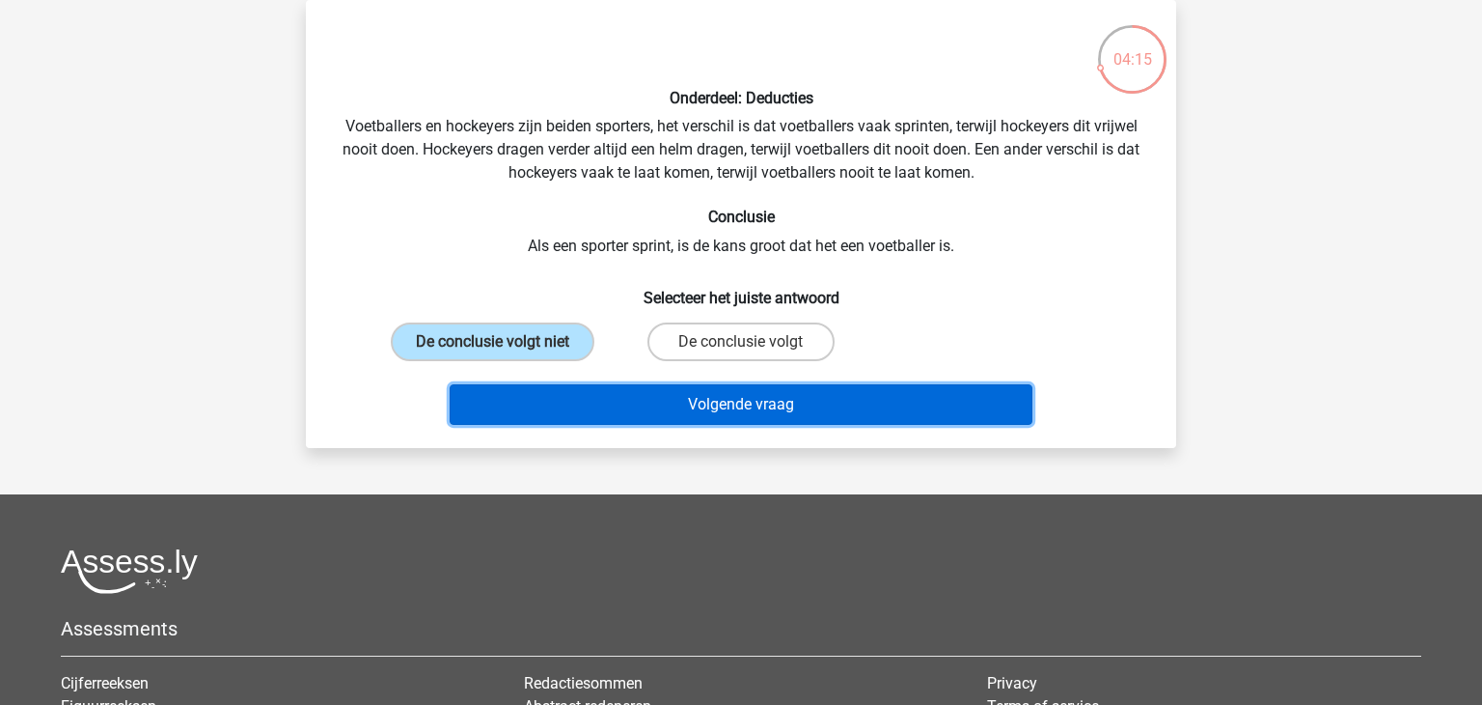
click at [666, 410] on button "Volgende vraag" at bounding box center [742, 404] width 584 height 41
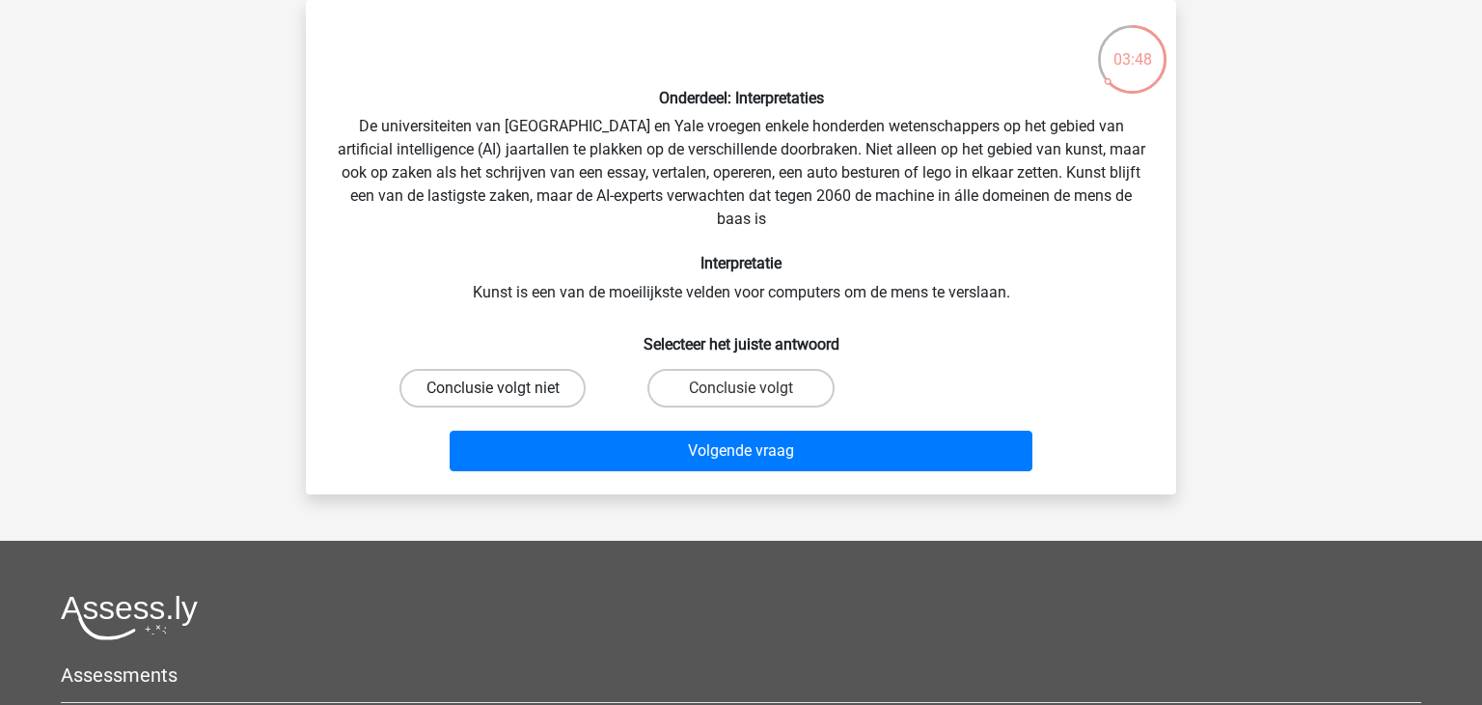
click at [529, 374] on label "Conclusie volgt niet" at bounding box center [493, 388] width 186 height 39
click at [506, 388] on input "Conclusie volgt niet" at bounding box center [499, 394] width 13 height 13
radio input "true"
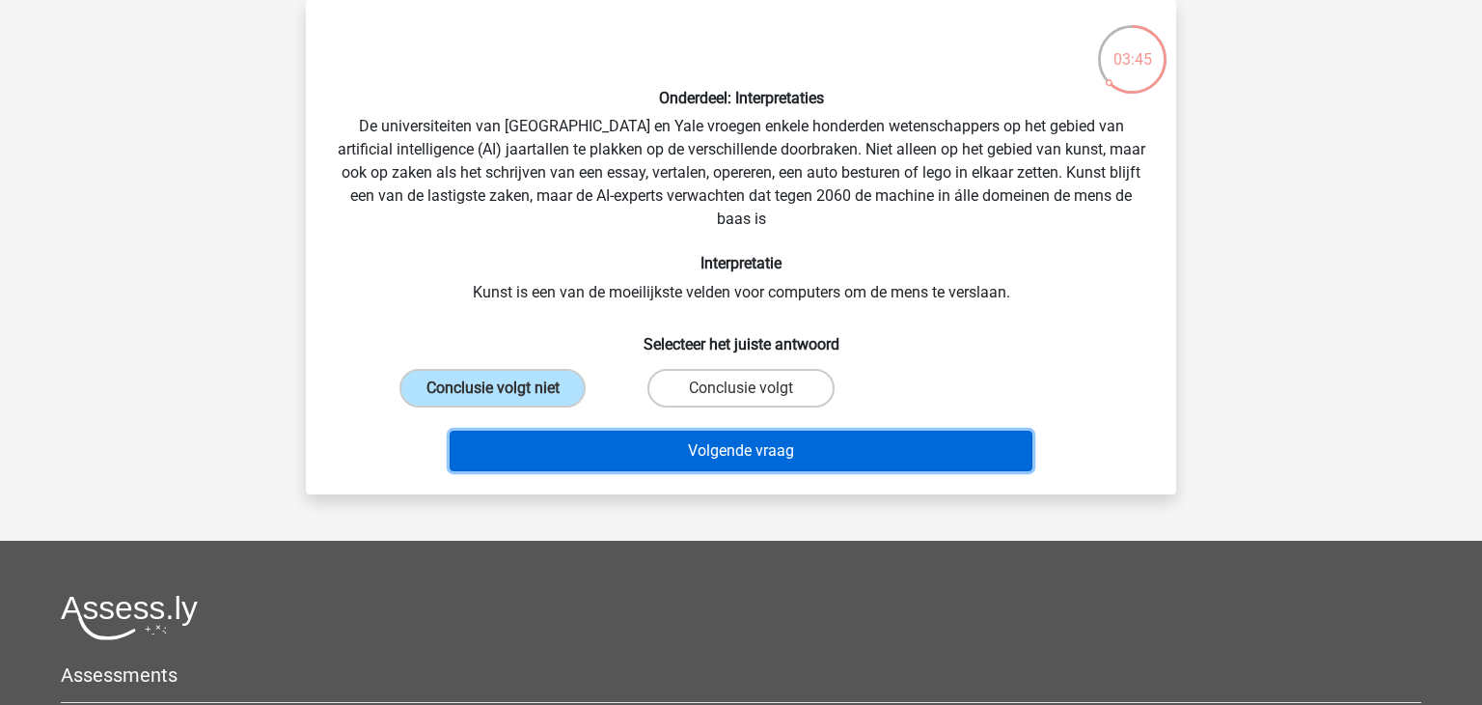
click at [748, 464] on button "Volgende vraag" at bounding box center [742, 450] width 584 height 41
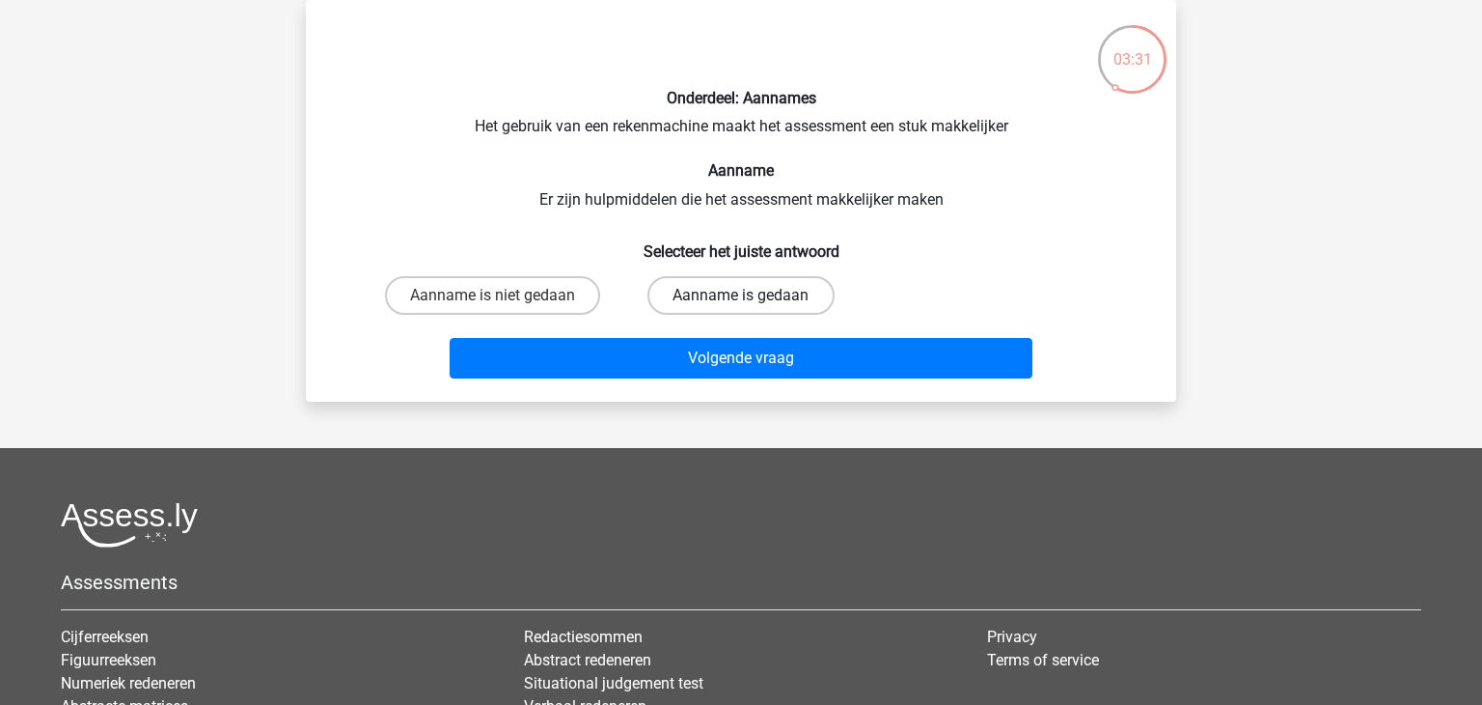
click at [711, 304] on label "Aanname is gedaan" at bounding box center [741, 295] width 186 height 39
click at [741, 304] on input "Aanname is gedaan" at bounding box center [747, 301] width 13 height 13
radio input "true"
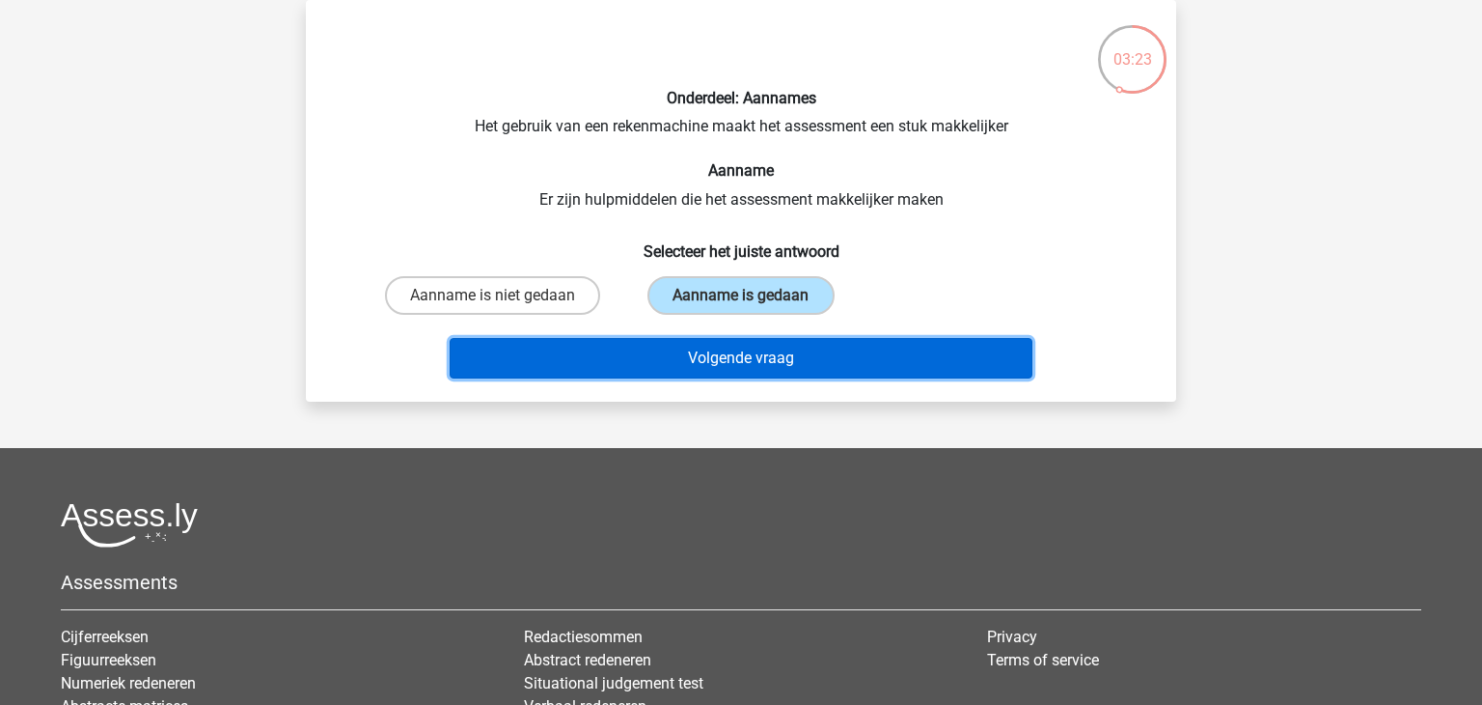
click at [697, 355] on button "Volgende vraag" at bounding box center [742, 358] width 584 height 41
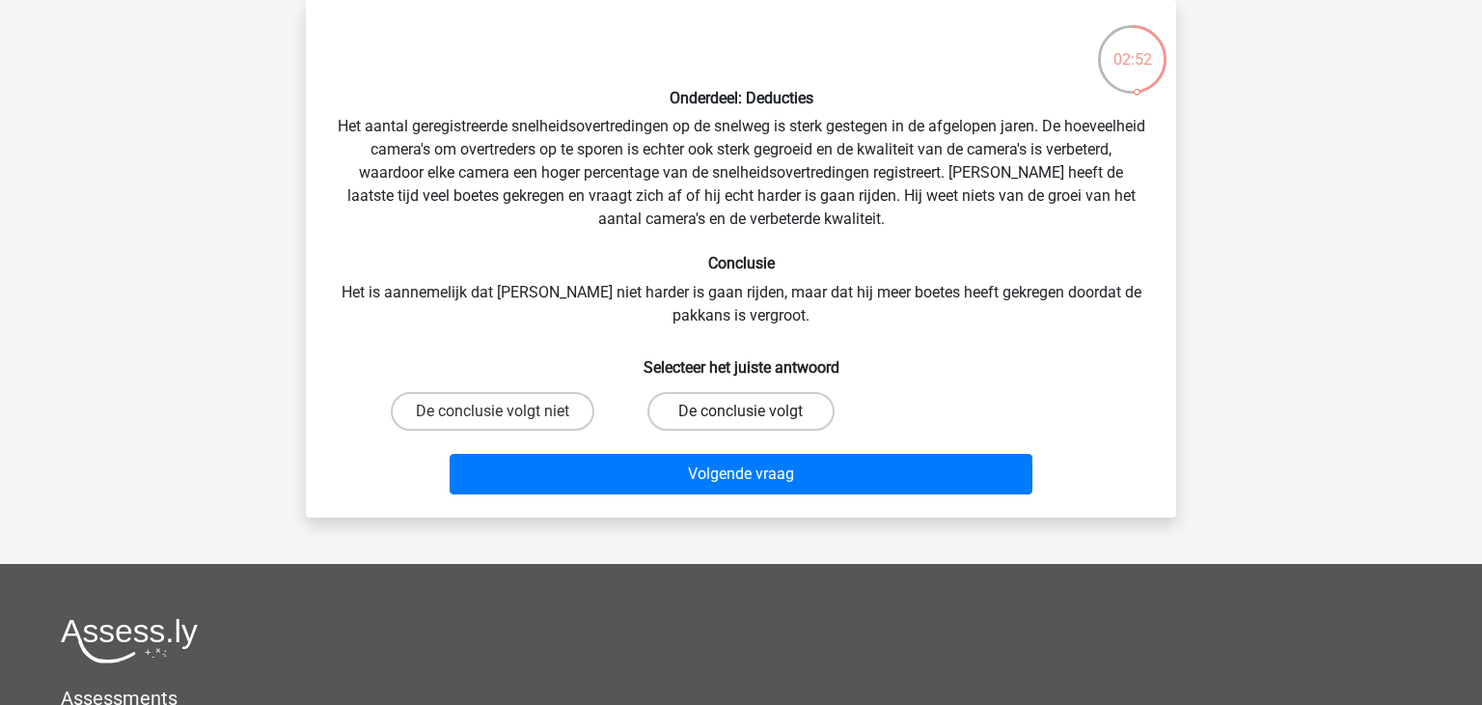
click at [714, 405] on label "De conclusie volgt" at bounding box center [741, 411] width 186 height 39
click at [741, 411] on input "De conclusie volgt" at bounding box center [747, 417] width 13 height 13
radio input "true"
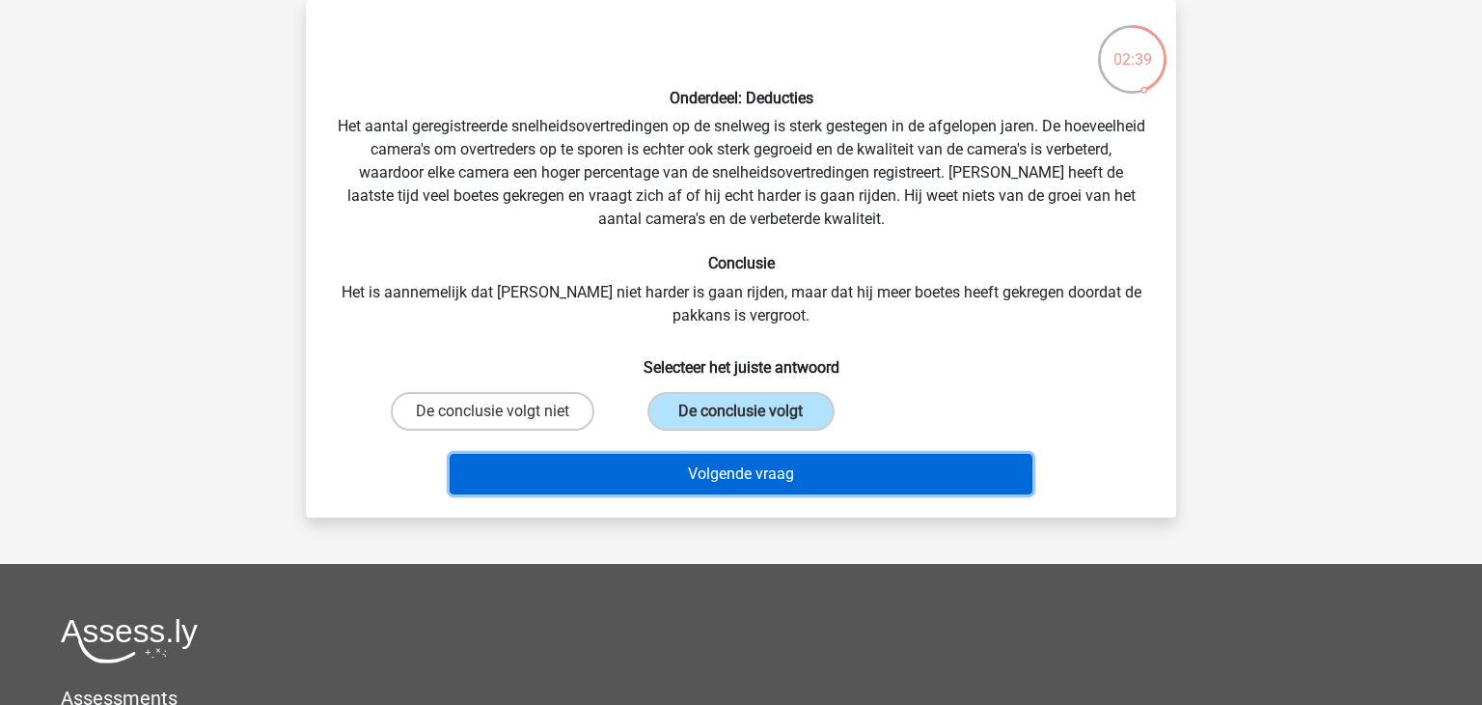
click at [714, 471] on button "Volgende vraag" at bounding box center [742, 474] width 584 height 41
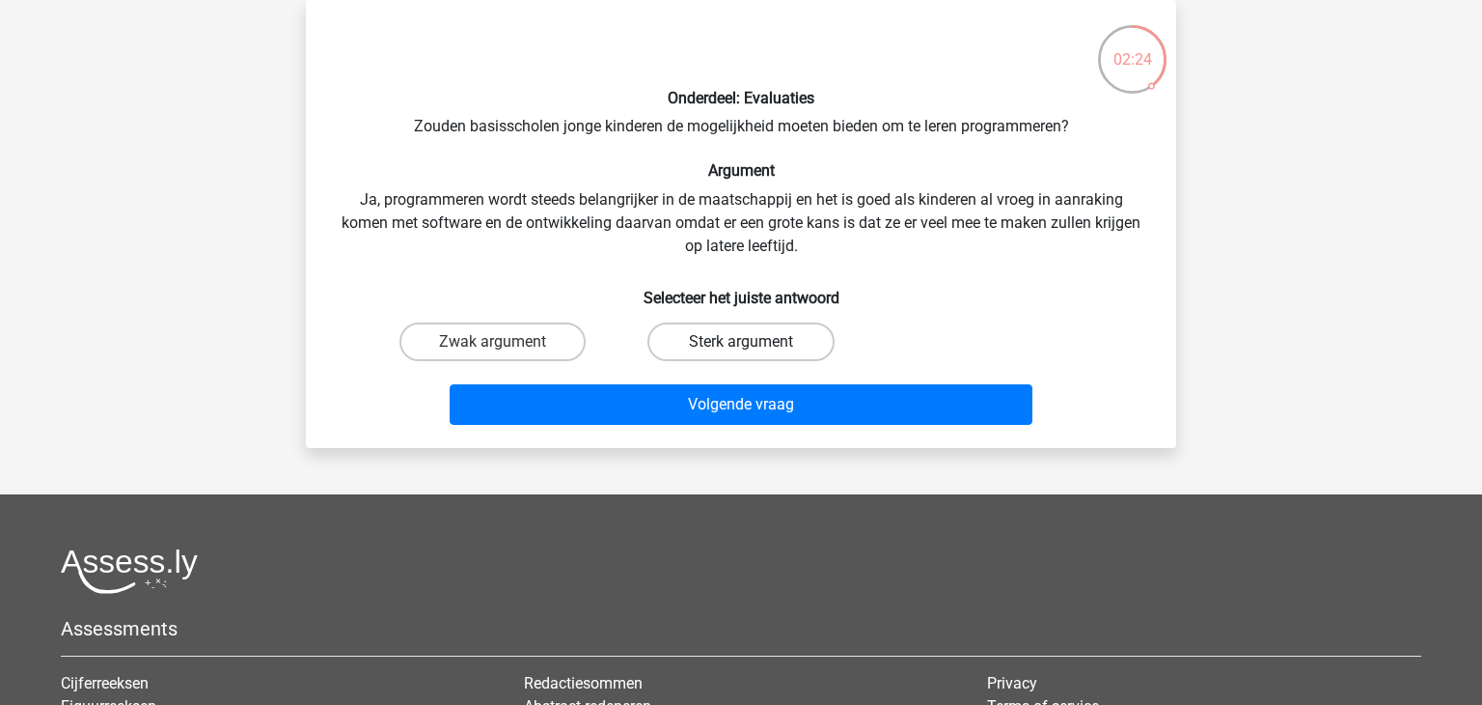
click at [700, 349] on label "Sterk argument" at bounding box center [741, 341] width 186 height 39
click at [741, 349] on input "Sterk argument" at bounding box center [747, 348] width 13 height 13
radio input "true"
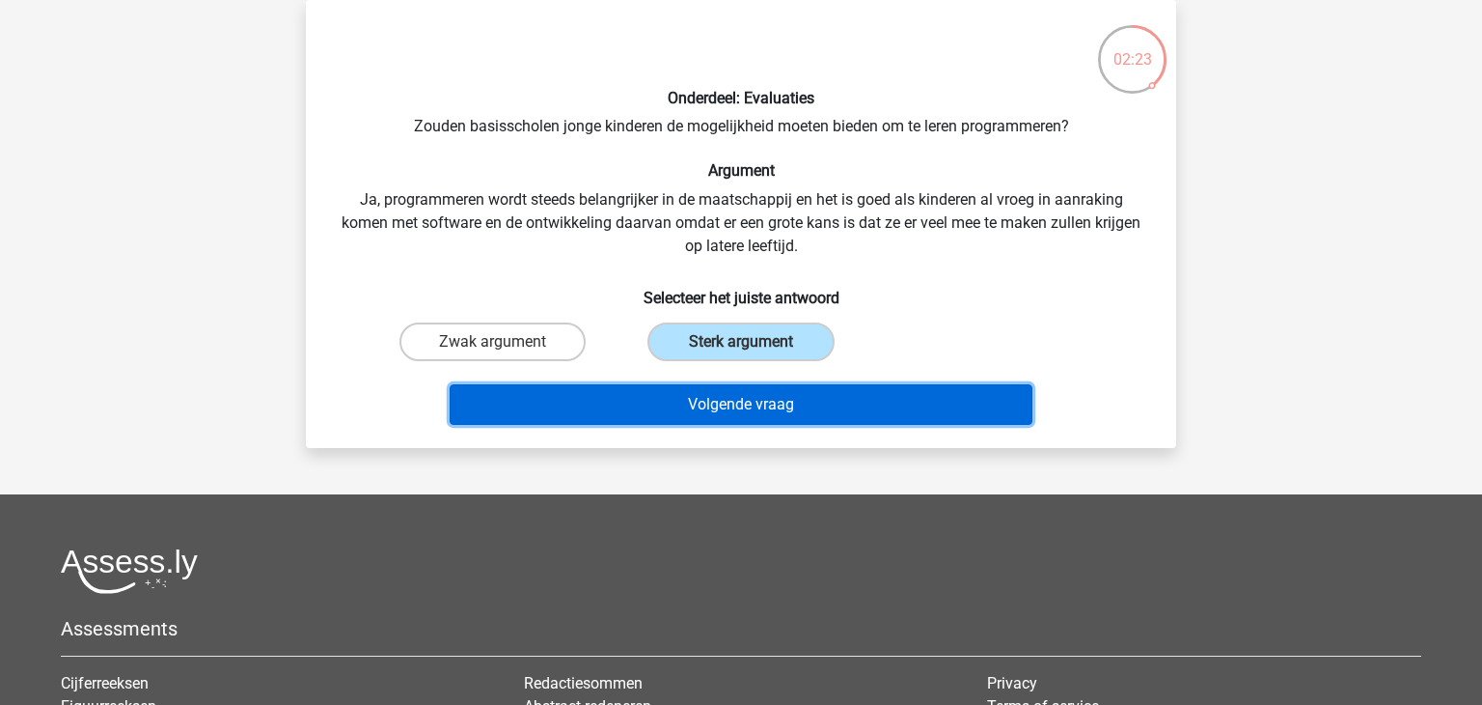
click at [706, 390] on button "Volgende vraag" at bounding box center [742, 404] width 584 height 41
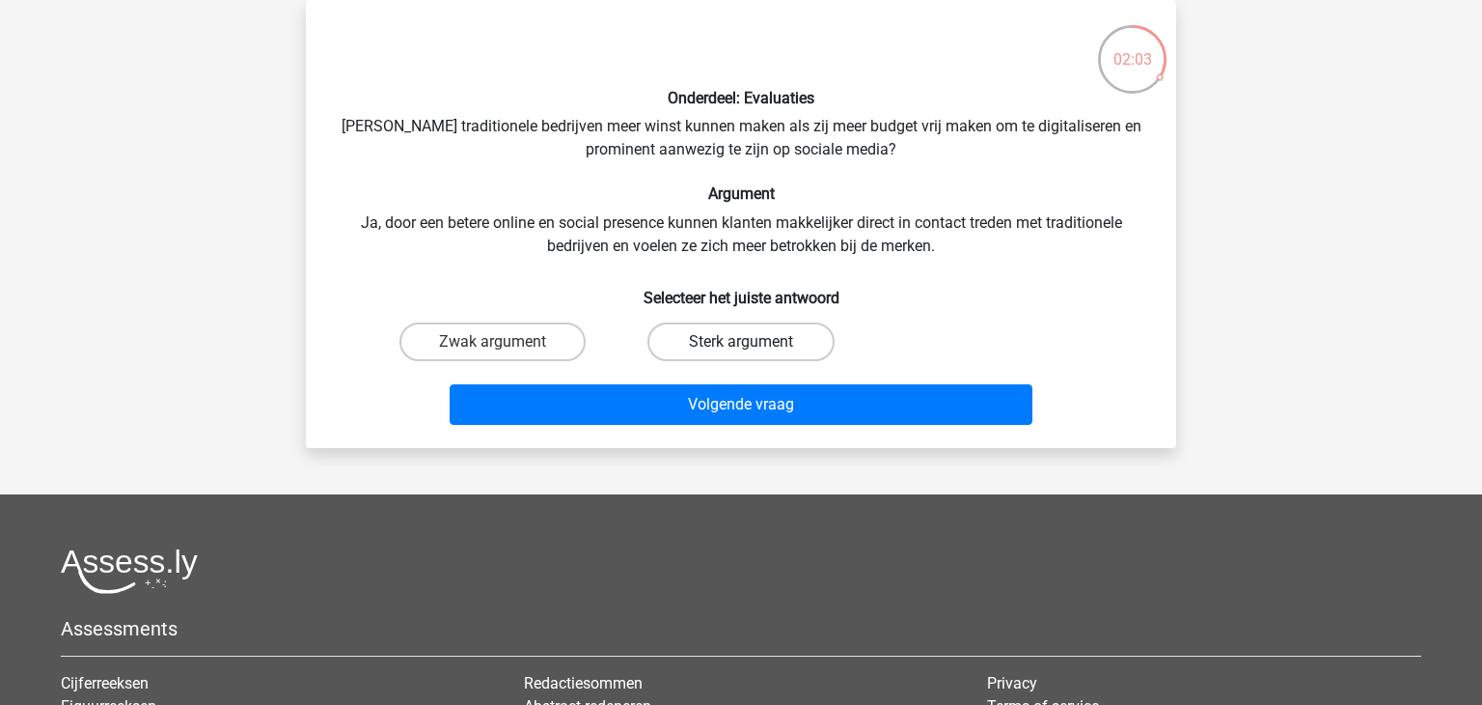
click at [696, 342] on label "Sterk argument" at bounding box center [741, 341] width 186 height 39
click at [741, 342] on input "Sterk argument" at bounding box center [747, 348] width 13 height 13
radio input "true"
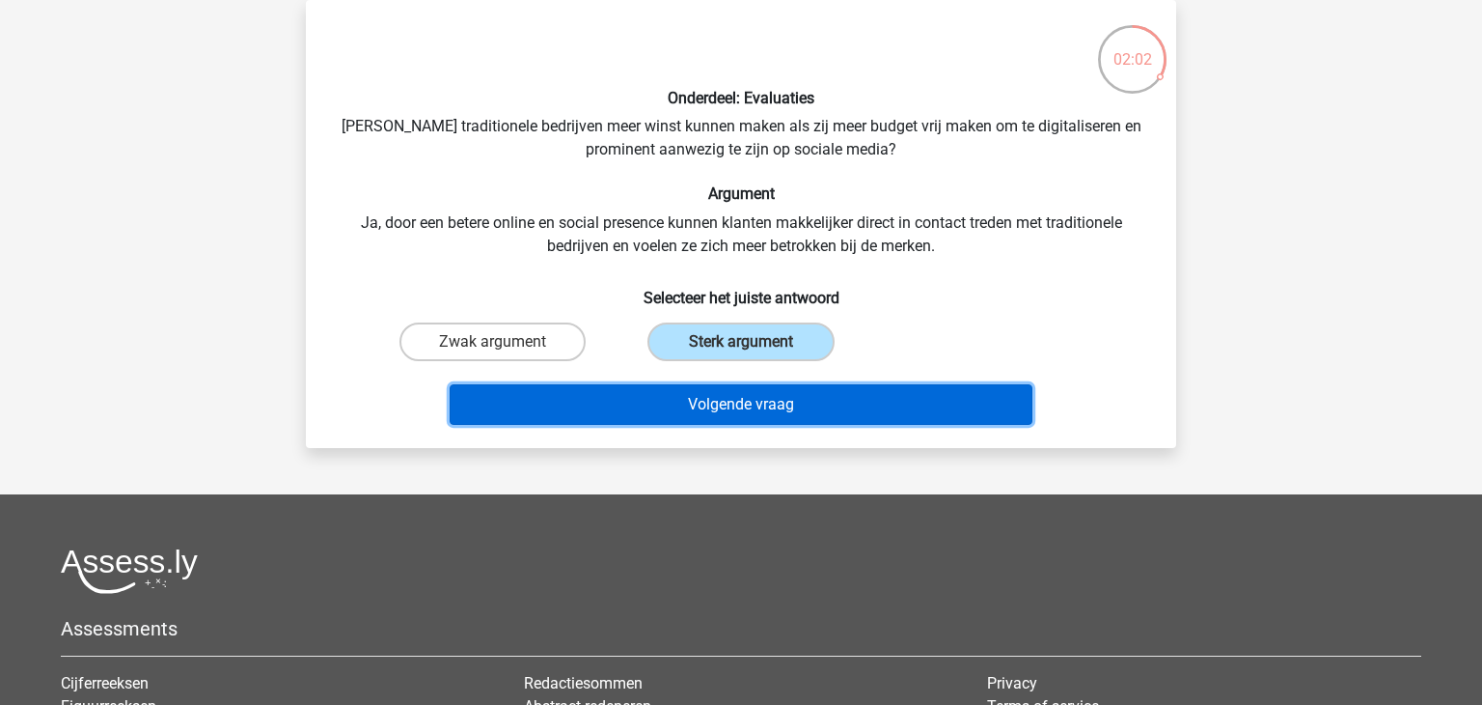
click at [722, 404] on button "Volgende vraag" at bounding box center [742, 404] width 584 height 41
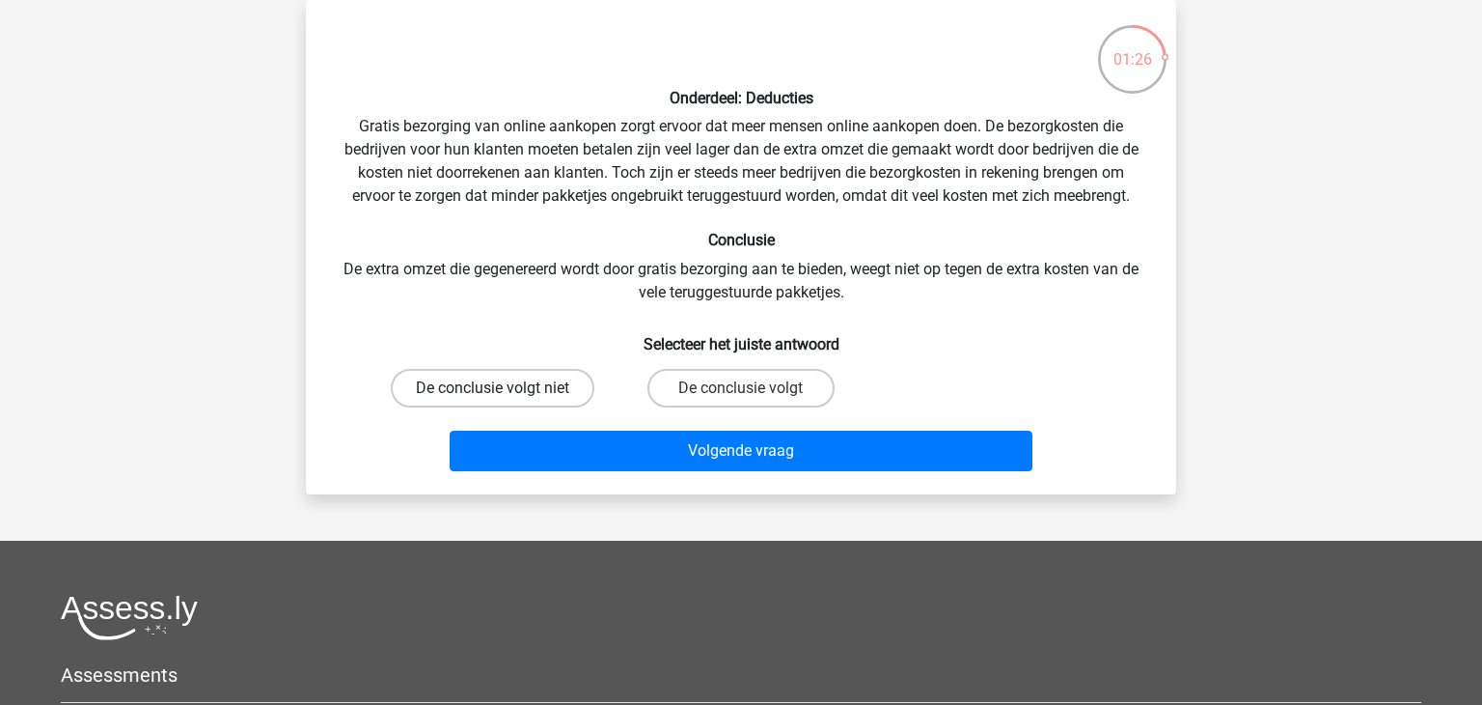
click at [518, 374] on label "De conclusie volgt niet" at bounding box center [493, 388] width 204 height 39
click at [506, 388] on input "De conclusie volgt niet" at bounding box center [499, 394] width 13 height 13
radio input "true"
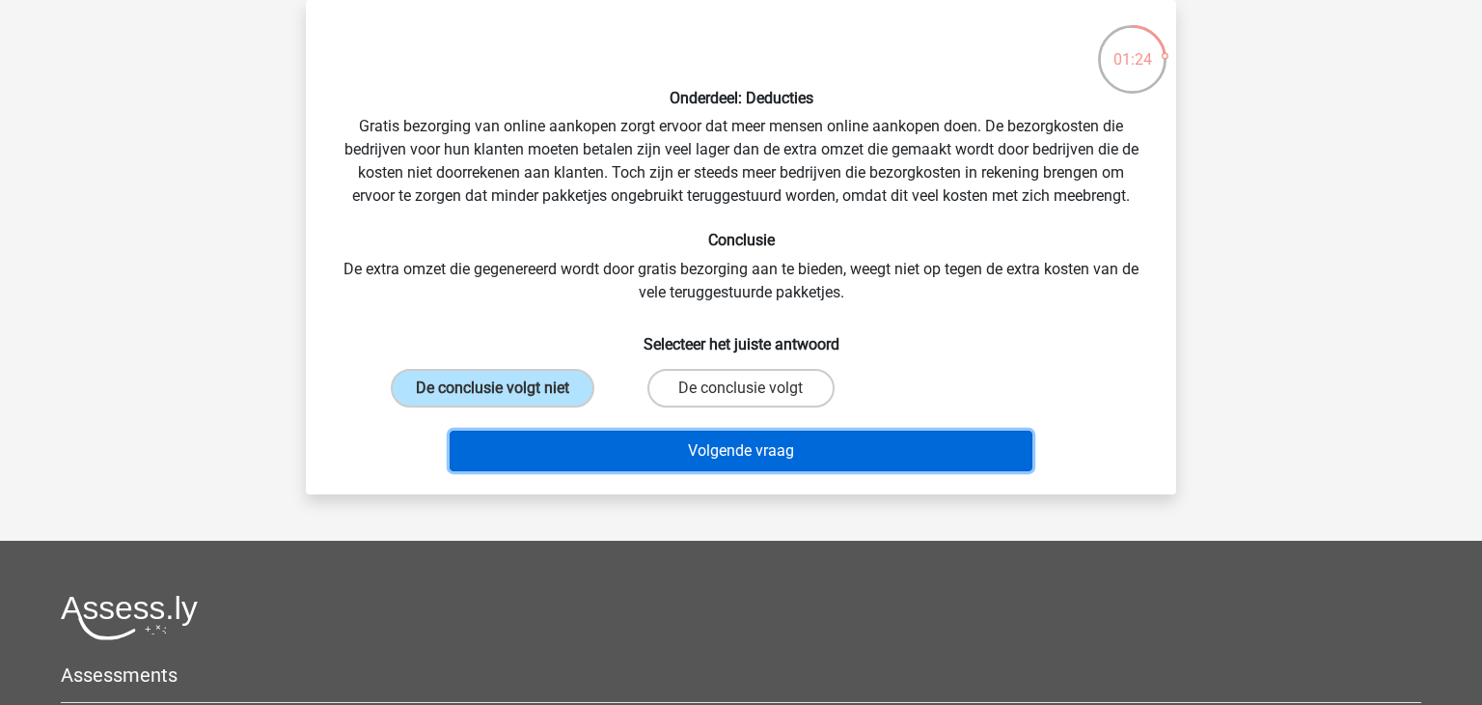
click at [606, 435] on button "Volgende vraag" at bounding box center [742, 450] width 584 height 41
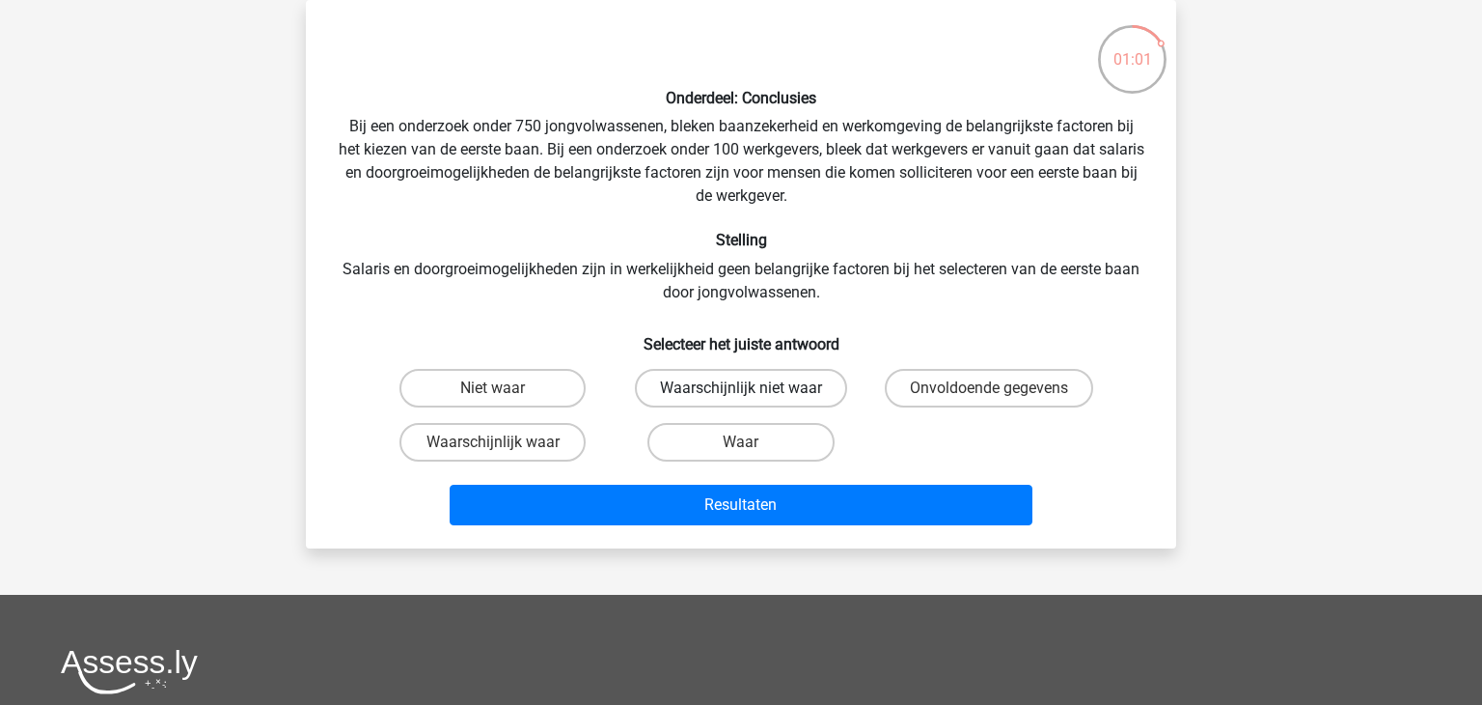
click at [735, 396] on label "Waarschijnlijk niet waar" at bounding box center [741, 388] width 212 height 39
click at [741, 396] on input "Waarschijnlijk niet waar" at bounding box center [747, 394] width 13 height 13
radio input "true"
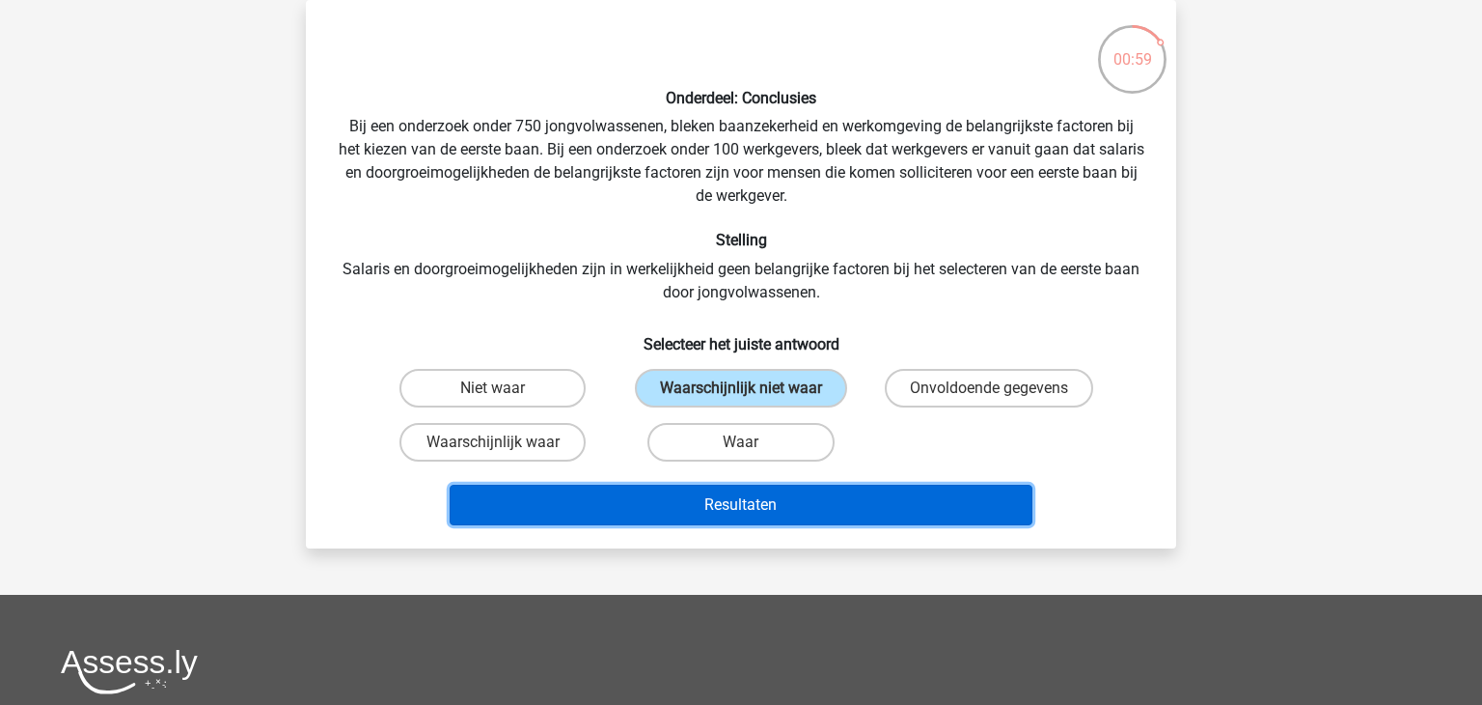
click at [752, 496] on button "Resultaten" at bounding box center [742, 505] width 584 height 41
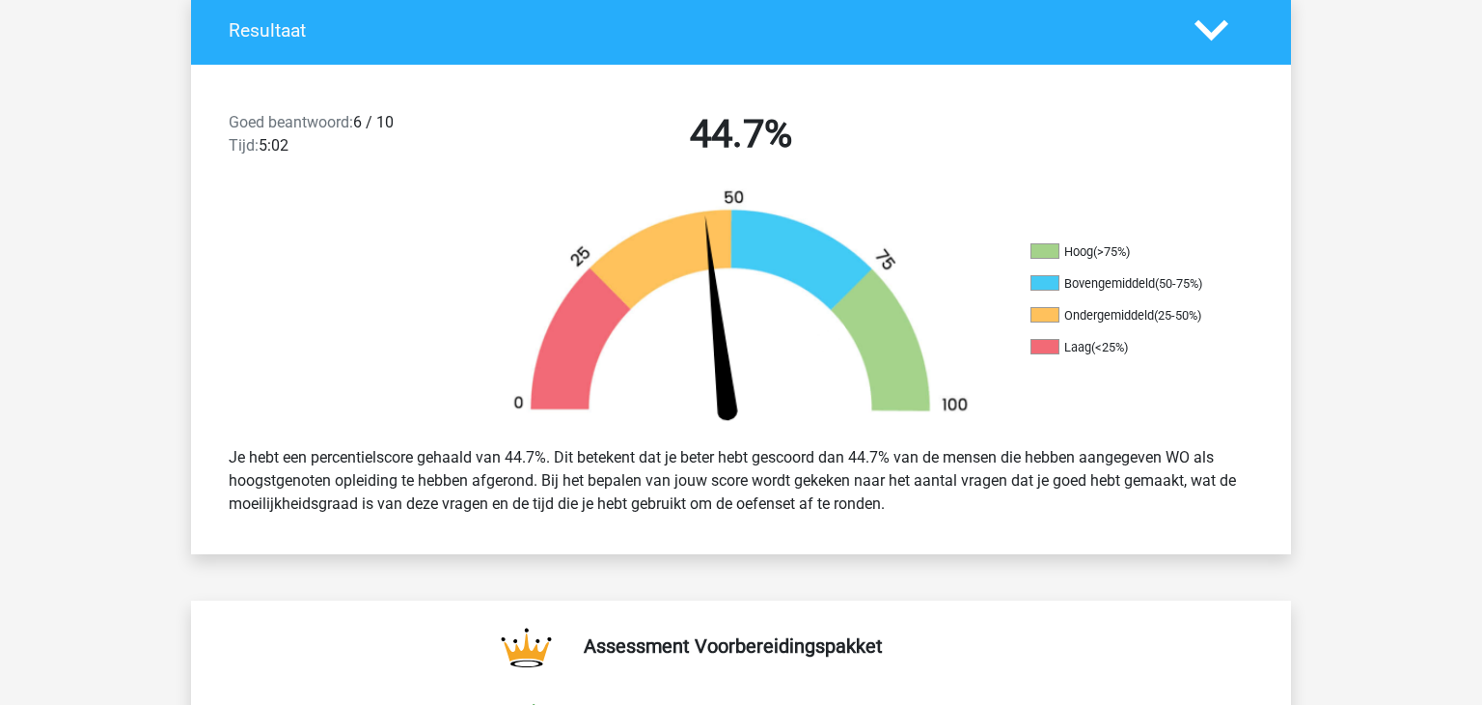
scroll to position [428, 0]
